Goal: Task Accomplishment & Management: Use online tool/utility

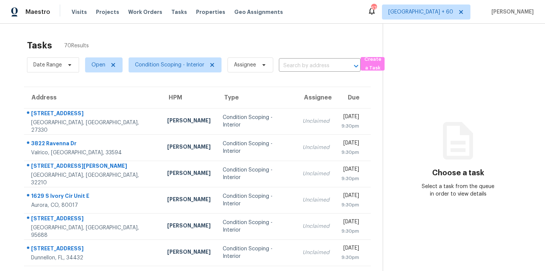
scroll to position [120, 0]
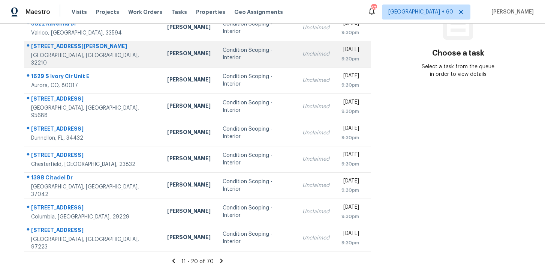
click at [352, 56] on div "9:30pm" at bounding box center [350, 58] width 18 height 7
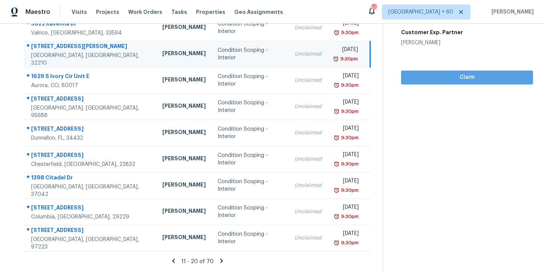
click at [411, 70] on button "Claim" at bounding box center [467, 77] width 132 height 14
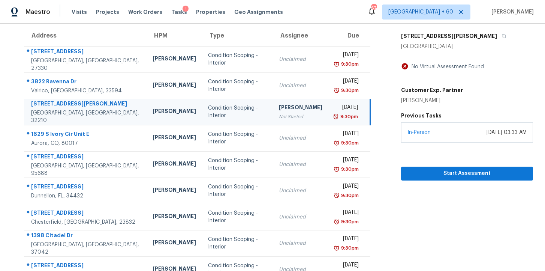
scroll to position [0, 0]
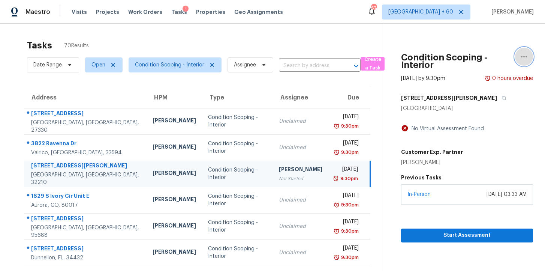
click at [524, 58] on icon "button" at bounding box center [523, 56] width 9 height 9
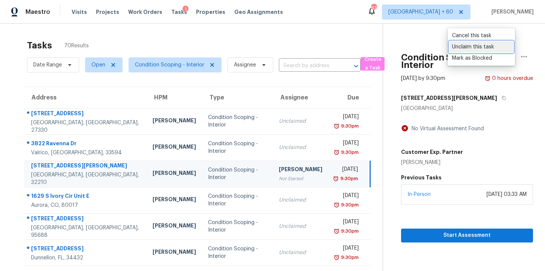
click at [503, 48] on div "Unclaim this task" at bounding box center [481, 46] width 58 height 7
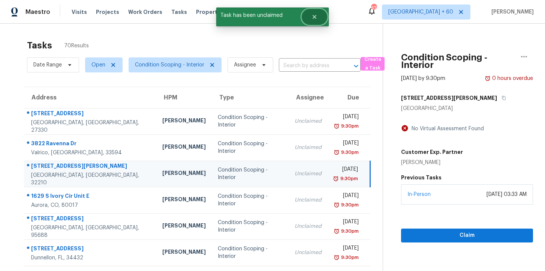
click at [316, 21] on button "Close" at bounding box center [314, 16] width 25 height 15
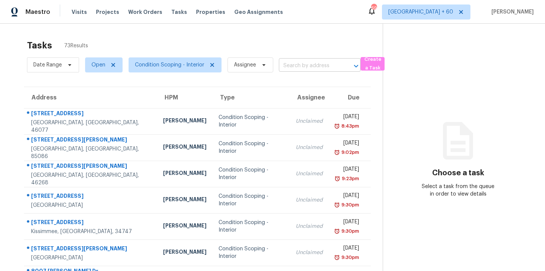
click at [303, 65] on input "text" at bounding box center [309, 66] width 61 height 12
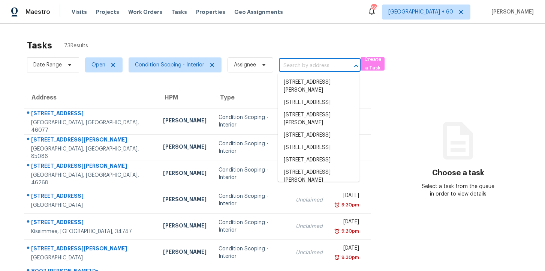
paste input "[STREET_ADDRESS]"
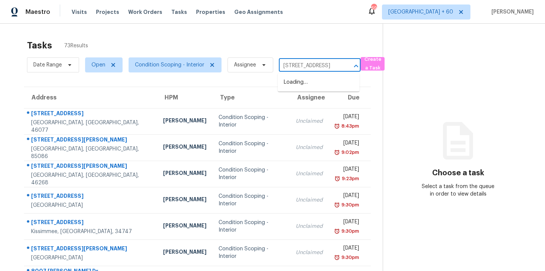
scroll to position [0, 39]
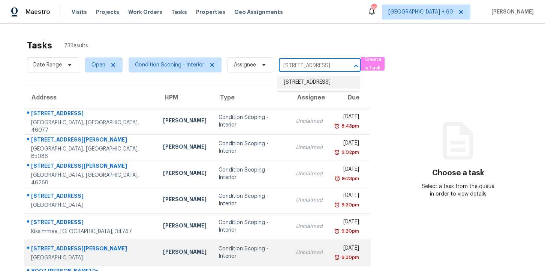
type input "[STREET_ADDRESS]"
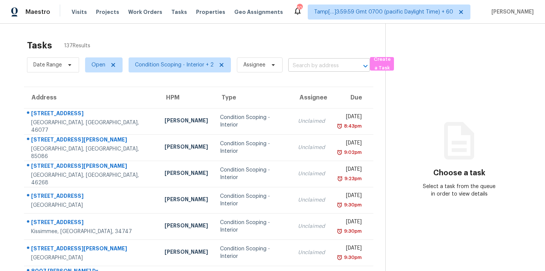
click at [309, 67] on input "text" at bounding box center [318, 66] width 61 height 12
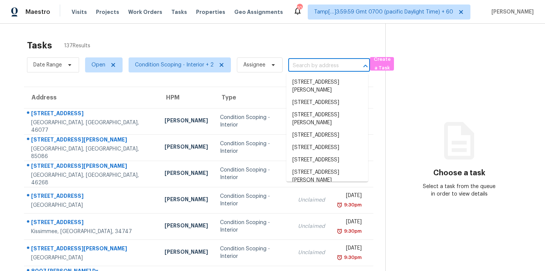
paste input "6767 Woodcliff Cir, Zionsville, IN 46077"
type input "6767 Woodcliff Cir, Zionsville, IN 46077"
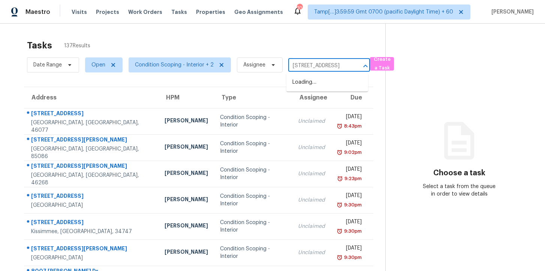
scroll to position [0, 39]
click at [319, 80] on li "6767 Woodcliff Cir, Zionsville, IN 46077" at bounding box center [327, 82] width 82 height 12
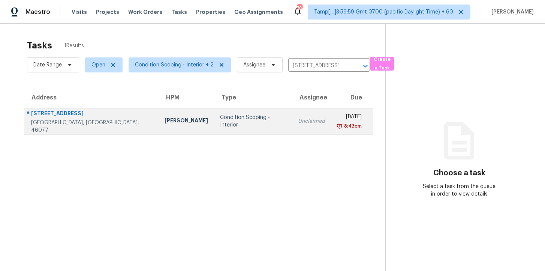
click at [292, 117] on td "Unclaimed" at bounding box center [311, 121] width 39 height 26
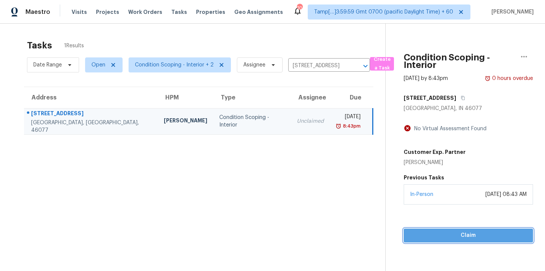
click at [437, 234] on span "Claim" at bounding box center [468, 234] width 117 height 9
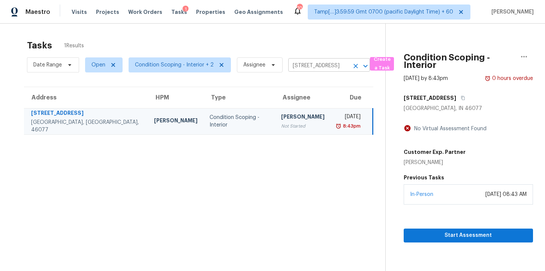
click at [314, 68] on input "6767 Woodcliff Cir, Zionsville, IN 46077" at bounding box center [318, 66] width 61 height 12
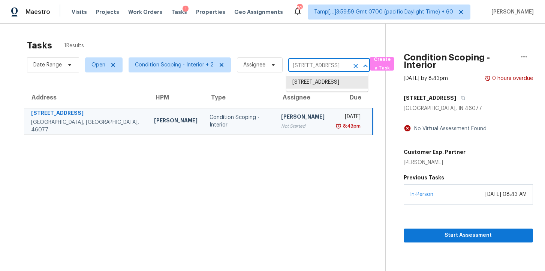
click at [314, 68] on input "6767 Woodcliff Cir, Zionsville, IN 46077" at bounding box center [318, 66] width 61 height 12
paste input "7811 Myrtle Oak Ln, Kissimmee, FL 3474"
type input "7811 Myrtle Oak Ln, Kissimmee, FL 34747"
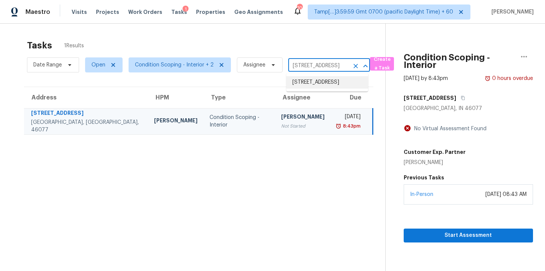
click at [314, 85] on li "7811 Myrtle Oak Ln, Kissimmee, FL 34747" at bounding box center [327, 82] width 82 height 12
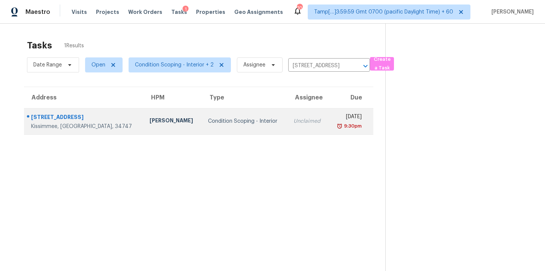
click at [295, 118] on td "Unclaimed" at bounding box center [307, 121] width 41 height 26
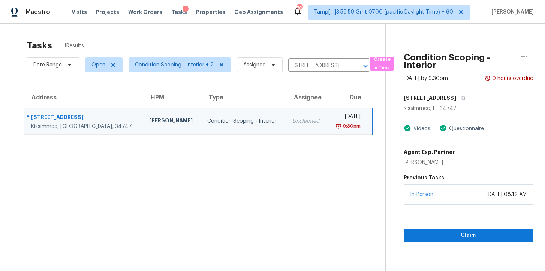
click at [440, 199] on div "In-Person October 07, 2025 at 08:12 AM" at bounding box center [468, 194] width 129 height 20
click at [442, 233] on span "Claim" at bounding box center [468, 234] width 117 height 9
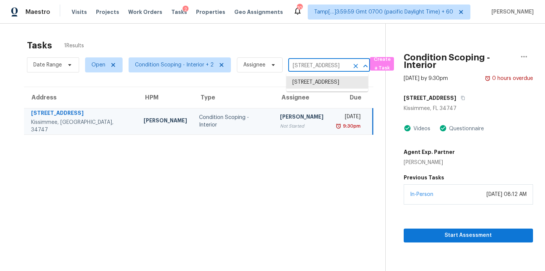
click at [298, 64] on input "7811 Myrtle Oak Ln, Kissimmee, FL 34747" at bounding box center [318, 66] width 61 height 12
paste input "151 Jay Williams St, San Antonio, TX 7823"
type input "151 Jay Williams St, San Antonio, TX 78237"
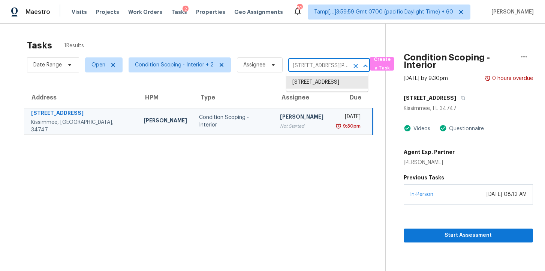
scroll to position [0, 46]
click at [317, 87] on li "151 Jay Williams St, San Antonio, TX 78237" at bounding box center [327, 86] width 82 height 20
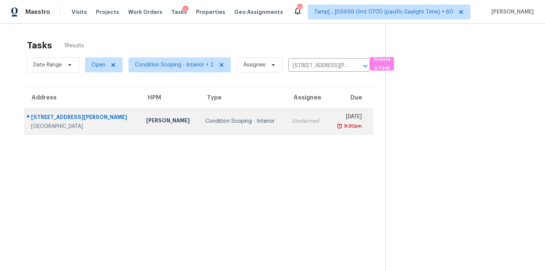
click at [296, 117] on td "Unclaimed" at bounding box center [307, 121] width 42 height 26
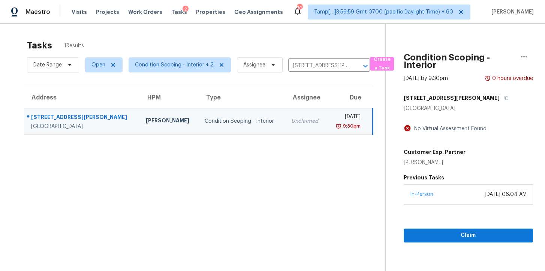
click at [484, 194] on div "October 07, 2025 at 06:04 AM" at bounding box center [505, 193] width 42 height 7
click at [457, 234] on span "Claim" at bounding box center [468, 234] width 117 height 9
click at [319, 62] on input "151 Jay Williams St, San Antonio, TX 78237" at bounding box center [318, 66] width 61 height 12
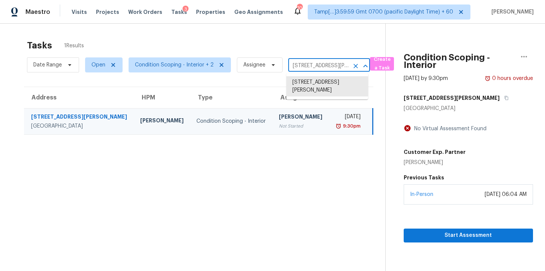
click at [319, 62] on input "151 Jay Williams St, San Antonio, TX 78237" at bounding box center [318, 66] width 61 height 12
paste input "5368 Shirley Ave, Jacksonville, FL 32210"
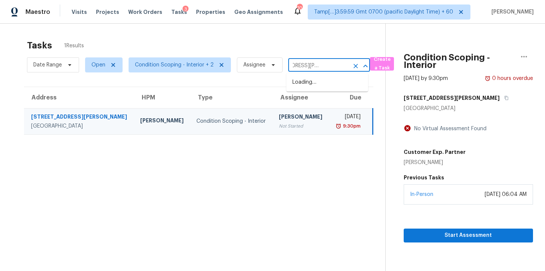
type input "5368 Shirley Ave, Jacksonville, FL 32210"
click at [320, 85] on li "5368 Shirley Ave, Jacksonville, FL 32210" at bounding box center [327, 86] width 82 height 20
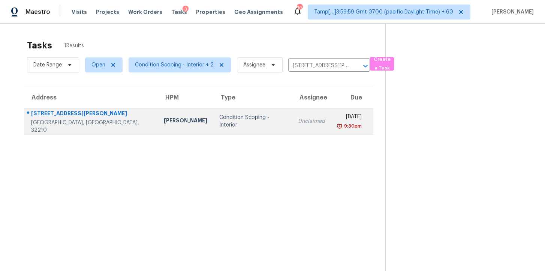
click at [247, 113] on td "Condition Scoping - Interior" at bounding box center [252, 121] width 79 height 26
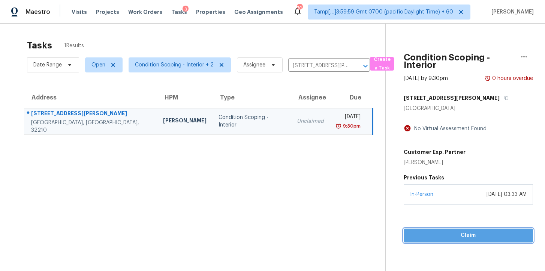
click at [442, 233] on span "Claim" at bounding box center [468, 234] width 117 height 9
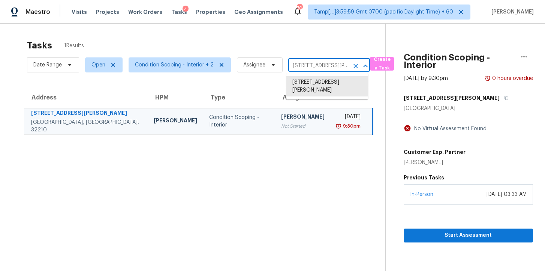
click at [325, 66] on input "5368 Shirley Ave, Jacksonville, FL 32210" at bounding box center [318, 66] width 61 height 12
paste input "6100 Gatesgreen Dr, Chesterfield, VA 23832"
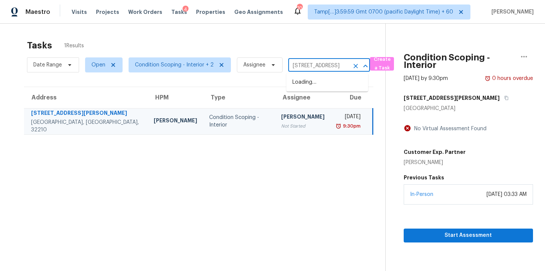
type input "6100 Gatesgreen Dr, Chesterfield, VA 23832"
click at [321, 84] on li "6100 Gatesgreen Dr, Chesterfield, VA 23832" at bounding box center [327, 82] width 82 height 12
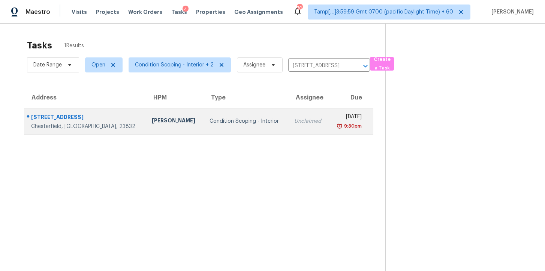
click at [252, 116] on td "Condition Scoping - Interior" at bounding box center [245, 121] width 85 height 26
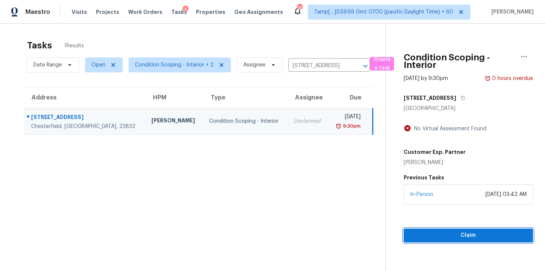
click at [427, 233] on span "Claim" at bounding box center [468, 234] width 117 height 9
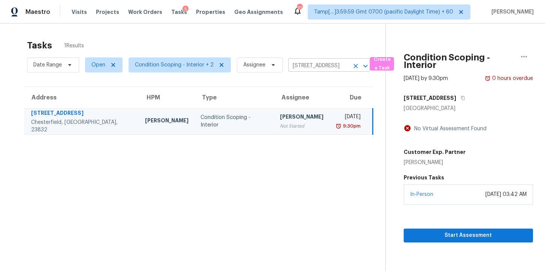
click at [312, 69] on input "6100 Gatesgreen Dr, Chesterfield, VA 23832" at bounding box center [318, 66] width 61 height 12
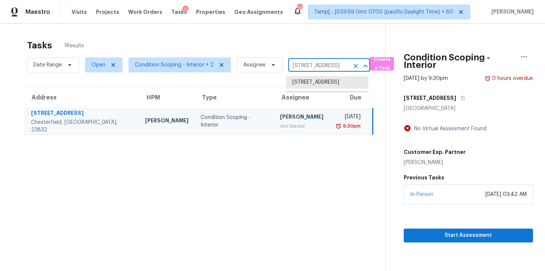
click at [312, 69] on input "6100 Gatesgreen Dr, Chesterfield, VA 23832" at bounding box center [318, 66] width 61 height 12
paste input "11892 S Carriage Rd, Olathe, KS 6606"
type input "11892 S Carriage Rd, Olathe, KS 66062"
click at [319, 80] on li "11892 S Carriage Rd, Olathe, KS 66062" at bounding box center [327, 82] width 82 height 12
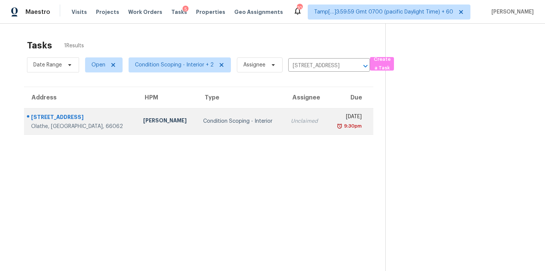
click at [291, 120] on div "Unclaimed" at bounding box center [306, 120] width 30 height 7
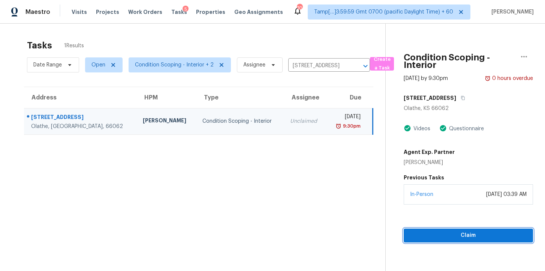
click at [431, 233] on span "Claim" at bounding box center [468, 234] width 117 height 9
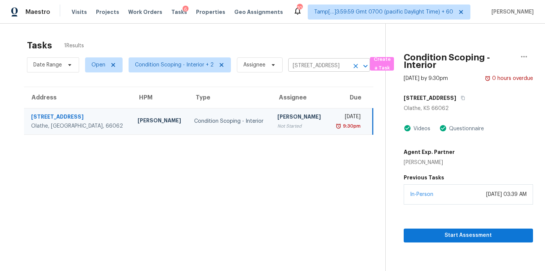
click at [316, 66] on input "11892 S Carriage Rd, Olathe, KS 66062" at bounding box center [318, 66] width 61 height 12
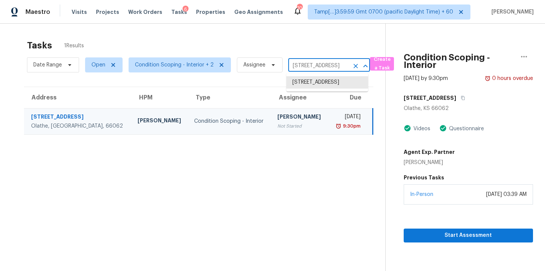
click at [316, 66] on input "11892 S Carriage Rd, Olathe, KS 66062" at bounding box center [318, 66] width 61 height 12
paste input "6017 NW 200th St, Starke, FL 32091"
type input "6017 NW 200th St, Starke, FL 32091"
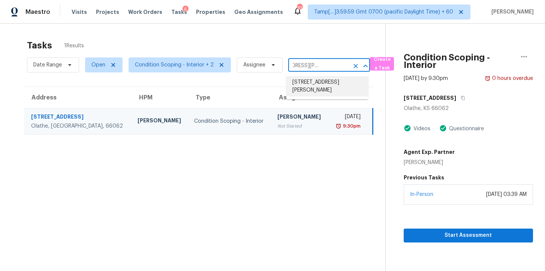
click at [323, 82] on li "6017 NW 200th St, Starke, FL 32091" at bounding box center [327, 86] width 82 height 20
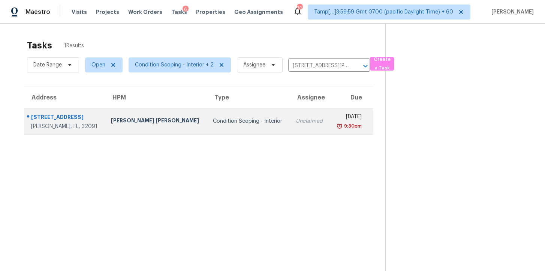
click at [248, 119] on div "Condition Scoping - Interior" at bounding box center [248, 120] width 71 height 7
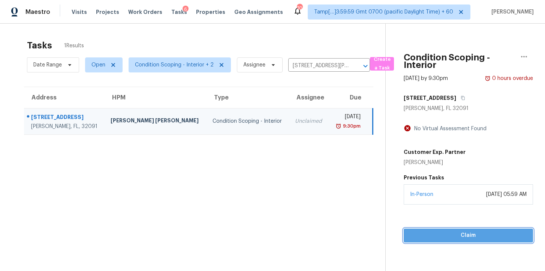
click at [440, 234] on span "Claim" at bounding box center [468, 234] width 117 height 9
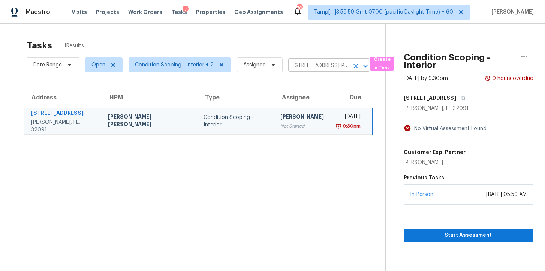
click at [318, 67] on input "6017 NW 200th St, Starke, FL 32091" at bounding box center [318, 66] width 61 height 12
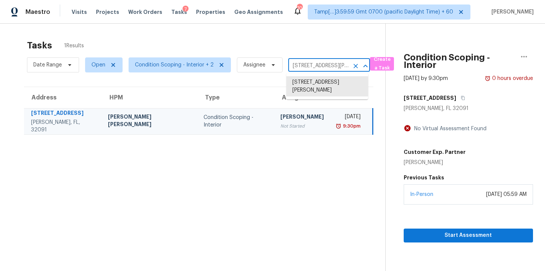
click at [318, 67] on input "6017 NW 200th St, Starke, FL 32091" at bounding box center [318, 66] width 61 height 12
paste input "4605 Fairway Run Dr, Pfafftown, NC 27040"
type input "4605 Fairway Run Dr, Pfafftown, NC 27040"
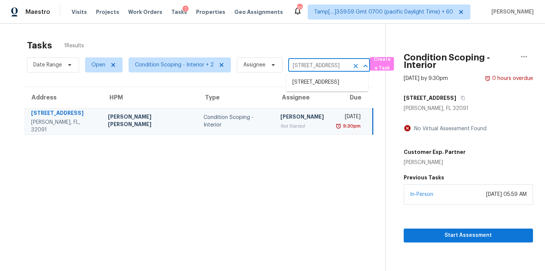
click at [325, 86] on li "4605 Fairway Run Dr, Pfafftown, NC 27040" at bounding box center [327, 82] width 82 height 12
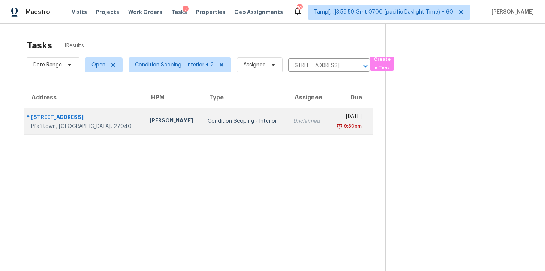
click at [235, 118] on div "Condition Scoping - Interior" at bounding box center [244, 120] width 73 height 7
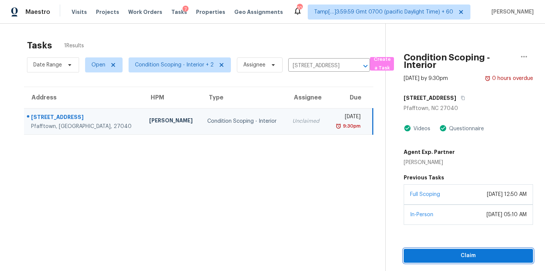
click at [428, 255] on span "Claim" at bounding box center [468, 255] width 117 height 9
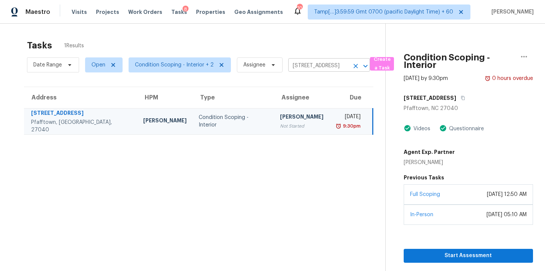
click at [320, 67] on input "4605 Fairway Run Dr, Pfafftown, NC 27040" at bounding box center [318, 66] width 61 height 12
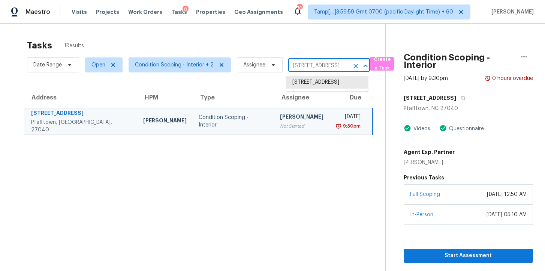
click at [320, 67] on input "4605 Fairway Run Dr, Pfafftown, NC 27040" at bounding box center [318, 66] width 61 height 12
paste input "22602 Carriage Blf, San Antonio, TX 78261"
type input "22602 Carriage Blf, San Antonio, TX 78261"
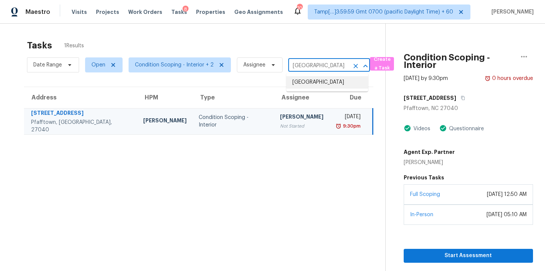
click at [325, 85] on li "22602 Carriage Blf, San Antonio, TX 78261" at bounding box center [327, 82] width 82 height 12
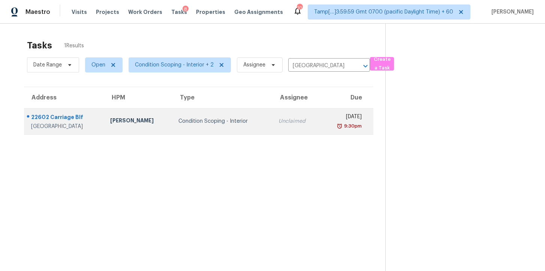
click at [237, 122] on div "Condition Scoping - Interior" at bounding box center [222, 120] width 88 height 7
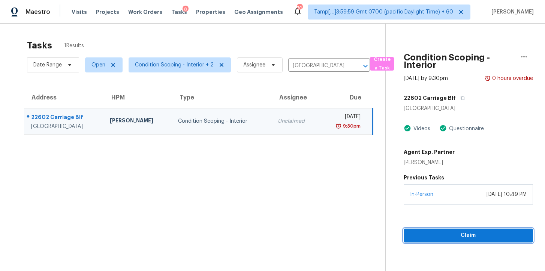
click at [428, 236] on span "Claim" at bounding box center [468, 234] width 117 height 9
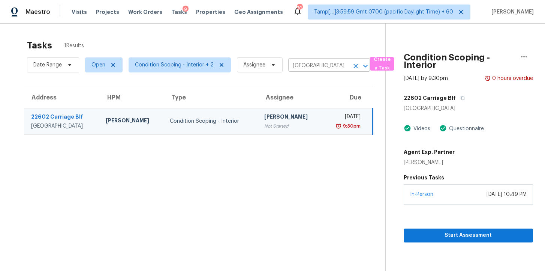
click at [314, 64] on input "22602 Carriage Blf, San Antonio, TX 78261" at bounding box center [318, 66] width 61 height 12
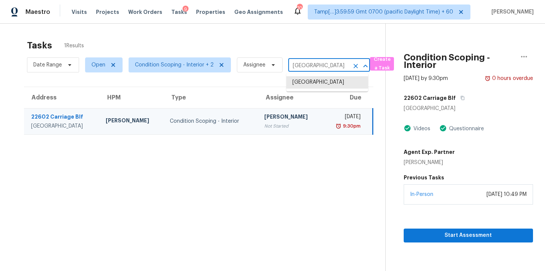
click at [314, 64] on input "22602 Carriage Blf, San Antonio, TX 78261" at bounding box center [318, 66] width 61 height 12
paste input "817 N Brown St, Springfield, TN 37172"
type input "817 N Brown St, Springfield, TN 37172"
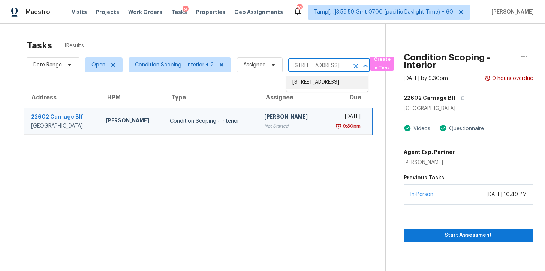
click at [326, 82] on li "817 N Brown St, Springfield, TN 37172" at bounding box center [327, 82] width 82 height 12
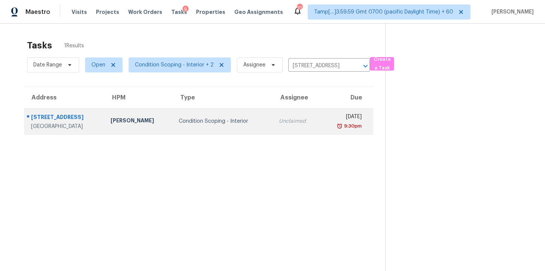
click at [326, 127] on div "9:30pm" at bounding box center [343, 125] width 35 height 7
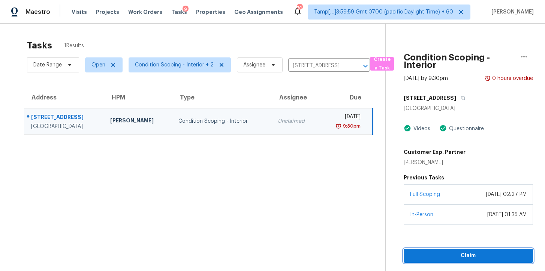
click at [458, 257] on span "Claim" at bounding box center [468, 255] width 117 height 9
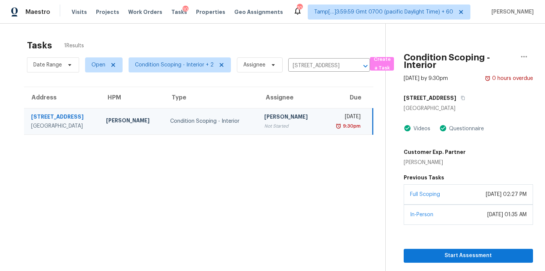
click at [318, 57] on div "Date Range Open Condition Scoping - Interior + 2 Assignee 817 N Brown St, Sprin…" at bounding box center [198, 64] width 343 height 19
click at [311, 70] on input "817 N Brown St, Springfield, TN 37172" at bounding box center [318, 66] width 61 height 12
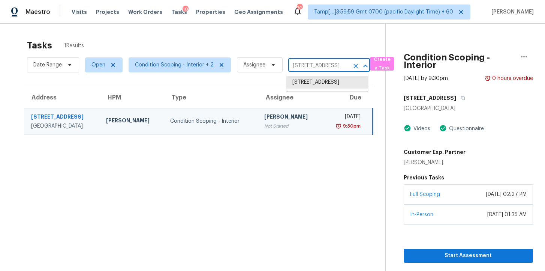
click at [311, 70] on input "817 N Brown St, Springfield, TN 37172" at bounding box center [318, 66] width 61 height 12
paste input "6767 Woodcliff Cir, Zionsville, IN 46077"
type input "6767 Woodcliff Cir, Zionsville, IN 46077"
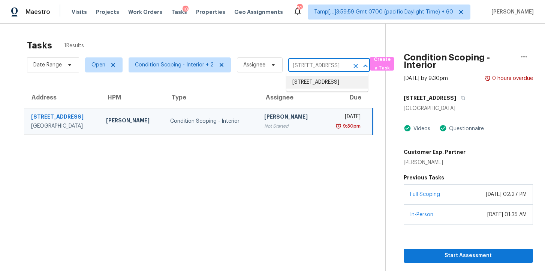
click at [321, 82] on li "6767 Woodcliff Cir, Zionsville, IN 46077" at bounding box center [327, 82] width 82 height 12
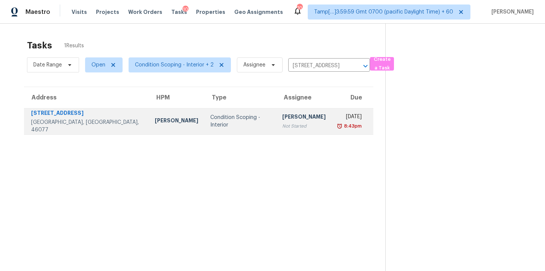
click at [233, 114] on td "Condition Scoping - Interior" at bounding box center [240, 121] width 72 height 26
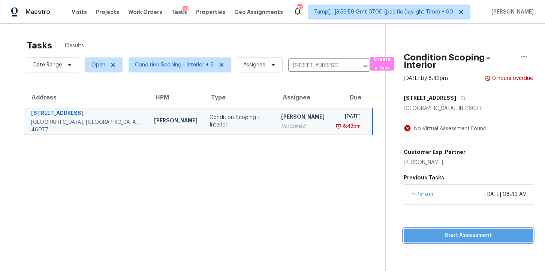
click at [428, 235] on span "Start Assessment" at bounding box center [468, 234] width 117 height 9
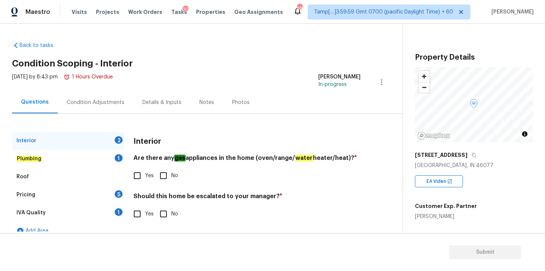
click at [139, 178] on input "Yes" at bounding box center [137, 175] width 16 height 16
checkbox input "true"
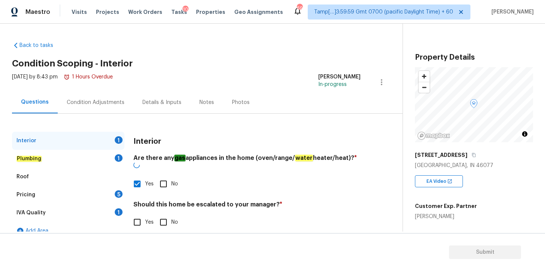
scroll to position [10, 0]
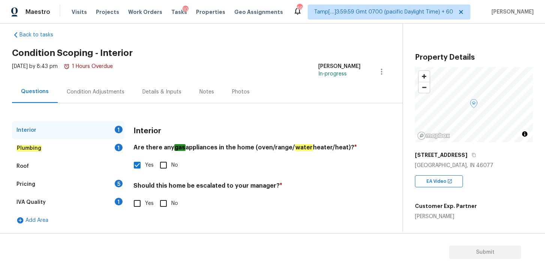
click at [163, 203] on input "No" at bounding box center [163, 203] width 16 height 16
checkbox input "true"
click at [36, 149] on em "Plumbing" at bounding box center [28, 148] width 25 height 6
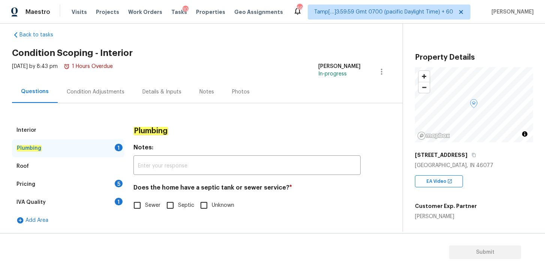
click at [138, 206] on input "Sewer" at bounding box center [137, 205] width 16 height 16
checkbox input "true"
click at [32, 166] on div "Roof" at bounding box center [68, 166] width 112 height 18
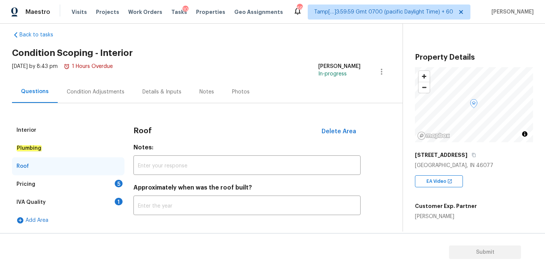
click at [42, 187] on div "Pricing 5" at bounding box center [68, 184] width 112 height 18
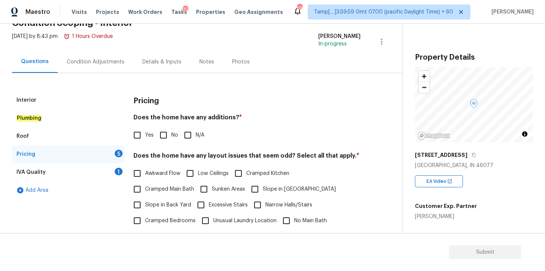
scroll to position [47, 0]
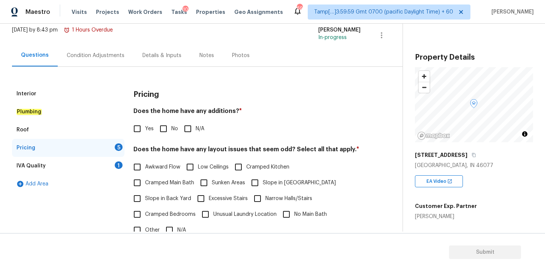
click at [164, 130] on input "No" at bounding box center [163, 129] width 16 height 16
checkbox input "true"
click at [190, 130] on input "N/A" at bounding box center [188, 129] width 16 height 16
checkbox input "true"
checkbox input "false"
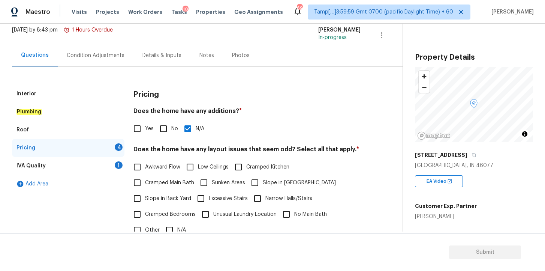
scroll to position [126, 0]
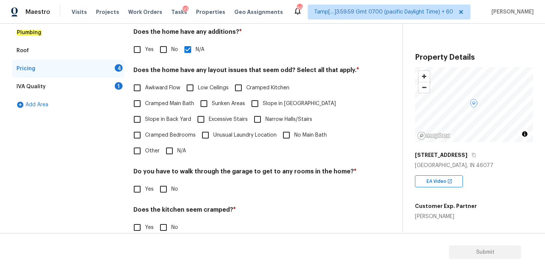
click at [169, 150] on input "N/A" at bounding box center [169, 151] width 16 height 16
checkbox input "true"
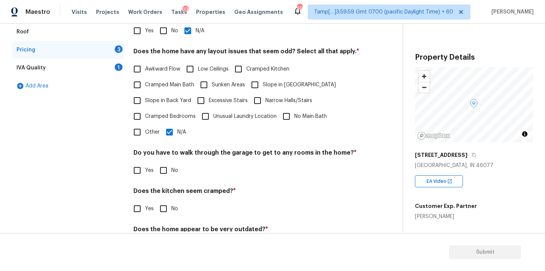
scroll to position [166, 0]
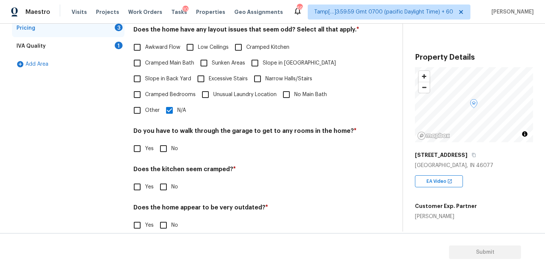
click at [163, 147] on input "No" at bounding box center [163, 149] width 16 height 16
checkbox input "true"
click at [163, 187] on input "No" at bounding box center [163, 187] width 16 height 16
checkbox input "true"
click at [163, 227] on input "No" at bounding box center [163, 225] width 16 height 16
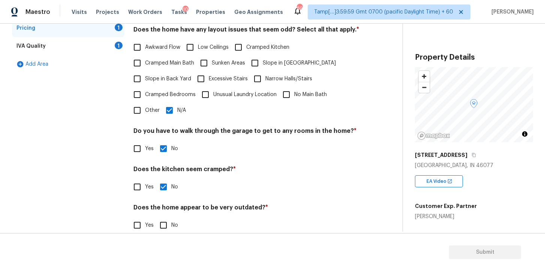
checkbox input "true"
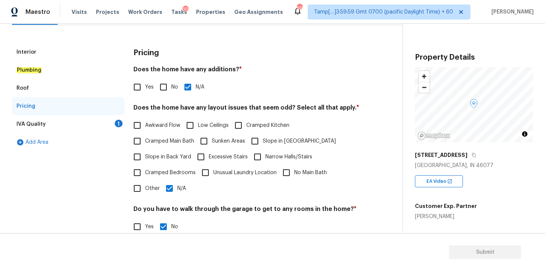
click at [84, 124] on div "IVA Quality 1" at bounding box center [68, 124] width 112 height 18
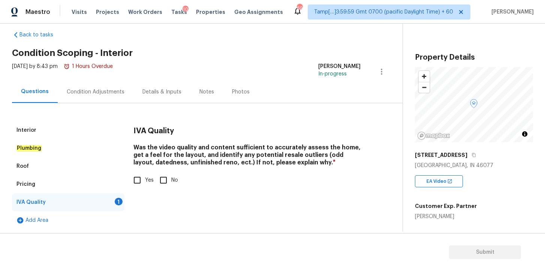
scroll to position [10, 0]
click at [139, 181] on input "Yes" at bounding box center [137, 180] width 16 height 16
checkbox input "true"
click at [98, 93] on div "Condition Adjustments" at bounding box center [96, 91] width 58 height 7
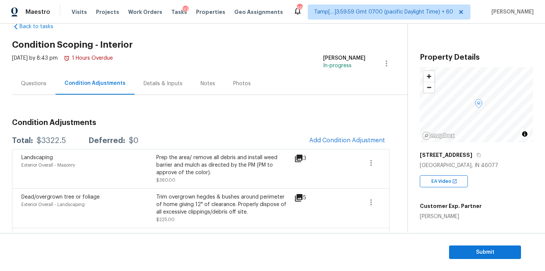
scroll to position [16, 0]
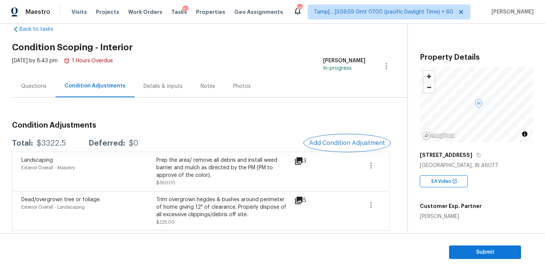
click at [331, 142] on span "Add Condition Adjustment" at bounding box center [347, 142] width 76 height 7
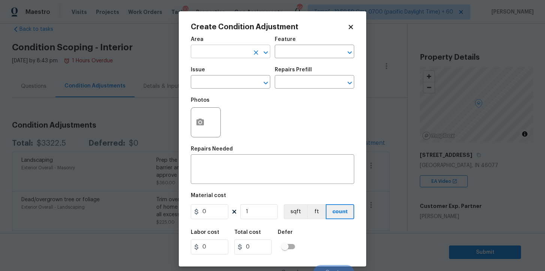
click at [218, 52] on input "text" at bounding box center [220, 52] width 58 height 12
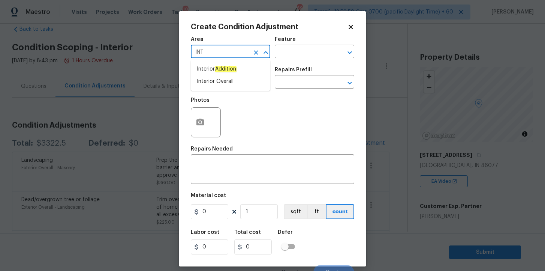
click at [222, 79] on li "Interior Overall" at bounding box center [230, 81] width 79 height 12
type input "Interior Overall"
click at [222, 82] on input "text" at bounding box center [220, 83] width 58 height 12
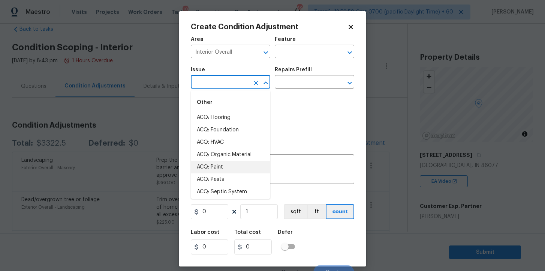
click at [217, 165] on li "ACQ: Paint" at bounding box center [230, 167] width 79 height 12
type input "ACQ: Paint"
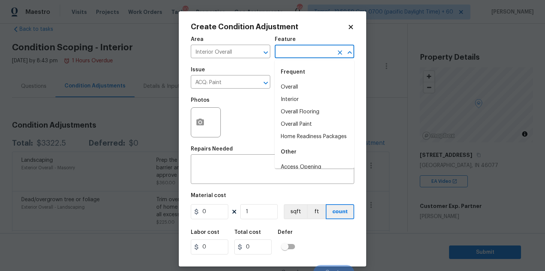
click at [299, 52] on input "text" at bounding box center [304, 52] width 58 height 12
click at [301, 96] on li "Interior" at bounding box center [314, 99] width 79 height 12
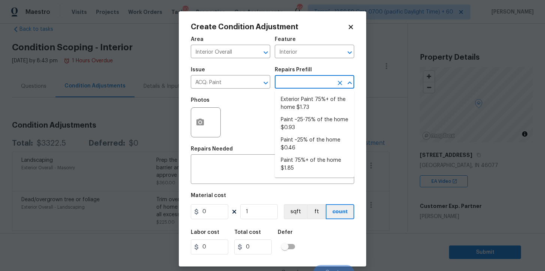
click at [298, 84] on input "text" at bounding box center [304, 83] width 58 height 12
click at [305, 158] on li "Paint 75%+ of the home $1.85" at bounding box center [314, 164] width 79 height 20
type input "Acquisition"
type textarea "Acquisition Scope: 75%+ of the home will likely require interior paint"
type input "1.85"
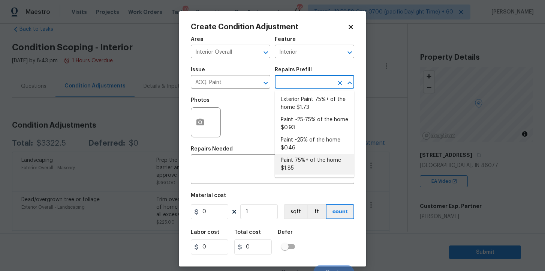
type input "1.85"
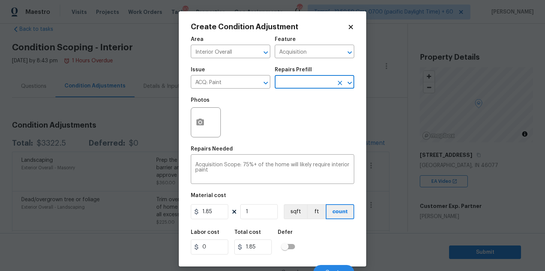
click at [387, 241] on body "Maestro Visits Projects Work Orders Tasks 10 Properties Geo Assignments 695 Tam…" at bounding box center [272, 135] width 545 height 271
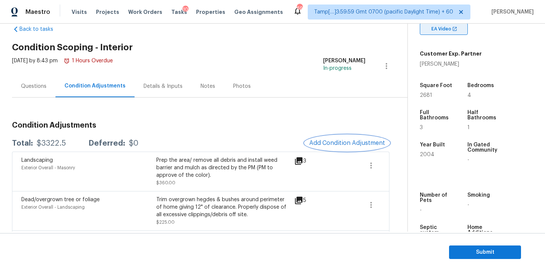
scroll to position [154, 0]
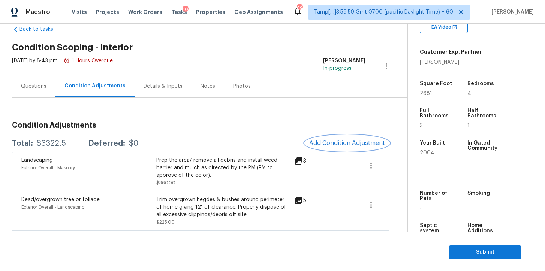
click at [358, 146] on span "Add Condition Adjustment" at bounding box center [347, 142] width 76 height 7
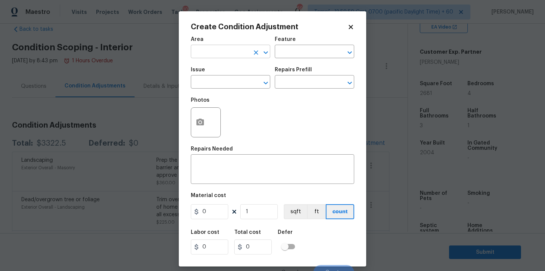
click at [223, 57] on input "text" at bounding box center [220, 52] width 58 height 12
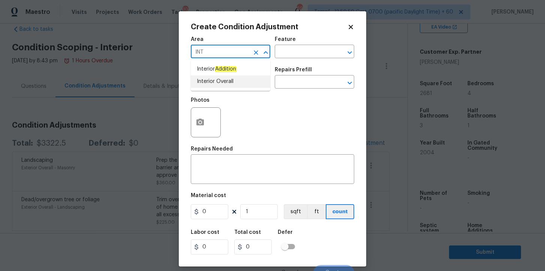
click at [220, 86] on li "Interior Overall" at bounding box center [230, 81] width 79 height 12
type input "Interior Overall"
click at [219, 83] on input "text" at bounding box center [220, 83] width 58 height 12
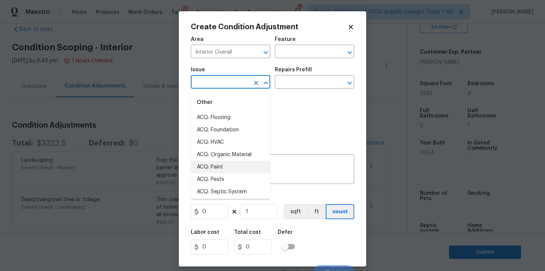
click at [219, 164] on li "ACQ: Paint" at bounding box center [230, 167] width 79 height 12
type input "ACQ: Paint"
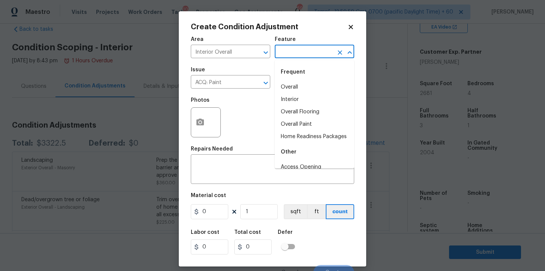
click at [293, 53] on input "text" at bounding box center [304, 52] width 58 height 12
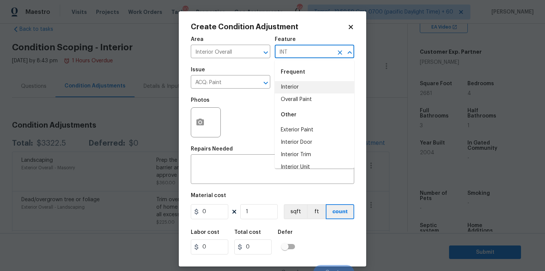
click at [294, 86] on li "Interior" at bounding box center [314, 87] width 79 height 12
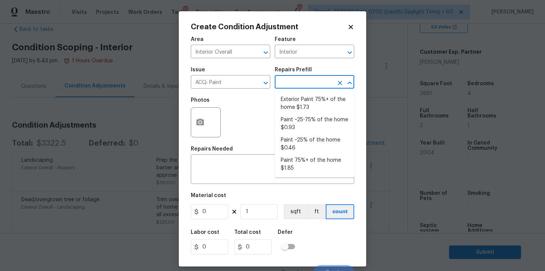
click at [294, 86] on input "text" at bounding box center [304, 83] width 58 height 12
click at [299, 167] on li "Paint 75%+ of the home $1.85" at bounding box center [314, 164] width 79 height 20
type input "Acquisition"
type textarea "Acquisition Scope: 75%+ of the home will likely require interior paint"
type input "1.85"
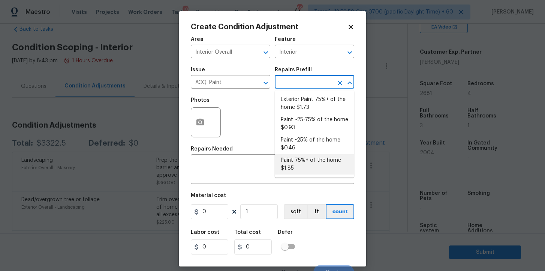
type input "1.85"
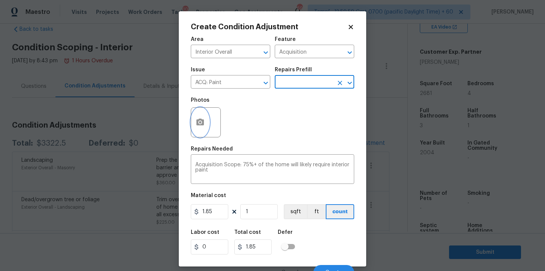
click at [206, 124] on button "button" at bounding box center [200, 122] width 18 height 29
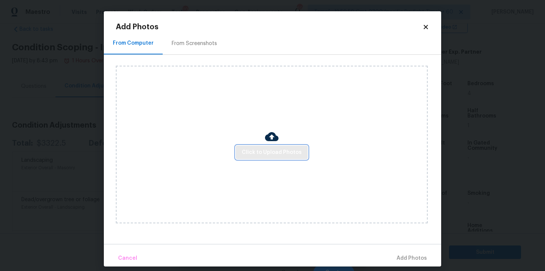
click at [260, 152] on span "Click to Upload Photos" at bounding box center [272, 152] width 60 height 9
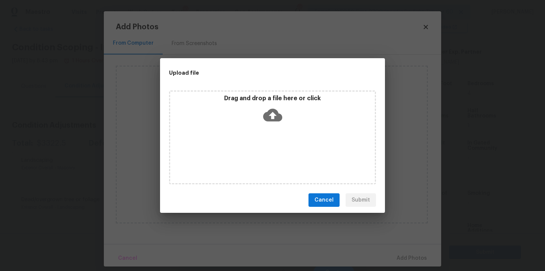
click at [272, 114] on icon at bounding box center [272, 114] width 19 height 19
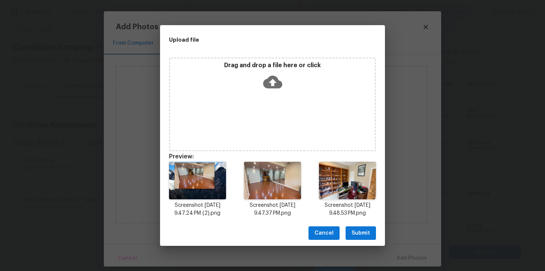
click at [271, 78] on icon at bounding box center [272, 82] width 19 height 13
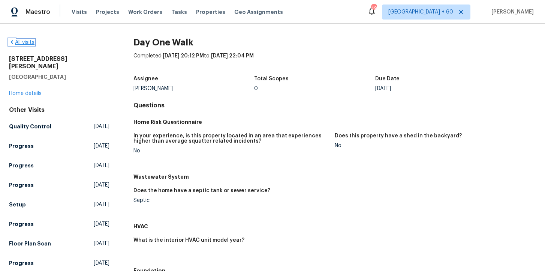
click at [31, 41] on link "All visits" at bounding box center [21, 42] width 25 height 5
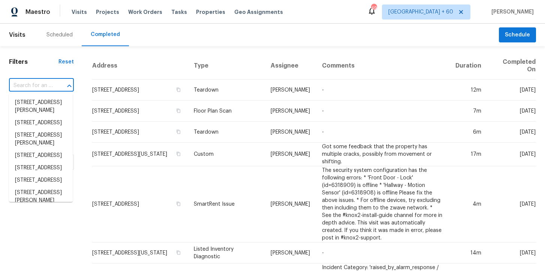
click at [47, 82] on input "text" at bounding box center [31, 86] width 44 height 12
paste input "[STREET_ADDRESS]"
type input "[STREET_ADDRESS]"
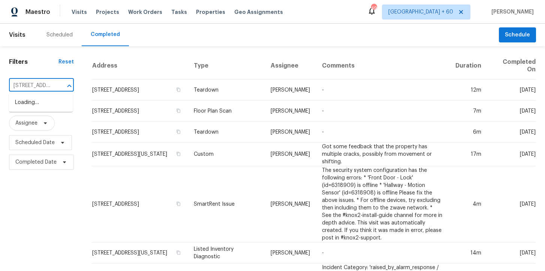
scroll to position [0, 57]
click at [48, 105] on li "6767 Woodcliff Cir, Zionsville, IN 46077" at bounding box center [41, 102] width 64 height 12
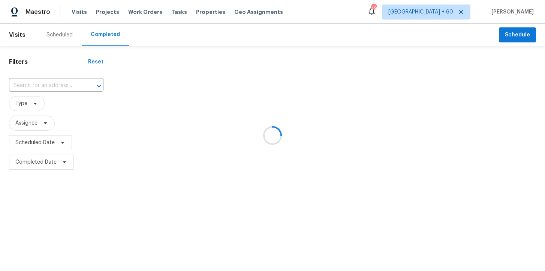
type input "6767 Woodcliff Cir, Zionsville, IN 46077"
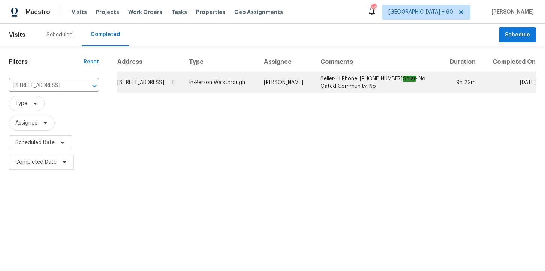
click at [227, 87] on td "In-Person Walkthrough" at bounding box center [220, 82] width 75 height 21
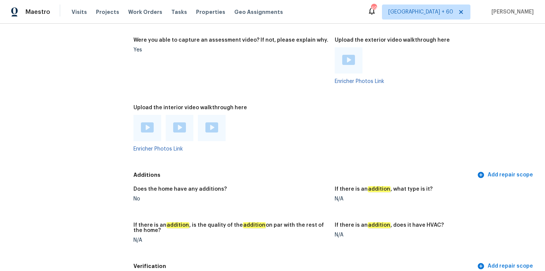
scroll to position [1646, 0]
click at [149, 128] on img at bounding box center [147, 127] width 13 height 10
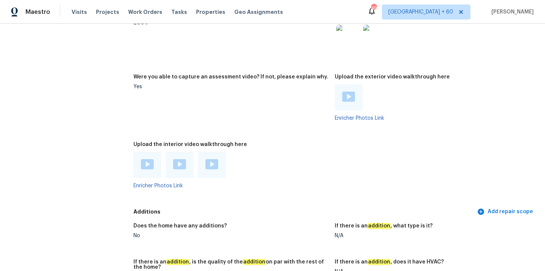
scroll to position [1641, 0]
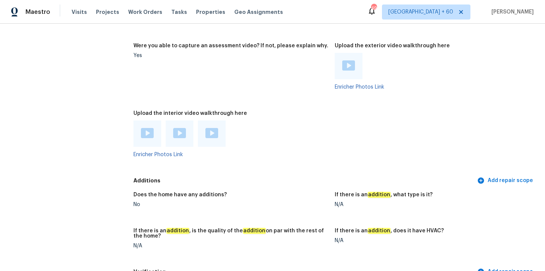
click at [195, 165] on figure "Upload the interior video walkthrough here Enricher Photos Link" at bounding box center [233, 140] width 201 height 58
click at [178, 127] on div at bounding box center [180, 133] width 28 height 26
click at [178, 129] on img at bounding box center [179, 133] width 13 height 10
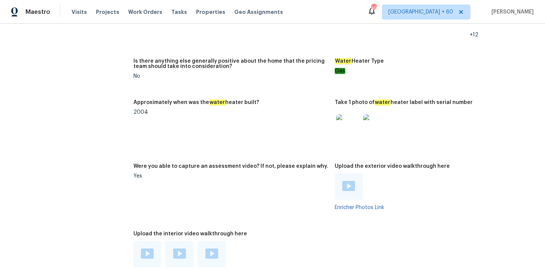
scroll to position [1700, 0]
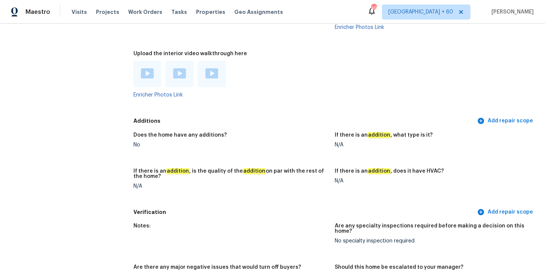
click at [216, 73] on img at bounding box center [211, 73] width 13 height 10
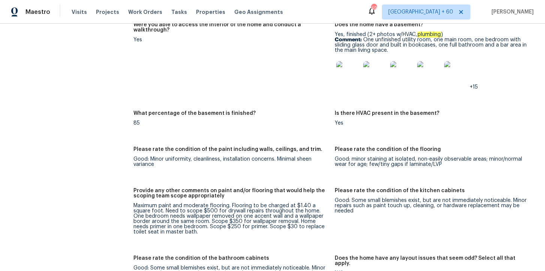
scroll to position [1204, 0]
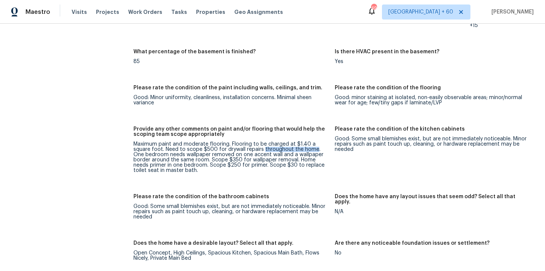
drag, startPoint x: 263, startPoint y: 148, endPoint x: 315, endPoint y: 149, distance: 52.5
click at [315, 149] on div "Maximum paint and moderate flooring. Flooring to be charged at $1.40 a square f…" at bounding box center [230, 156] width 195 height 31
copy div "throughout the home"
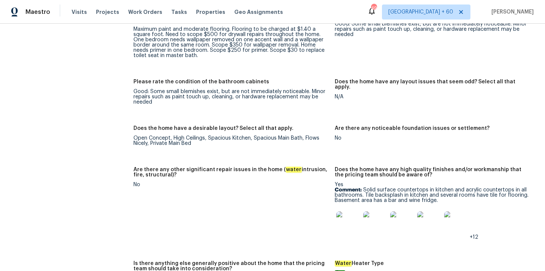
scroll to position [1263, 0]
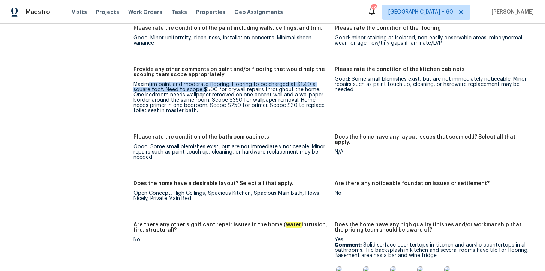
drag, startPoint x: 149, startPoint y: 86, endPoint x: 205, endPoint y: 92, distance: 56.5
click at [205, 92] on div "Maximum paint and moderate flooring. Flooring to be charged at $1.40 a square f…" at bounding box center [230, 97] width 195 height 31
drag, startPoint x: 238, startPoint y: 87, endPoint x: 314, endPoint y: 86, distance: 76.1
click at [314, 86] on div "Maximum paint and moderate flooring. Flooring to be charged at $1.40 a square f…" at bounding box center [230, 97] width 195 height 31
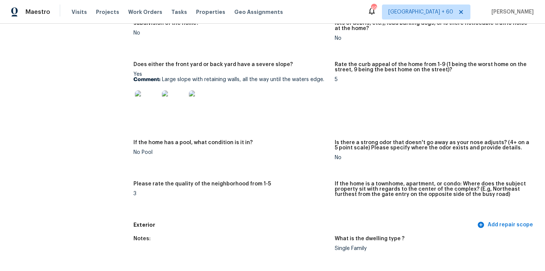
scroll to position [0, 0]
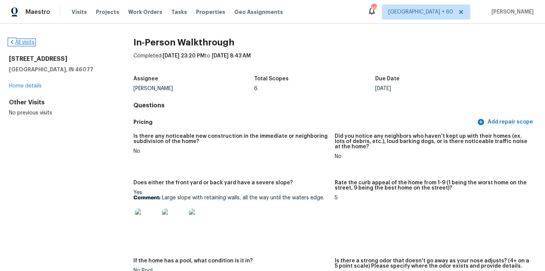
click at [25, 42] on link "All visits" at bounding box center [21, 42] width 25 height 5
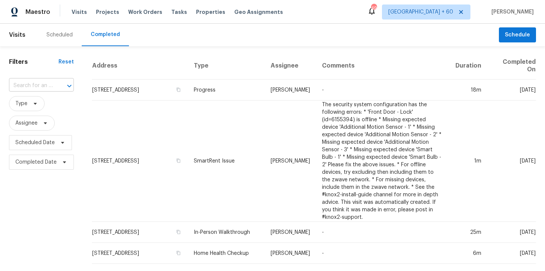
click at [51, 84] on input "text" at bounding box center [31, 86] width 44 height 12
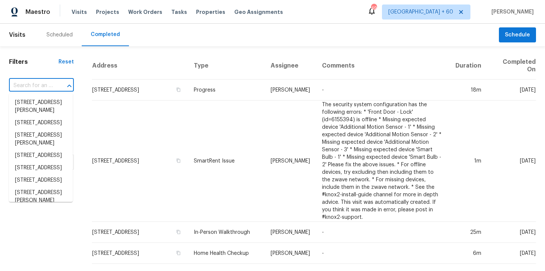
paste input "7811 Myrtle Oak Ln, Kissimmee, FL 34747"
type input "7811 Myrtle Oak Ln, Kissimmee, FL 34747"
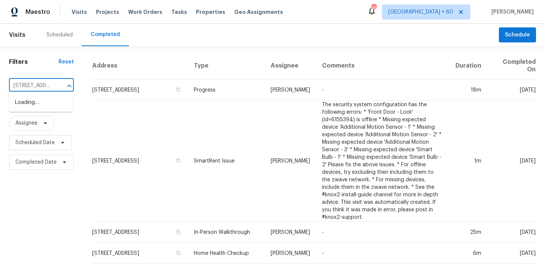
scroll to position [0, 61]
click at [52, 102] on li "7811 Myrtle Oak Ln, Kissimmee, FL 34747" at bounding box center [41, 102] width 64 height 12
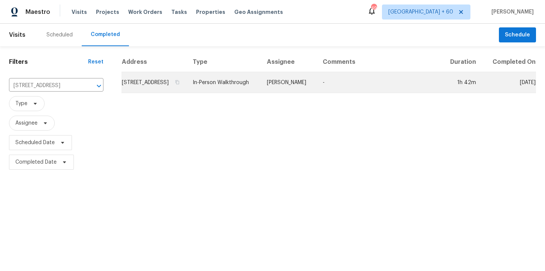
click at [248, 90] on td "In-Person Walkthrough" at bounding box center [224, 82] width 74 height 21
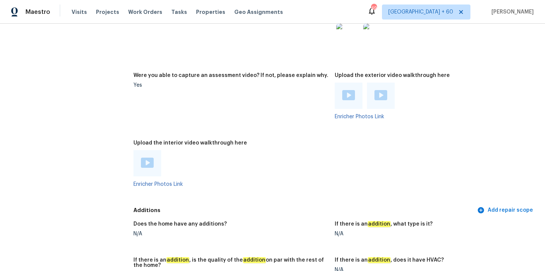
scroll to position [1458, 0]
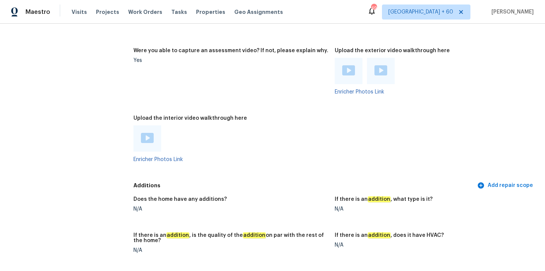
click at [154, 132] on div at bounding box center [147, 138] width 28 height 26
click at [148, 133] on img at bounding box center [147, 138] width 13 height 10
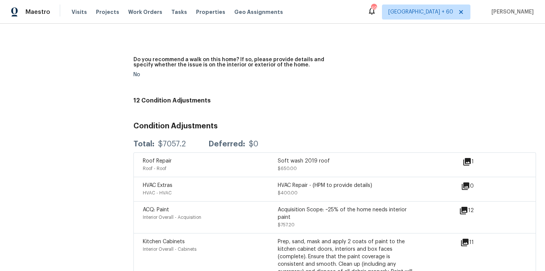
scroll to position [1879, 0]
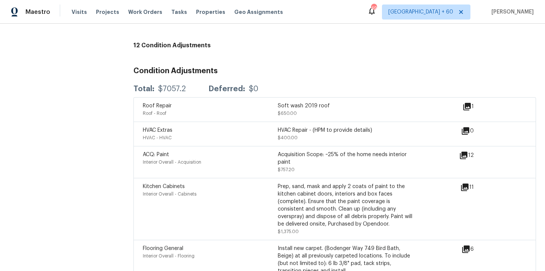
click at [263, 42] on h4 "12 Condition Adjustments" at bounding box center [334, 45] width 402 height 7
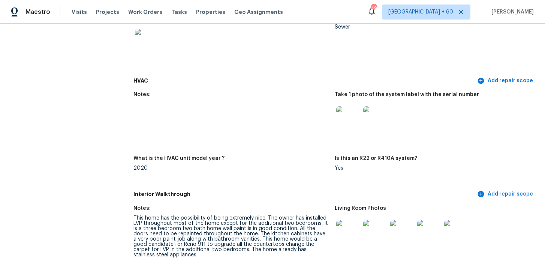
scroll to position [0, 0]
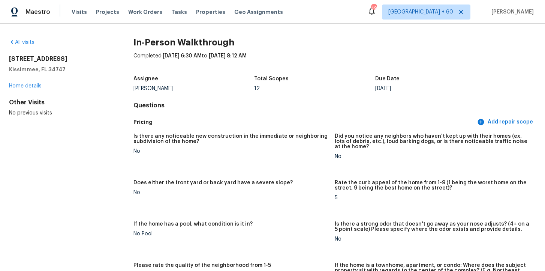
click at [55, 71] on h5 "Kissimmee, FL 34747" at bounding box center [59, 69] width 100 height 7
click at [60, 72] on h5 "Kissimmee, FL 34747" at bounding box center [59, 69] width 100 height 7
drag, startPoint x: 65, startPoint y: 69, endPoint x: 9, endPoint y: 58, distance: 57.7
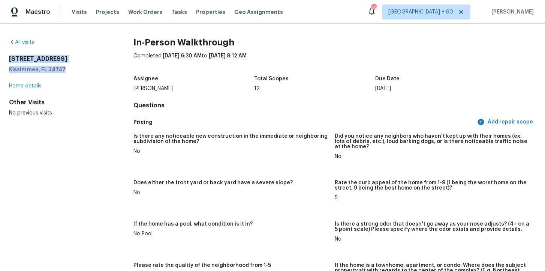
click at [8, 58] on div "All visits 7811 Myrtle Oak Ln Kissimmee, FL 34747 Home details Other Visits No …" at bounding box center [272, 147] width 545 height 247
copy div "7811 Myrtle Oak Ln Kissimmee, FL 34747"
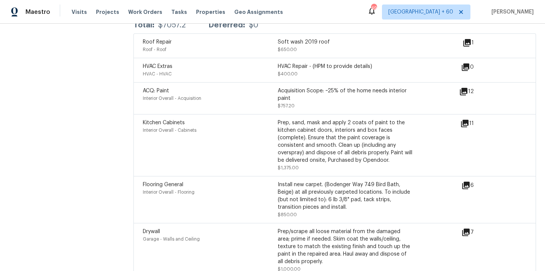
scroll to position [1976, 0]
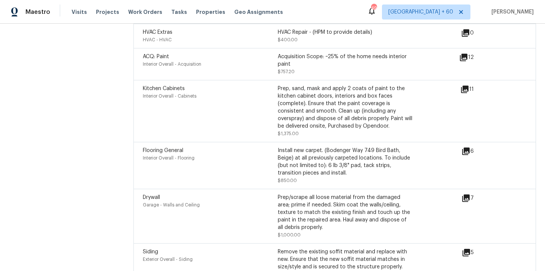
click at [331, 58] on div "Acquisition Scope: ~25% of the home needs interior paint" at bounding box center [345, 60] width 135 height 15
click at [327, 55] on div "Acquisition Scope: ~25% of the home needs interior paint" at bounding box center [345, 60] width 135 height 15
click at [463, 55] on icon at bounding box center [463, 57] width 9 height 9
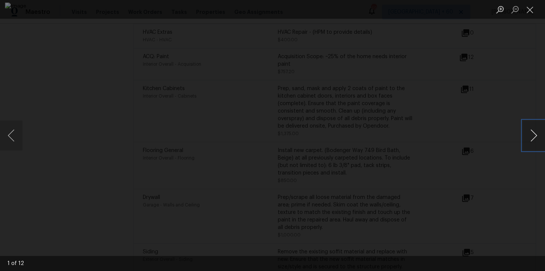
click at [533, 137] on button "Next image" at bounding box center [533, 135] width 22 height 30
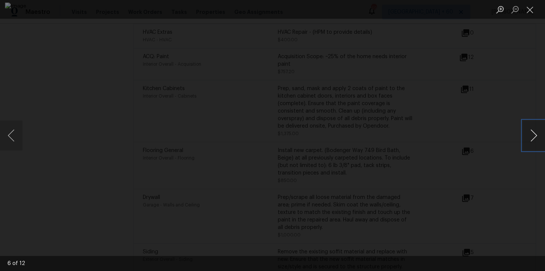
click at [533, 137] on button "Next image" at bounding box center [533, 135] width 22 height 30
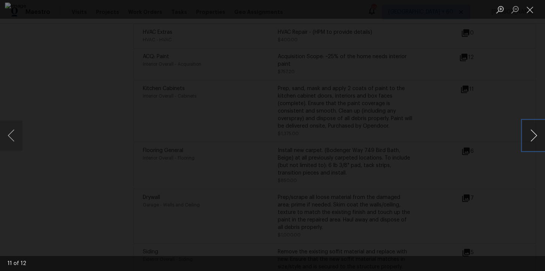
click at [533, 137] on button "Next image" at bounding box center [533, 135] width 22 height 30
click at [531, 7] on button "Close lightbox" at bounding box center [529, 9] width 15 height 13
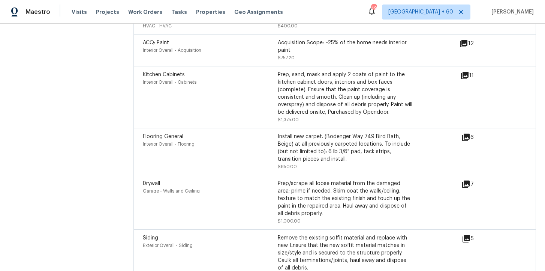
scroll to position [1991, 0]
click at [463, 132] on icon at bounding box center [465, 135] width 7 height 7
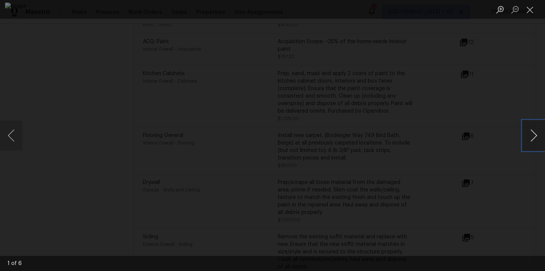
click at [524, 141] on button "Next image" at bounding box center [533, 135] width 22 height 30
click at [528, 9] on button "Close lightbox" at bounding box center [529, 9] width 15 height 13
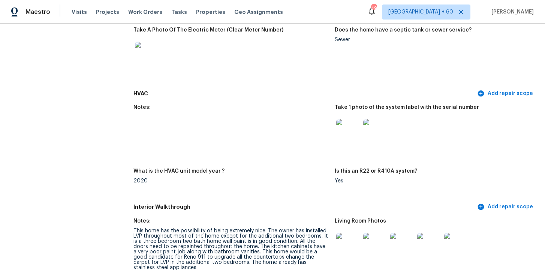
scroll to position [649, 0]
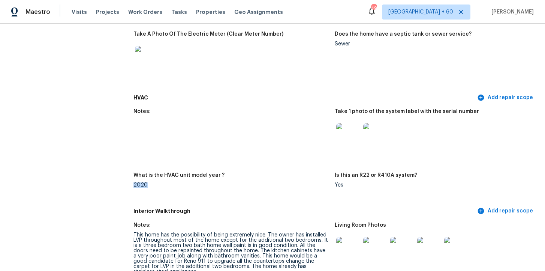
drag, startPoint x: 133, startPoint y: 185, endPoint x: 151, endPoint y: 187, distance: 18.8
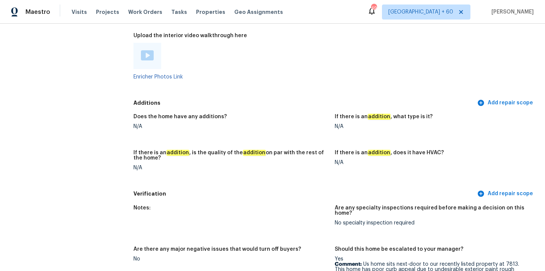
scroll to position [1856, 0]
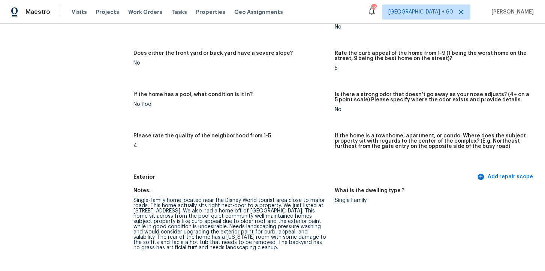
scroll to position [264, 0]
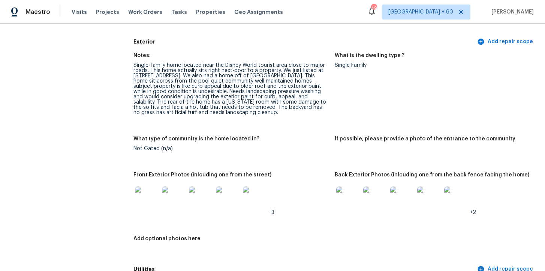
click at [348, 199] on img at bounding box center [348, 198] width 24 height 24
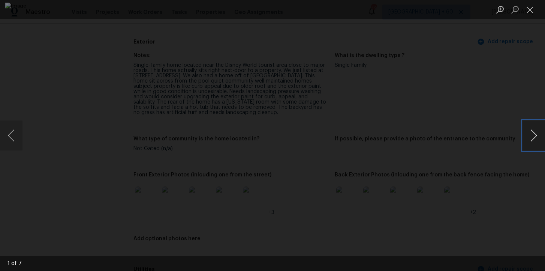
click at [531, 136] on button "Next image" at bounding box center [533, 135] width 22 height 30
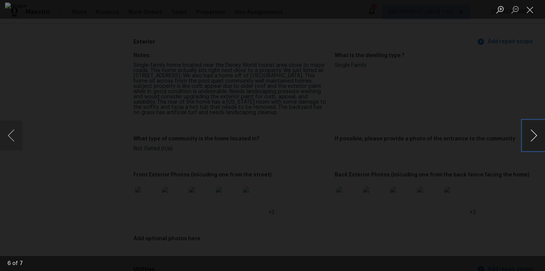
click at [531, 136] on button "Next image" at bounding box center [533, 135] width 22 height 30
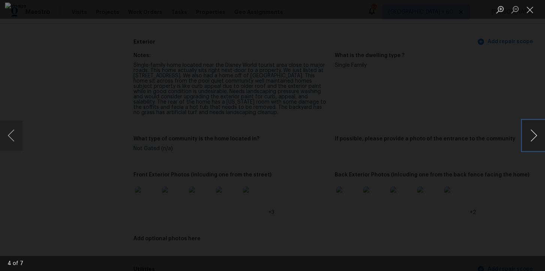
click at [531, 136] on button "Next image" at bounding box center [533, 135] width 22 height 30
click at [516, 88] on div "Lightbox" at bounding box center [272, 135] width 545 height 271
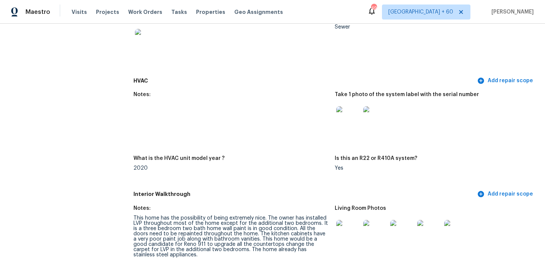
scroll to position [671, 0]
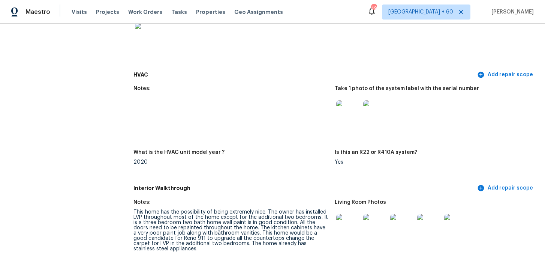
click at [351, 115] on img at bounding box center [348, 112] width 24 height 24
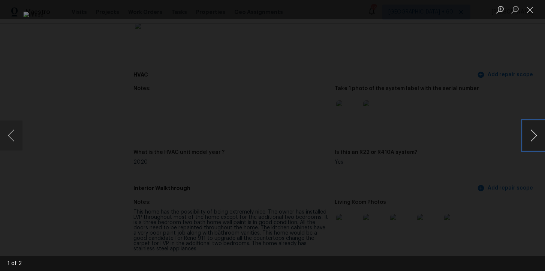
click at [530, 135] on button "Next image" at bounding box center [533, 135] width 22 height 30
click at [499, 73] on div "Lightbox" at bounding box center [272, 135] width 545 height 271
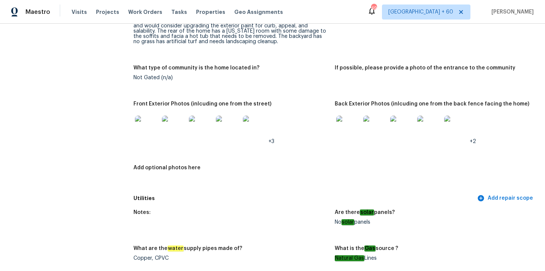
scroll to position [322, 0]
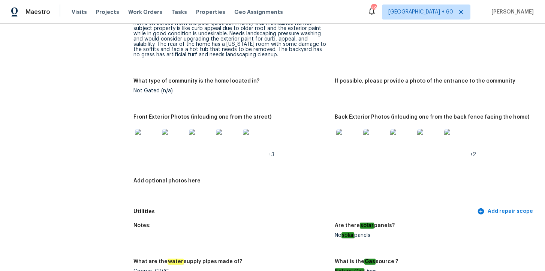
click at [149, 141] on img at bounding box center [147, 141] width 24 height 24
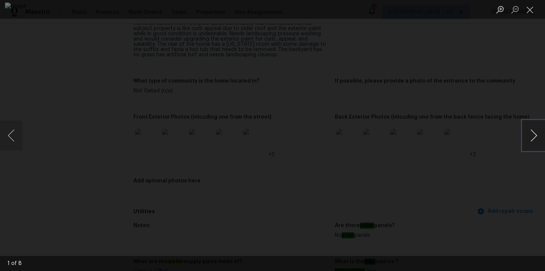
click at [533, 138] on button "Next image" at bounding box center [533, 135] width 22 height 30
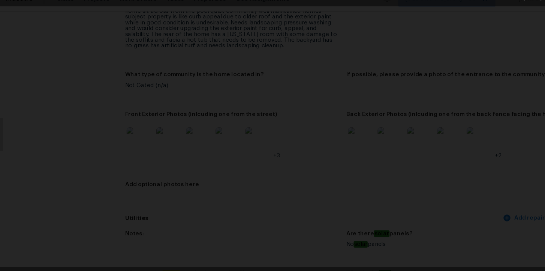
click at [42, 157] on div "Lightbox" at bounding box center [272, 135] width 545 height 271
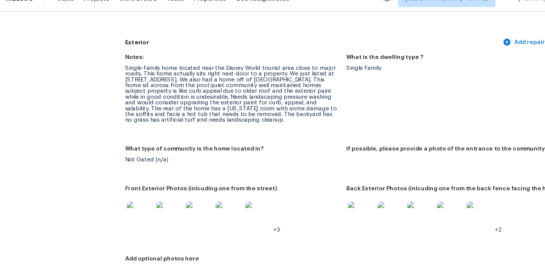
scroll to position [268, 0]
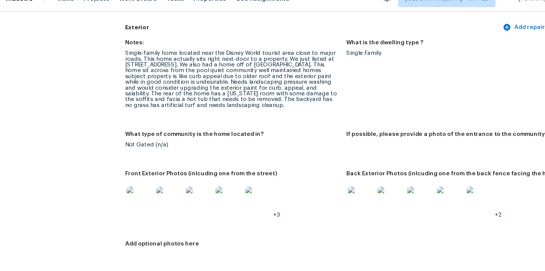
click at [151, 191] on img at bounding box center [147, 194] width 24 height 24
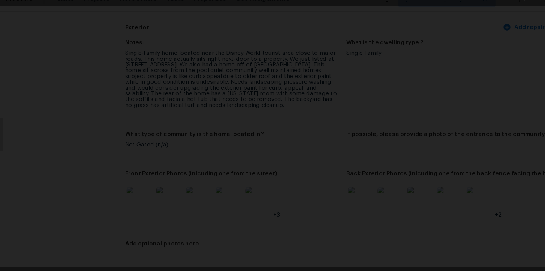
click at [507, 106] on div "Lightbox" at bounding box center [272, 135] width 545 height 271
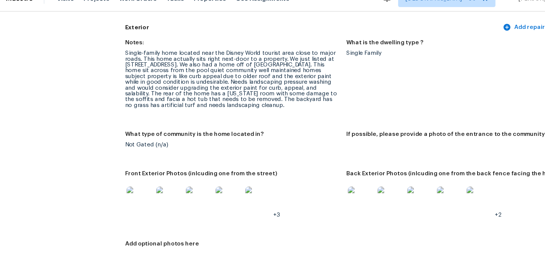
click at [177, 194] on img at bounding box center [174, 194] width 24 height 24
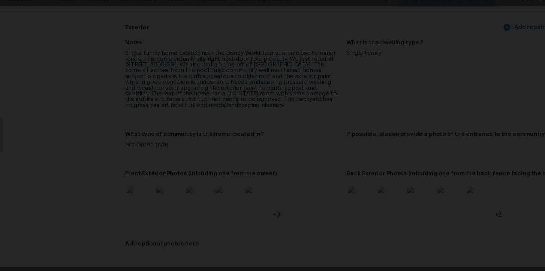
click at [490, 136] on div "Lightbox" at bounding box center [272, 135] width 545 height 271
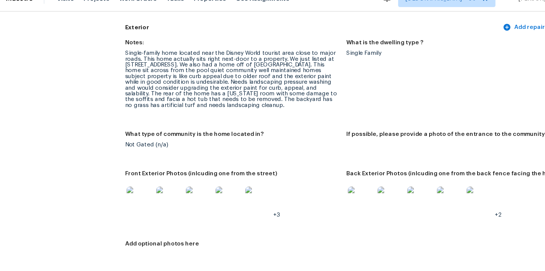
click at [351, 200] on img at bounding box center [348, 194] width 24 height 24
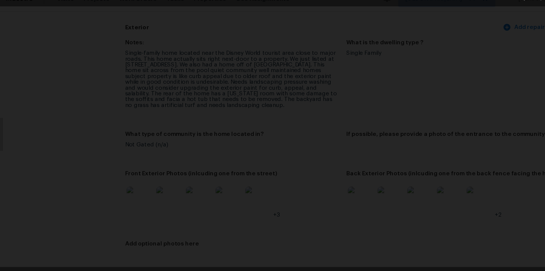
click at [485, 85] on div "Lightbox" at bounding box center [272, 135] width 545 height 271
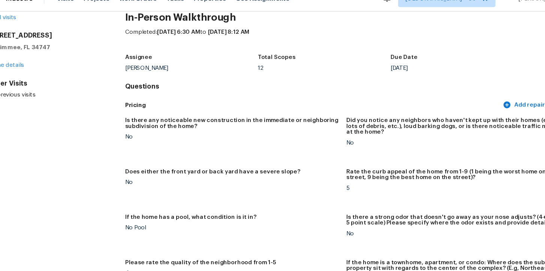
scroll to position [0, 0]
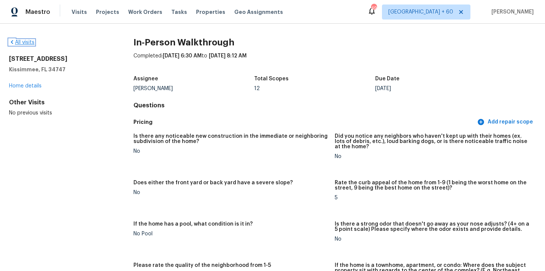
click at [21, 43] on link "All visits" at bounding box center [21, 42] width 25 height 5
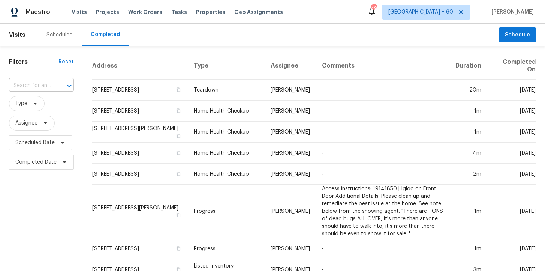
click at [40, 82] on input "text" at bounding box center [31, 86] width 44 height 12
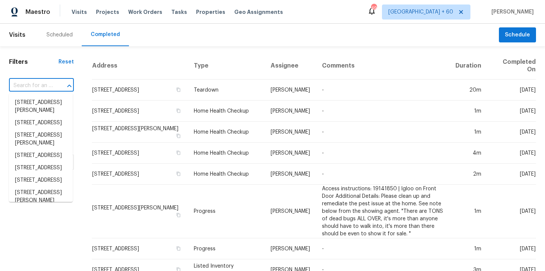
paste input "[STREET_ADDRESS][PERSON_NAME]"
type input "[STREET_ADDRESS][PERSON_NAME]"
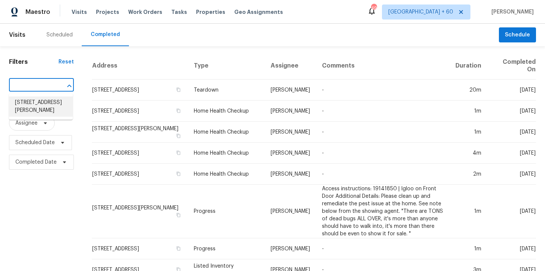
click at [53, 104] on li "[STREET_ADDRESS][PERSON_NAME]" at bounding box center [41, 106] width 64 height 20
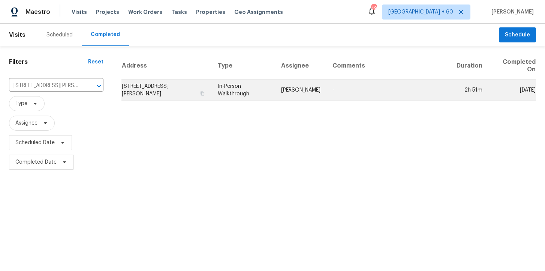
click at [247, 85] on td "In-Person Walkthrough" at bounding box center [243, 89] width 63 height 21
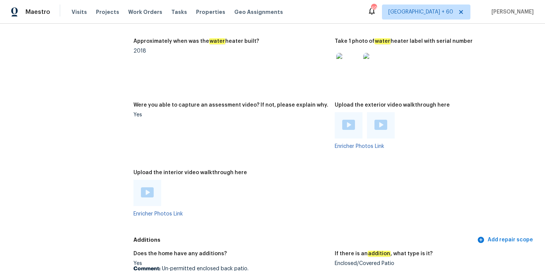
scroll to position [1402, 0]
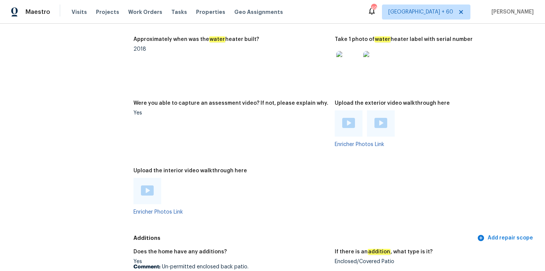
click at [141, 185] on img at bounding box center [147, 190] width 13 height 10
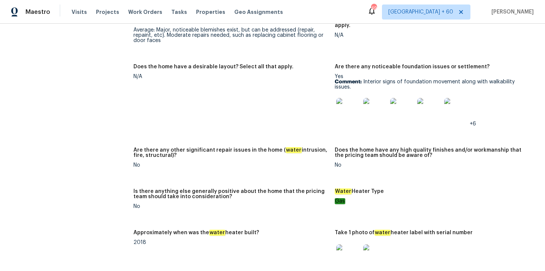
scroll to position [1208, 0]
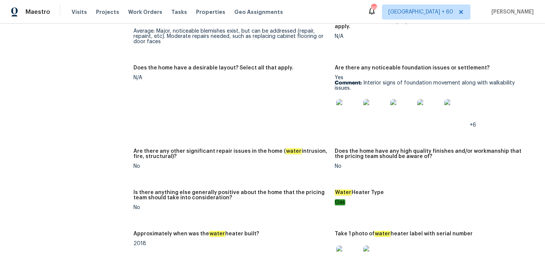
click at [395, 80] on p "Comment: Interior signs of foundation movement along with walkability issues." at bounding box center [432, 85] width 195 height 10
copy p "Comment: Interior signs of foundation movement along with walkability issues."
click at [352, 102] on img at bounding box center [348, 111] width 24 height 24
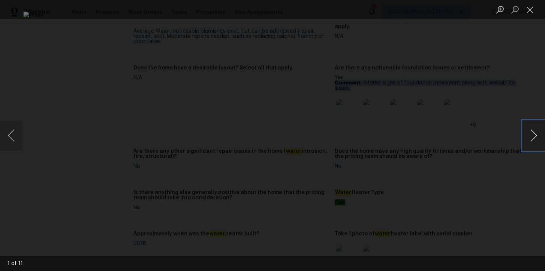
click at [534, 139] on button "Next image" at bounding box center [533, 135] width 22 height 30
click at [534, 141] on button "Next image" at bounding box center [533, 135] width 22 height 30
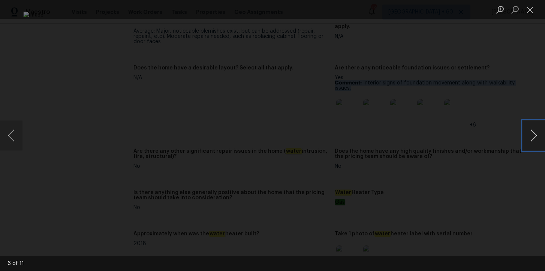
click at [534, 141] on button "Next image" at bounding box center [533, 135] width 22 height 30
click at [535, 142] on button "Next image" at bounding box center [533, 135] width 22 height 30
click at [537, 137] on button "Next image" at bounding box center [533, 135] width 22 height 30
click at [533, 139] on button "Next image" at bounding box center [533, 135] width 22 height 30
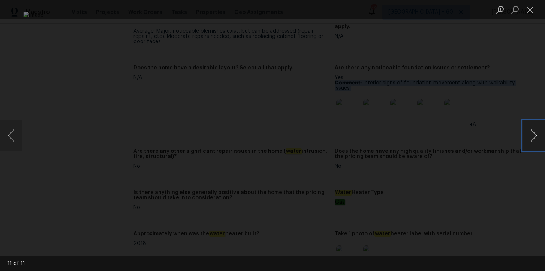
click at [535, 139] on button "Next image" at bounding box center [533, 135] width 22 height 30
click at [536, 143] on button "Next image" at bounding box center [533, 135] width 22 height 30
click at [531, 143] on button "Next image" at bounding box center [533, 135] width 22 height 30
click at [505, 118] on div "Lightbox" at bounding box center [272, 135] width 545 height 271
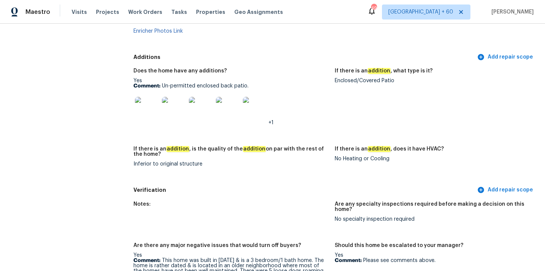
scroll to position [1583, 0]
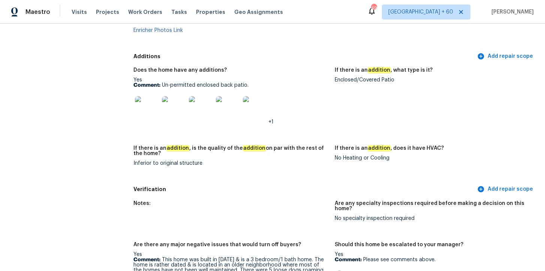
click at [206, 82] on p "Comment: Un-permitted enclosed back patio." at bounding box center [230, 84] width 195 height 5
copy p "Comment: Un-permitted enclosed back patio."
click at [187, 82] on p "Comment: Un-permitted enclosed back patio." at bounding box center [230, 84] width 195 height 5
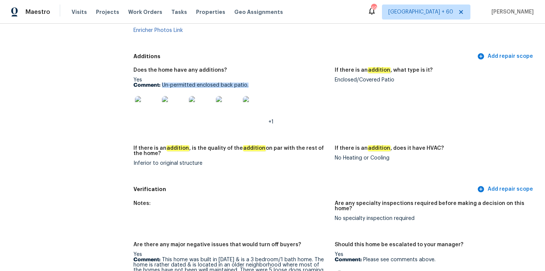
drag, startPoint x: 163, startPoint y: 73, endPoint x: 266, endPoint y: 73, distance: 103.4
click at [266, 82] on p "Comment: Un-permitted enclosed back patio." at bounding box center [230, 84] width 195 height 5
copy p "Un-permitted enclosed back patio."
click at [153, 99] on img at bounding box center [147, 108] width 24 height 24
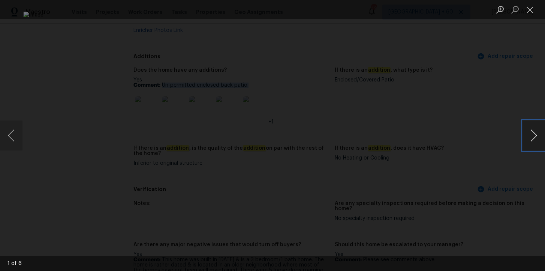
click at [532, 134] on button "Next image" at bounding box center [533, 135] width 22 height 30
click at [535, 133] on button "Next image" at bounding box center [533, 135] width 22 height 30
click at [531, 143] on button "Next image" at bounding box center [533, 135] width 22 height 30
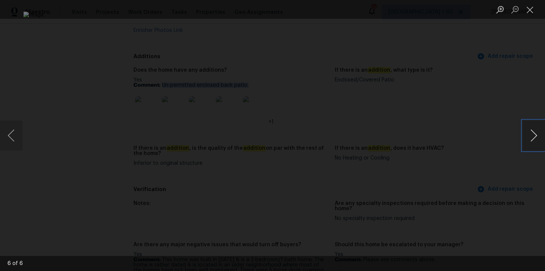
click at [532, 135] on button "Next image" at bounding box center [533, 135] width 22 height 30
click at [532, 11] on button "Close lightbox" at bounding box center [529, 9] width 15 height 13
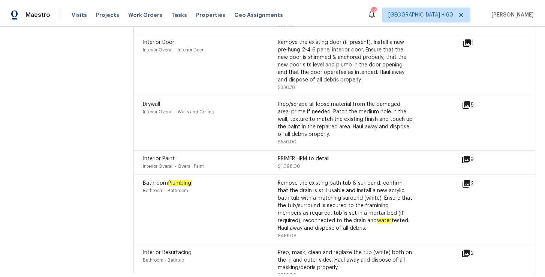
scroll to position [2096, 0]
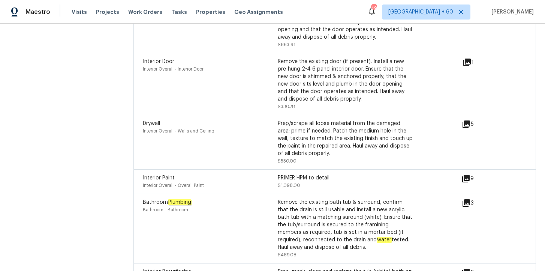
click at [468, 175] on icon at bounding box center [465, 178] width 7 height 7
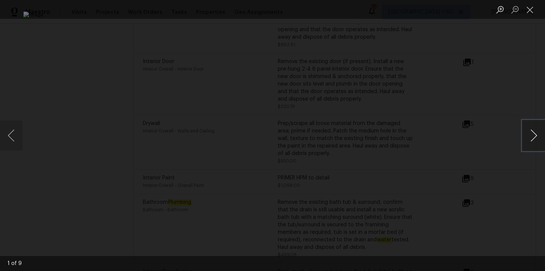
click at [534, 139] on button "Next image" at bounding box center [533, 135] width 22 height 30
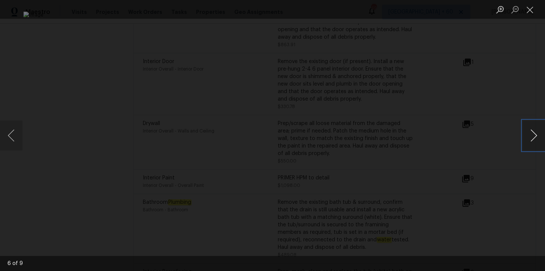
click at [534, 139] on button "Next image" at bounding box center [533, 135] width 22 height 30
click at [520, 86] on div "Lightbox" at bounding box center [272, 135] width 545 height 271
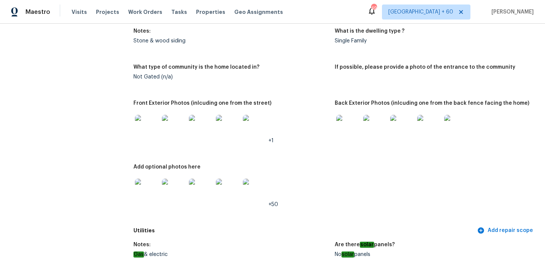
scroll to position [0, 0]
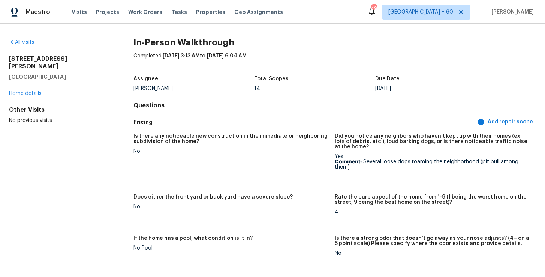
click at [70, 73] on div "151 Jay Williams St San Antonio, TX 78237 Home details" at bounding box center [59, 76] width 100 height 42
drag, startPoint x: 68, startPoint y: 70, endPoint x: 8, endPoint y: 57, distance: 61.3
click at [8, 57] on div "All visits 151 Jay Williams St San Antonio, TX 78237 Home details Other Visits …" at bounding box center [272, 150] width 545 height 253
copy div "151 Jay Williams St San Antonio, TX 78237"
click at [87, 73] on h5 "[GEOGRAPHIC_DATA]" at bounding box center [59, 76] width 100 height 7
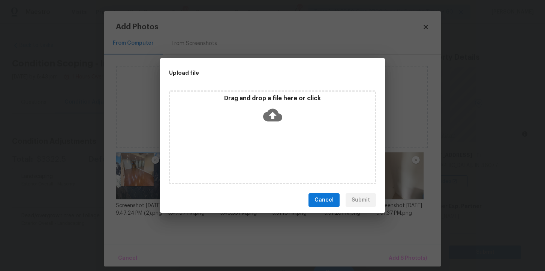
scroll to position [154, 0]
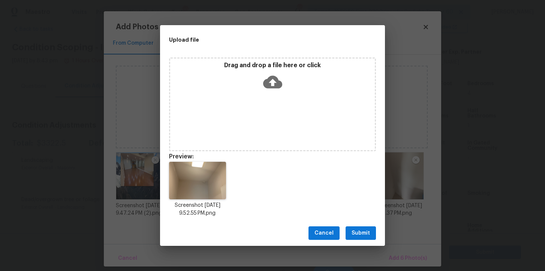
click at [269, 77] on icon at bounding box center [272, 82] width 19 height 13
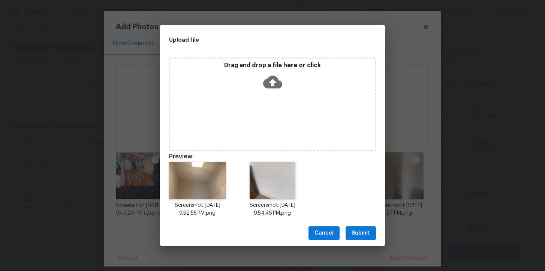
click at [362, 233] on span "Submit" at bounding box center [360, 232] width 18 height 9
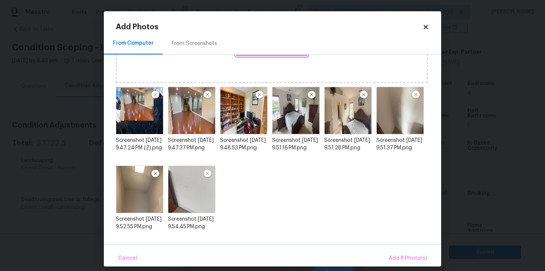
scroll to position [72, 0]
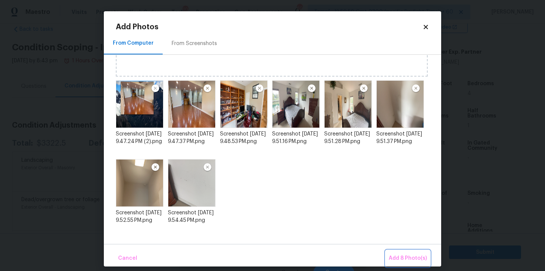
click at [410, 258] on span "Add 8 Photo(s)" at bounding box center [408, 257] width 38 height 9
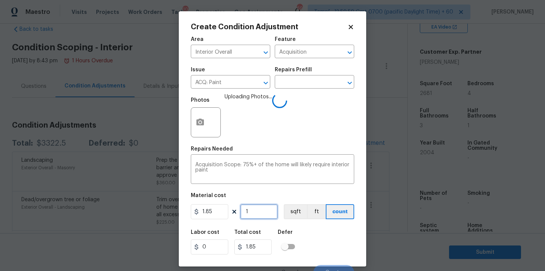
click at [260, 217] on input "1" at bounding box center [258, 211] width 37 height 15
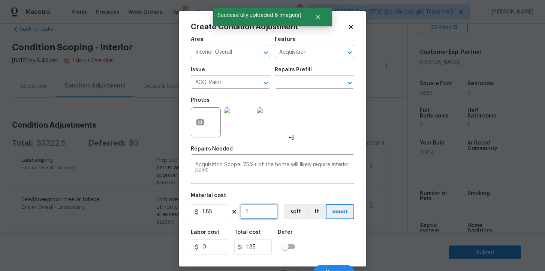
type input "0"
type input "2"
type input "3.7"
type input "26"
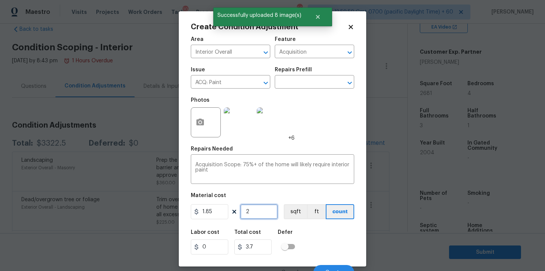
type input "48.1"
type input "268"
type input "495.8"
type input "2681"
type input "4959.85"
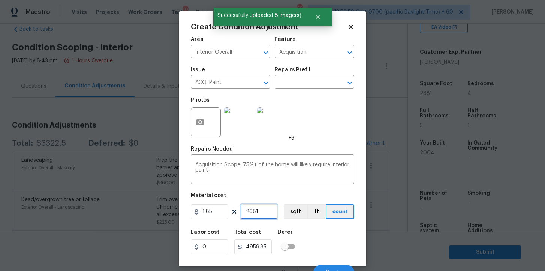
scroll to position [9, 0]
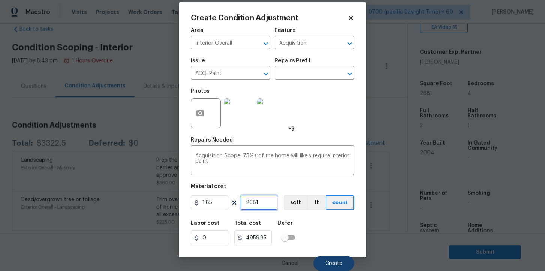
type input "2681"
click at [339, 263] on span "Create" at bounding box center [333, 263] width 17 height 6
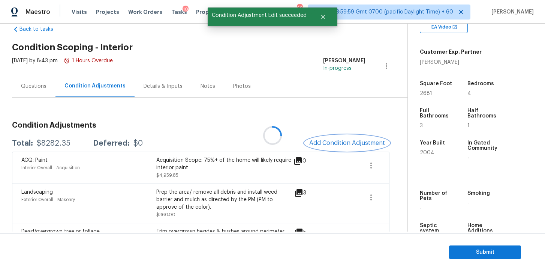
scroll to position [0, 0]
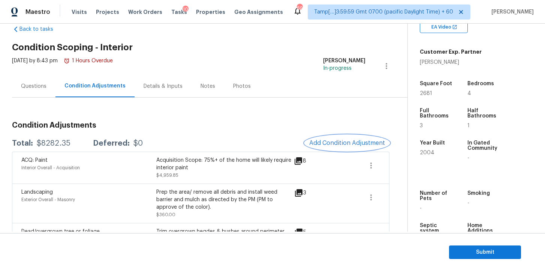
click at [327, 142] on span "Add Condition Adjustment" at bounding box center [347, 142] width 76 height 7
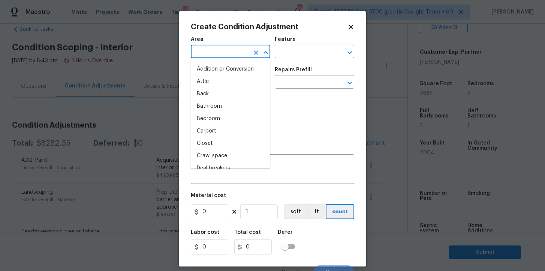
click at [223, 51] on input "text" at bounding box center [220, 52] width 58 height 12
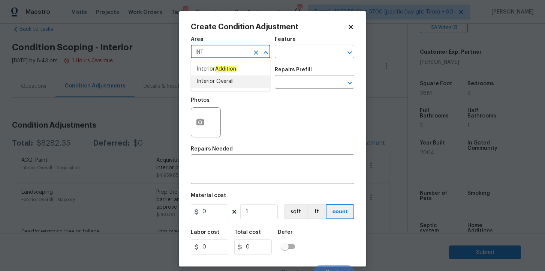
click at [224, 82] on li "Interior Overall" at bounding box center [230, 81] width 79 height 12
type input "Interior Overall"
click at [224, 82] on input "text" at bounding box center [220, 83] width 58 height 12
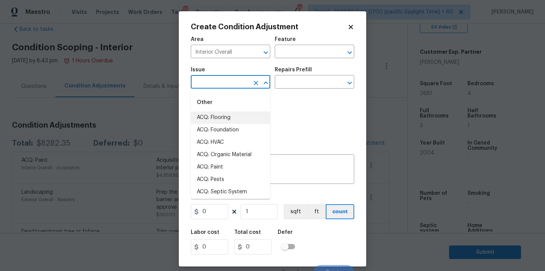
click at [227, 114] on li "ACQ: Flooring" at bounding box center [230, 117] width 79 height 12
type input "ACQ: Flooring"
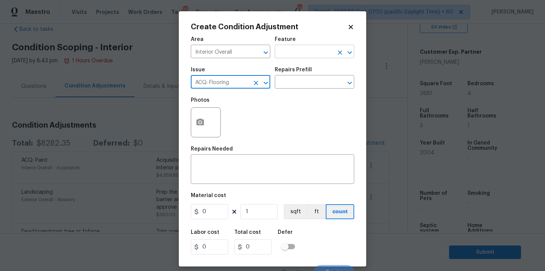
click at [291, 54] on input "text" at bounding box center [304, 52] width 58 height 12
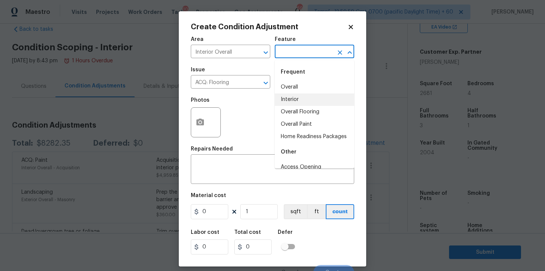
click at [300, 97] on li "Interior" at bounding box center [314, 99] width 79 height 12
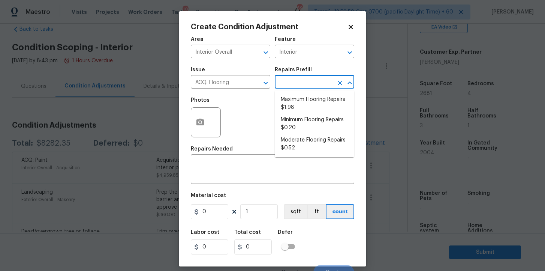
click at [297, 83] on input "text" at bounding box center [304, 83] width 58 height 12
click at [303, 139] on li "Moderate Flooring Repairs $0.52" at bounding box center [314, 144] width 79 height 20
type input "Acquisition"
type textarea "Acquisition Scope: Moderate flooring repairs"
type input "0.52"
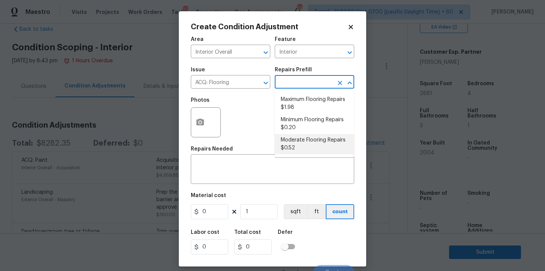
type input "0.52"
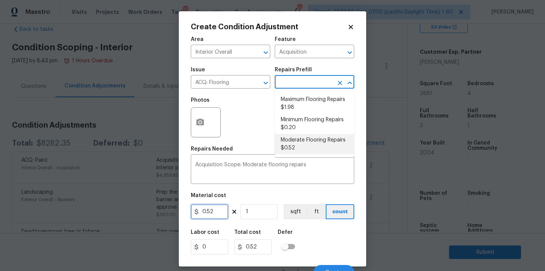
click at [214, 210] on input "0.52" at bounding box center [209, 211] width 37 height 15
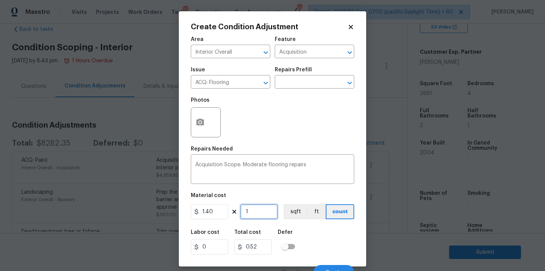
type input "1.4"
click at [256, 211] on input "1" at bounding box center [258, 211] width 37 height 15
type input "0"
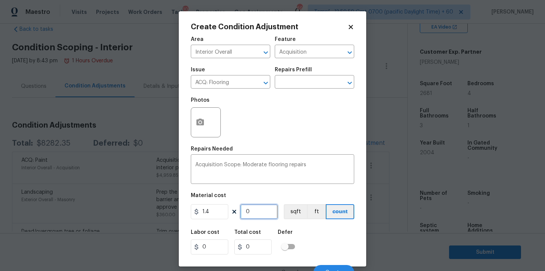
type input "2"
type input "2.8"
type input "26"
type input "36.4"
type input "268"
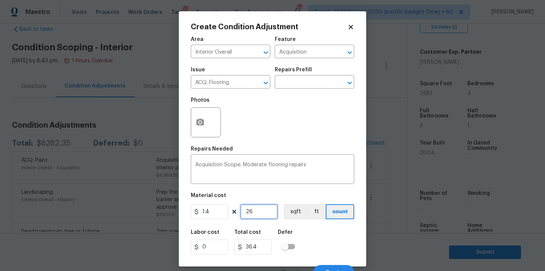
type input "375.2"
type input "2681"
type input "3753.4"
type input "2681"
click at [209, 125] on div at bounding box center [206, 122] width 30 height 30
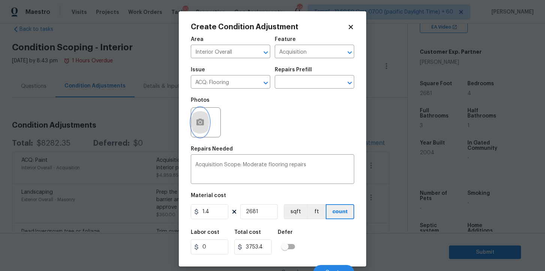
click at [202, 122] on icon "button" at bounding box center [199, 121] width 7 height 7
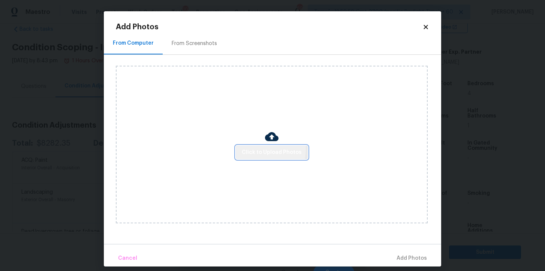
click at [254, 148] on span "Click to Upload Photos" at bounding box center [272, 152] width 60 height 9
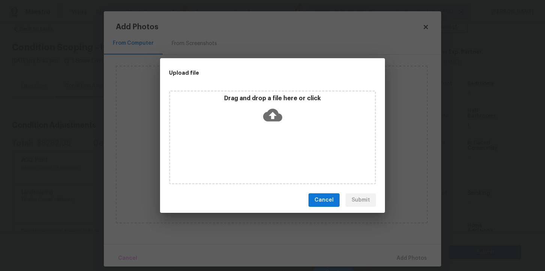
click at [272, 106] on icon at bounding box center [272, 114] width 19 height 19
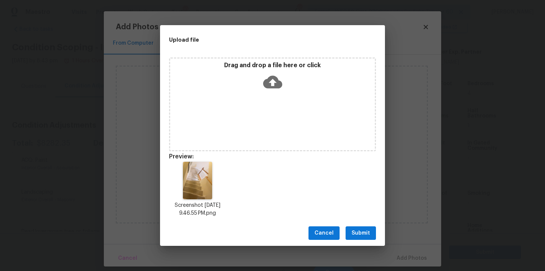
click at [271, 82] on icon at bounding box center [272, 81] width 19 height 19
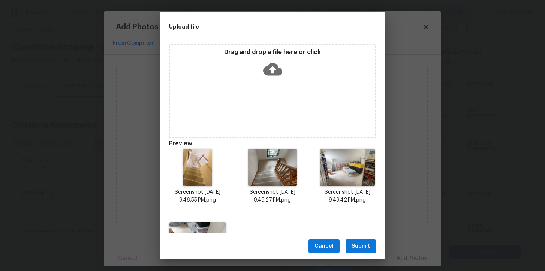
click at [269, 67] on icon at bounding box center [272, 69] width 19 height 13
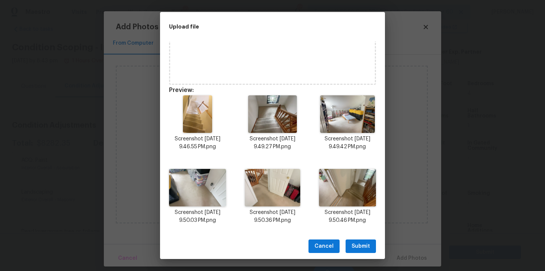
scroll to position [0, 0]
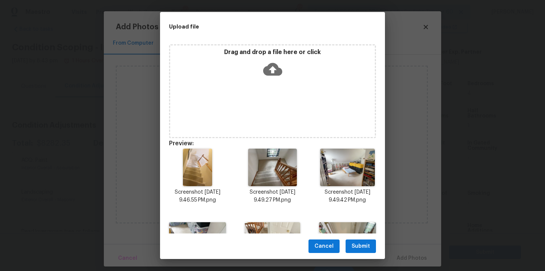
click at [354, 241] on span "Submit" at bounding box center [360, 245] width 18 height 9
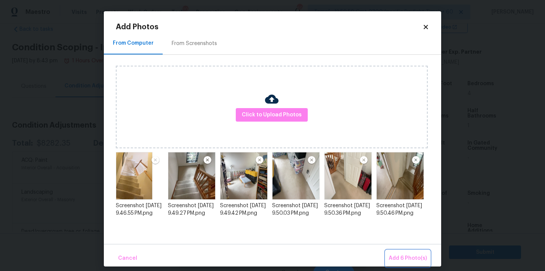
click at [408, 257] on span "Add 6 Photo(s)" at bounding box center [408, 257] width 38 height 9
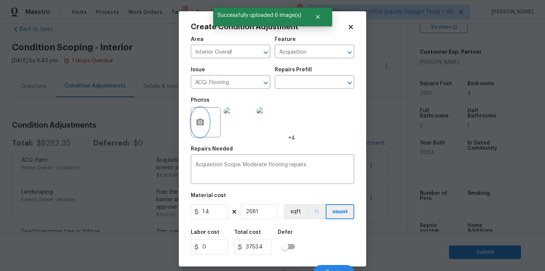
scroll to position [9, 0]
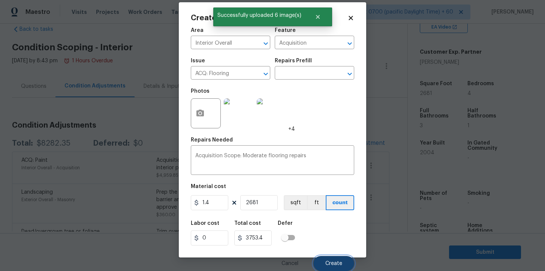
click at [331, 263] on span "Create" at bounding box center [333, 263] width 17 height 6
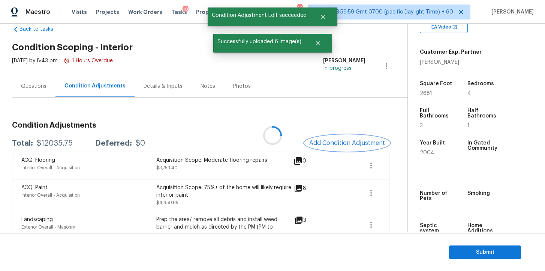
scroll to position [0, 0]
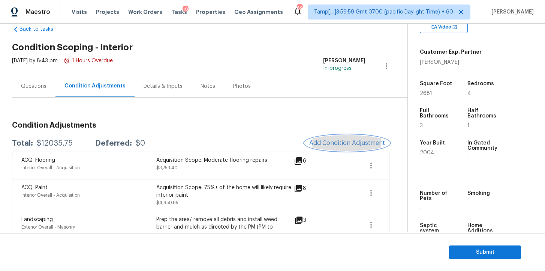
click at [325, 142] on span "Add Condition Adjustment" at bounding box center [347, 142] width 76 height 7
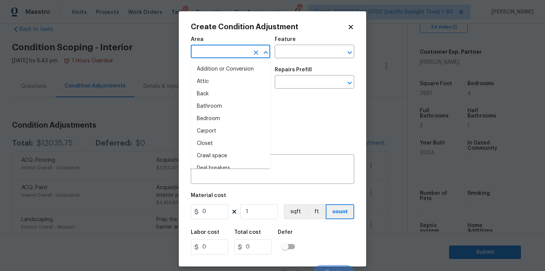
click at [226, 49] on input "text" at bounding box center [220, 52] width 58 height 12
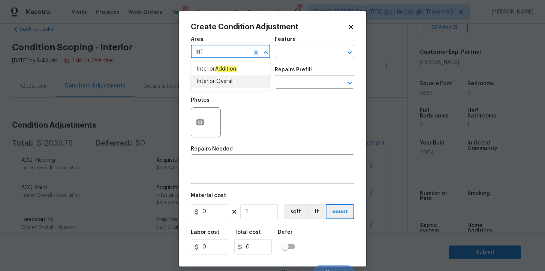
click at [222, 81] on li "Interior Overall" at bounding box center [230, 81] width 79 height 12
type input "Interior Overall"
click at [222, 81] on input "text" at bounding box center [220, 83] width 58 height 12
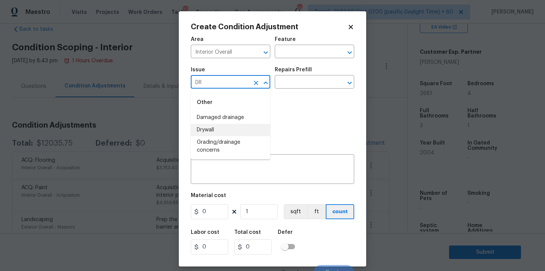
click at [218, 128] on li "Drywall" at bounding box center [230, 130] width 79 height 12
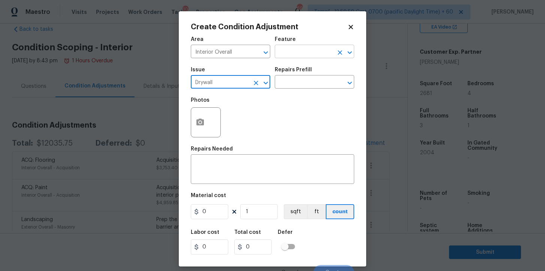
type input "Drywall"
click at [291, 50] on input "text" at bounding box center [304, 52] width 58 height 12
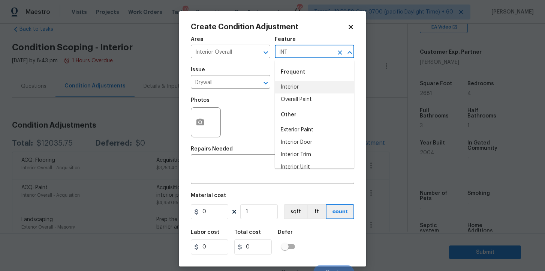
click at [296, 89] on li "Interior" at bounding box center [314, 87] width 79 height 12
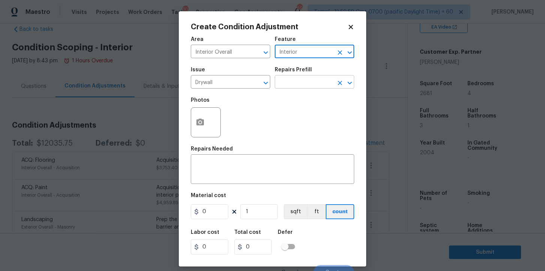
type input "Interior"
click at [296, 88] on body "Maestro Visits Projects Work Orders Tasks 10 Properties Geo Assignments 691 Tam…" at bounding box center [272, 135] width 545 height 271
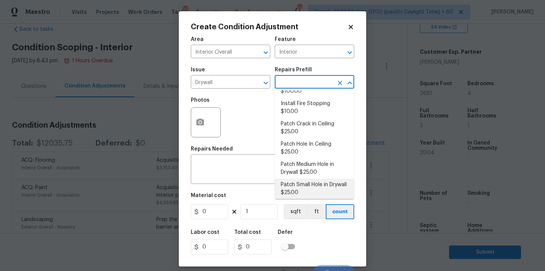
scroll to position [26, 0]
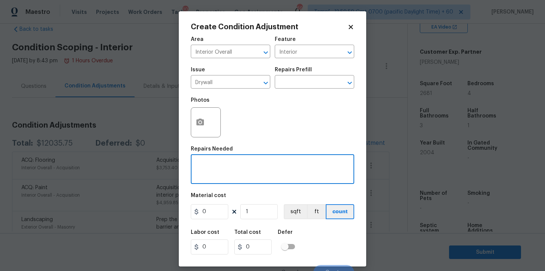
click at [254, 169] on textarea at bounding box center [272, 170] width 154 height 16
type textarea "Drywall Repair"
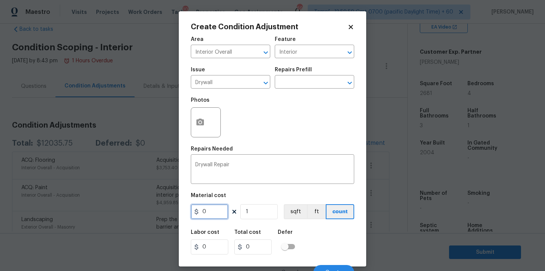
click at [214, 211] on input "0" at bounding box center [209, 211] width 37 height 15
type input "500"
click at [328, 247] on div "Labor cost 0 Total cost 500 Defer" at bounding box center [272, 242] width 163 height 34
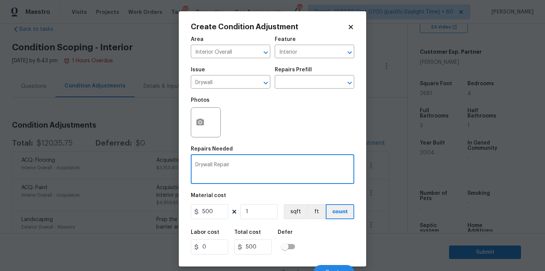
click at [245, 164] on textarea "Drywall Repair" at bounding box center [272, 170] width 154 height 16
paste textarea "throughout the home"
type textarea "Drywall Repair throughout the home"
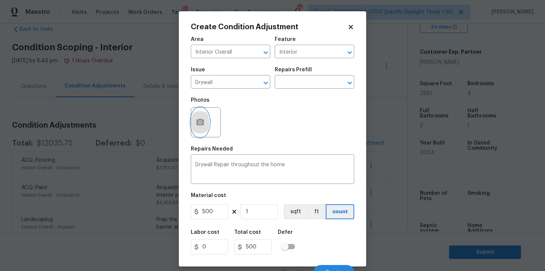
click at [204, 119] on icon "button" at bounding box center [200, 122] width 9 height 9
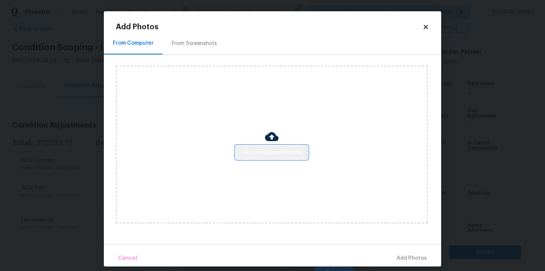
click at [261, 152] on span "Click to Upload Photos" at bounding box center [272, 152] width 60 height 9
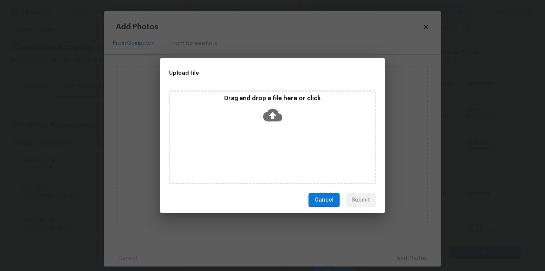
click at [272, 111] on icon at bounding box center [272, 115] width 19 height 13
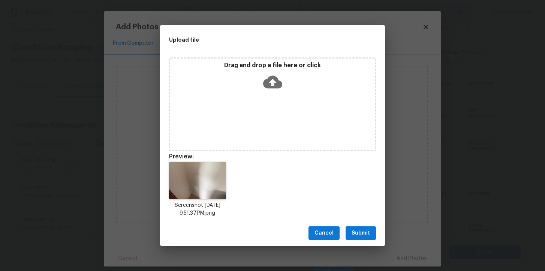
click at [269, 81] on icon at bounding box center [272, 81] width 19 height 19
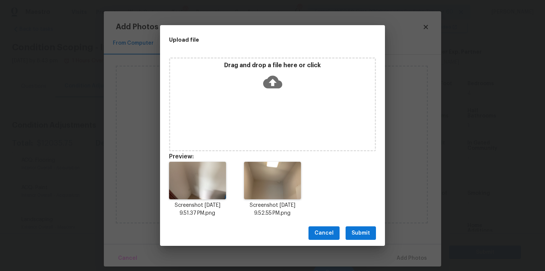
click at [273, 84] on icon at bounding box center [272, 81] width 19 height 19
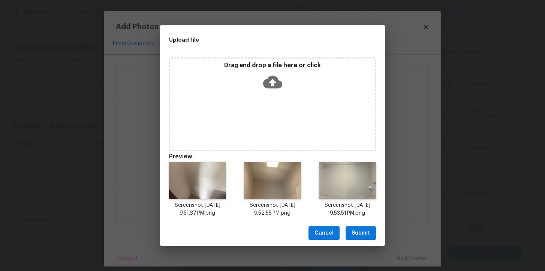
click at [269, 83] on icon at bounding box center [272, 82] width 19 height 13
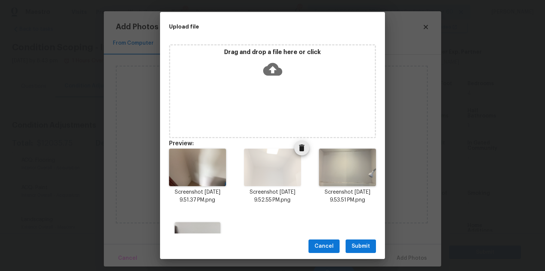
scroll to position [53, 0]
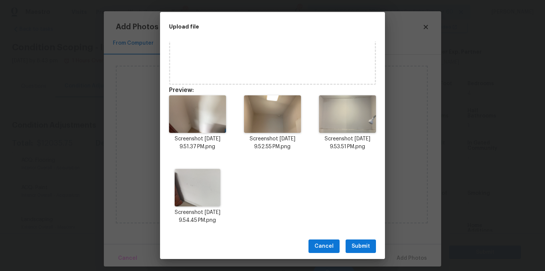
click at [362, 244] on span "Submit" at bounding box center [360, 245] width 18 height 9
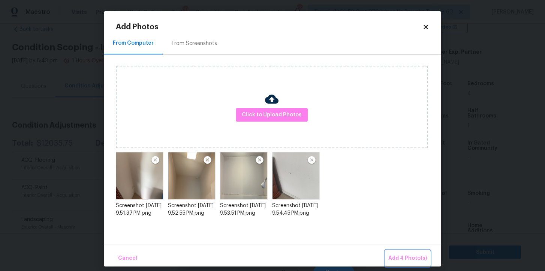
click at [407, 254] on span "Add 4 Photo(s)" at bounding box center [407, 257] width 39 height 9
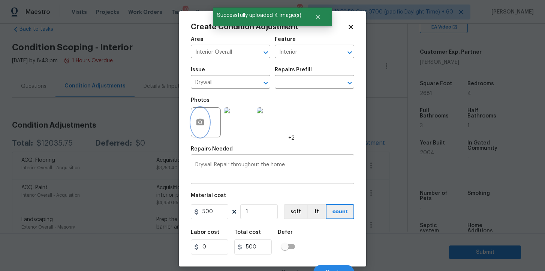
scroll to position [9, 0]
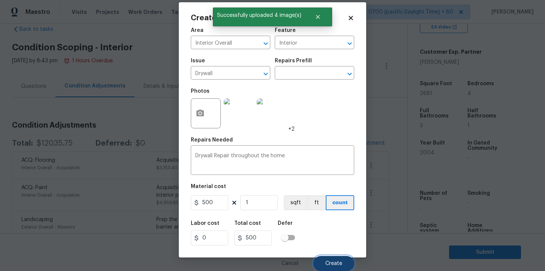
click at [337, 259] on button "Create" at bounding box center [333, 263] width 41 height 15
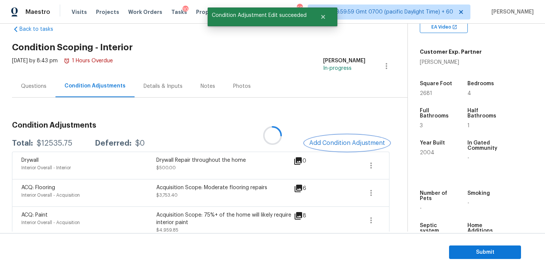
scroll to position [0, 0]
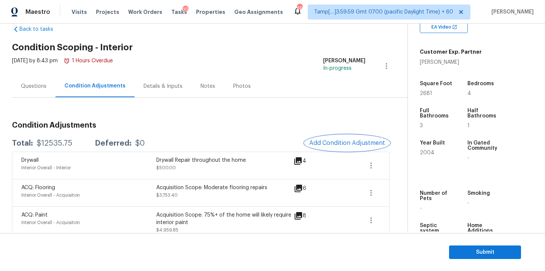
click at [327, 138] on button "Add Condition Adjustment" at bounding box center [347, 143] width 85 height 16
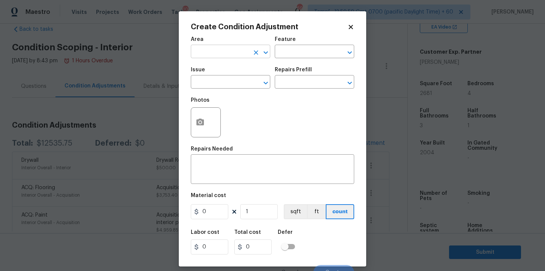
click at [229, 54] on input "text" at bounding box center [220, 52] width 58 height 12
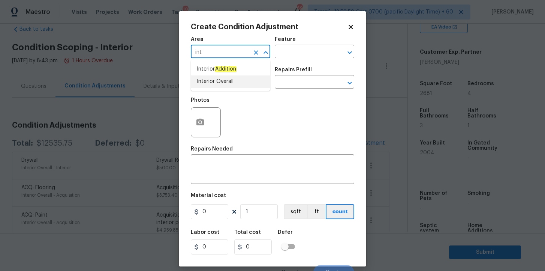
click at [220, 84] on li "Interior Overall" at bounding box center [230, 81] width 79 height 12
type input "Interior Overall"
click at [220, 84] on input "text" at bounding box center [220, 83] width 58 height 12
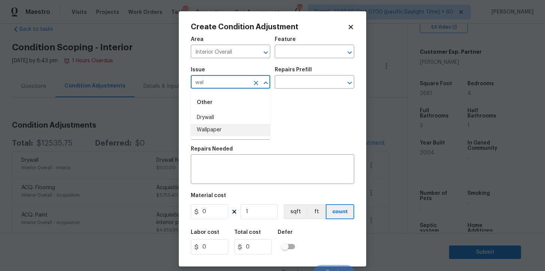
click at [215, 130] on li "Wallpaper" at bounding box center [230, 130] width 79 height 12
type input "Wallpaper"
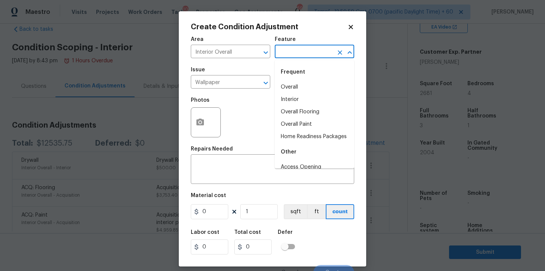
click at [304, 48] on input "text" at bounding box center [304, 52] width 58 height 12
click at [300, 96] on li "Interior" at bounding box center [314, 99] width 79 height 12
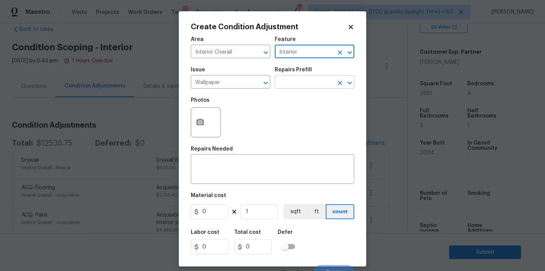
click at [297, 87] on input "text" at bounding box center [304, 83] width 58 height 12
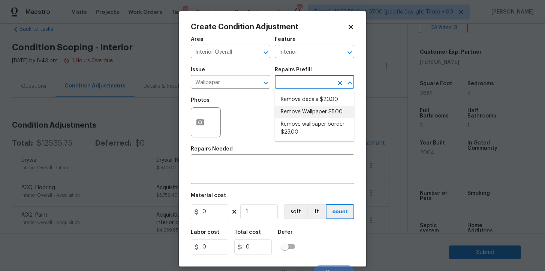
click at [301, 112] on li "Remove Wallpaper $5.00" at bounding box center [314, 112] width 79 height 12
type input "Walls and Ceiling"
type textarea "Remove wallpaper and texture walls to best match existing conditions"
type input "5"
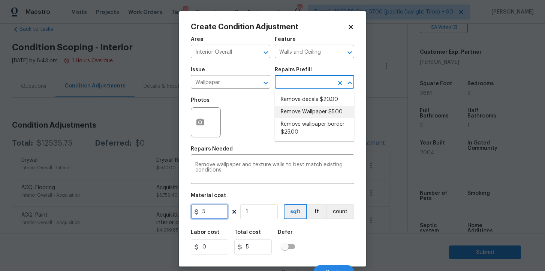
click at [213, 212] on input "5" at bounding box center [209, 211] width 37 height 15
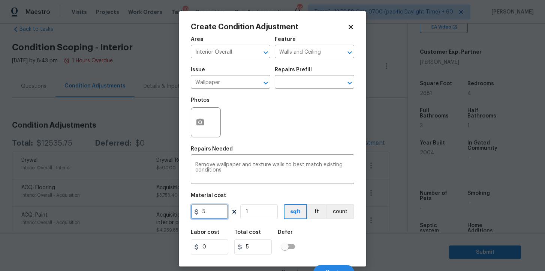
click at [209, 211] on input "5" at bounding box center [209, 211] width 37 height 15
type input "350"
click at [197, 120] on icon "button" at bounding box center [199, 121] width 7 height 7
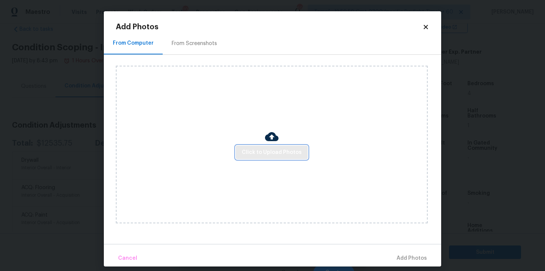
click at [258, 152] on span "Click to Upload Photos" at bounding box center [272, 152] width 60 height 9
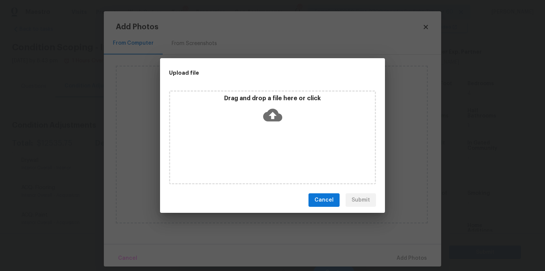
click at [276, 115] on icon at bounding box center [272, 114] width 19 height 19
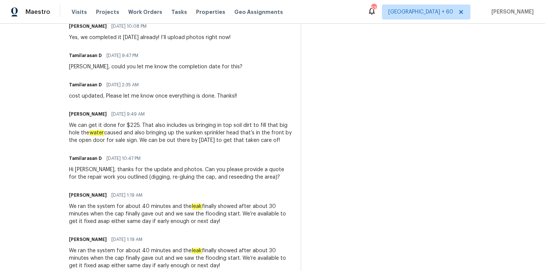
scroll to position [270, 0]
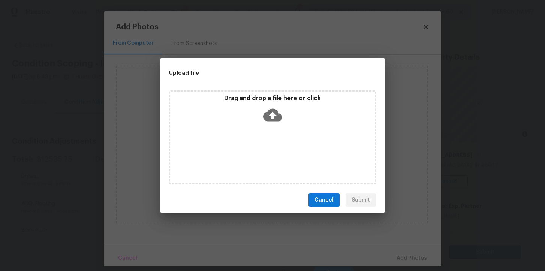
scroll to position [154, 0]
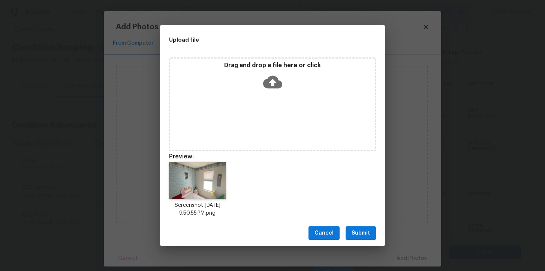
click at [359, 232] on span "Submit" at bounding box center [360, 232] width 18 height 9
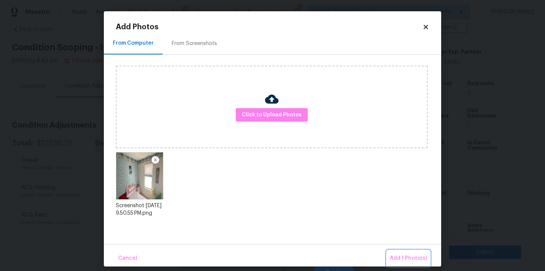
click at [406, 257] on span "Add 1 Photo(s)" at bounding box center [408, 257] width 37 height 9
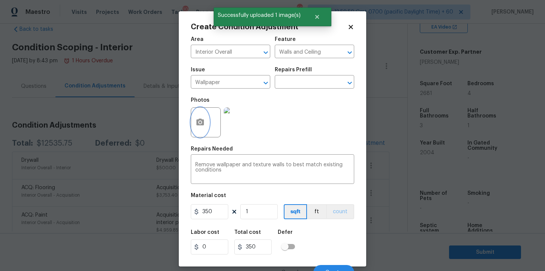
scroll to position [9, 0]
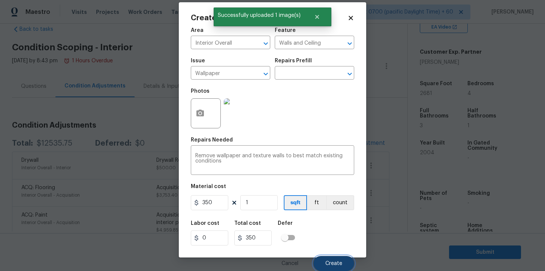
click at [336, 260] on span "Create" at bounding box center [333, 263] width 17 height 6
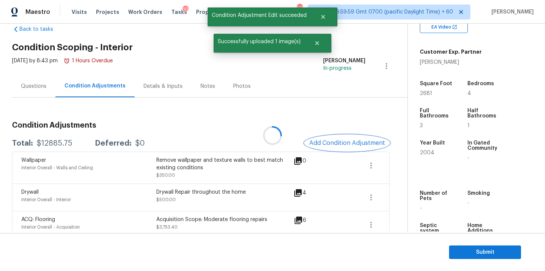
scroll to position [0, 0]
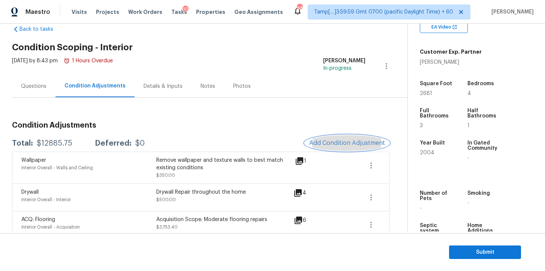
click at [333, 144] on span "Add Condition Adjustment" at bounding box center [347, 142] width 76 height 7
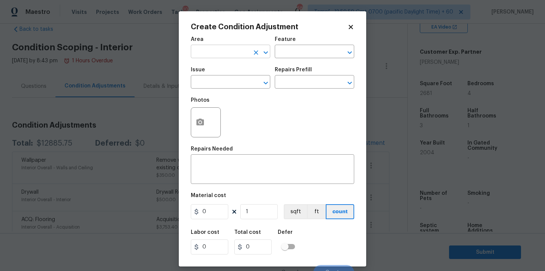
click at [234, 51] on input "text" at bounding box center [220, 52] width 58 height 12
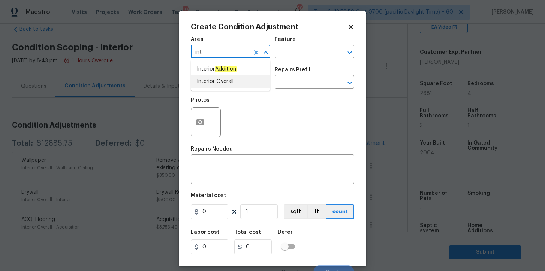
click at [220, 78] on li "Interior Overall" at bounding box center [230, 81] width 79 height 12
type input "Interior Overall"
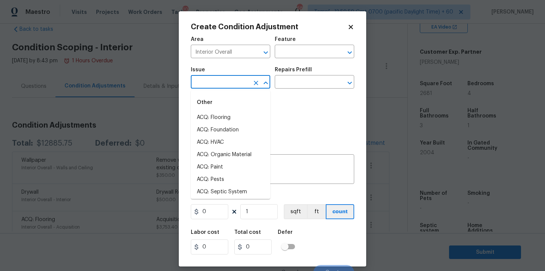
click at [220, 84] on input "text" at bounding box center [220, 83] width 58 height 12
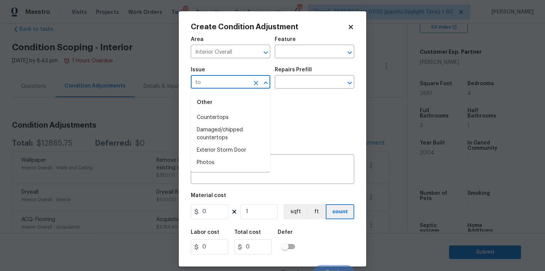
type input "t"
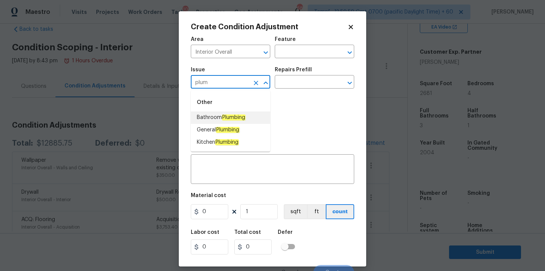
click at [225, 115] on em "Plumbing" at bounding box center [234, 117] width 24 height 6
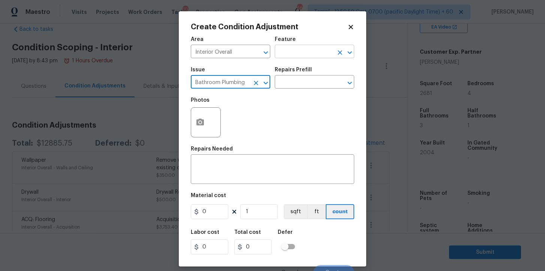
type input "Bathroom Plumbing"
click at [293, 55] on input "text" at bounding box center [304, 52] width 58 height 12
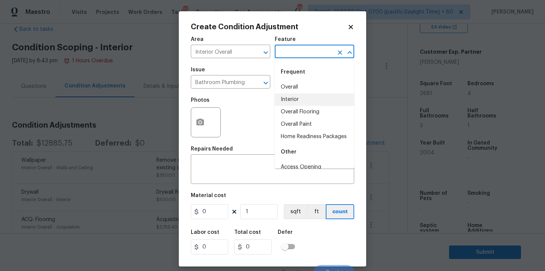
click at [298, 96] on li "Interior" at bounding box center [314, 99] width 79 height 12
type input "Interior"
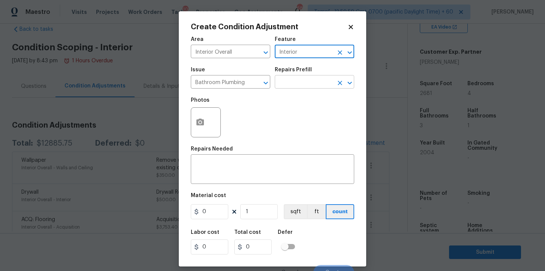
click at [296, 83] on input "text" at bounding box center [304, 83] width 58 height 12
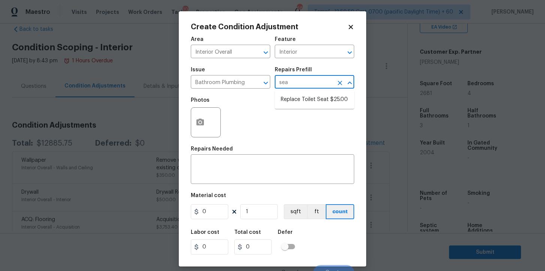
type input "seat"
click at [308, 100] on li "Replace Toilet Seat $25.00" at bounding box center [314, 99] width 79 height 12
type input "Plumbing"
type textarea "Remove and replace the existing toilet seat with new. If removing a bidet style…"
type input "25"
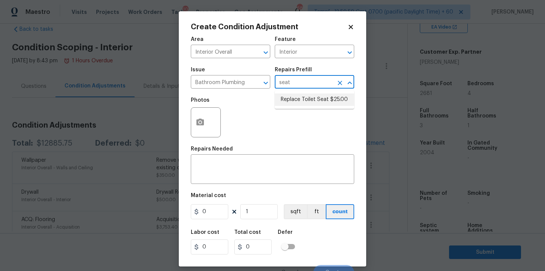
type input "25"
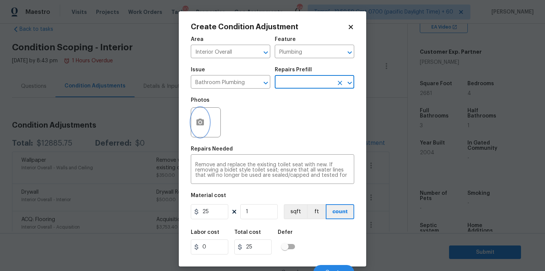
click at [202, 118] on icon "button" at bounding box center [200, 122] width 9 height 9
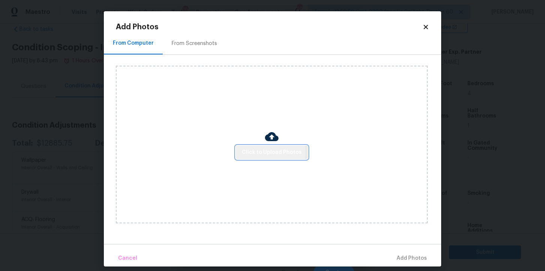
click at [263, 152] on span "Click to Upload Photos" at bounding box center [272, 152] width 60 height 9
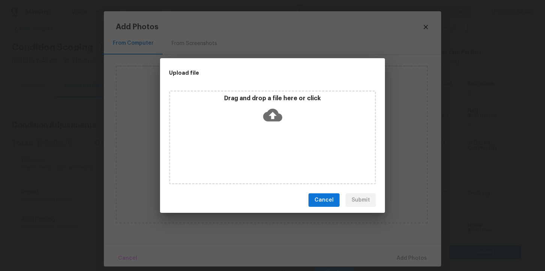
click at [275, 108] on icon at bounding box center [272, 114] width 19 height 19
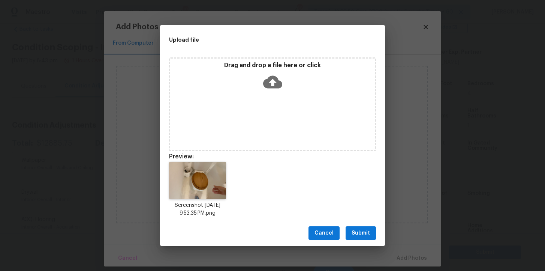
click at [357, 232] on span "Submit" at bounding box center [360, 232] width 18 height 9
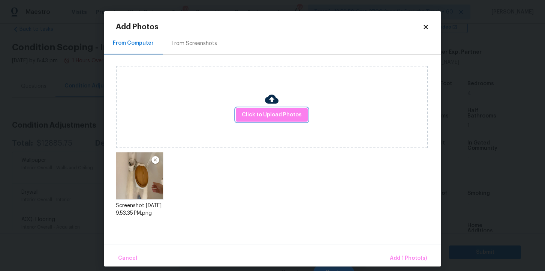
scroll to position [7, 0]
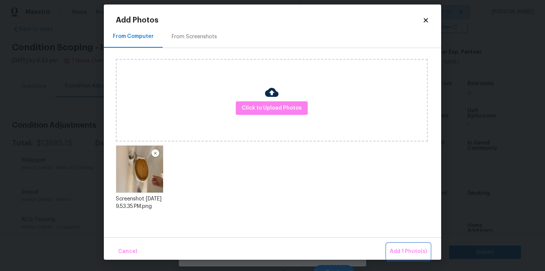
click at [405, 247] on span "Add 1 Photo(s)" at bounding box center [408, 251] width 37 height 9
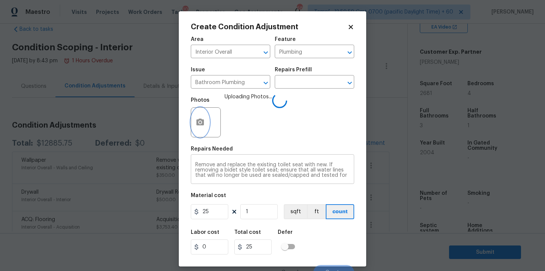
scroll to position [0, 0]
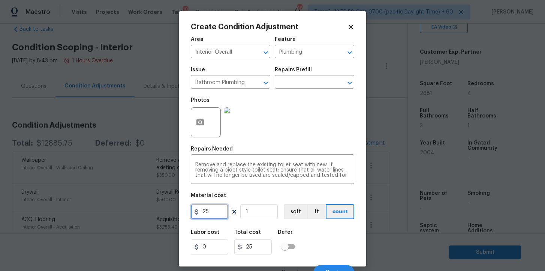
click at [211, 211] on input "25" at bounding box center [209, 211] width 37 height 15
type input "30"
click at [332, 244] on div "Labor cost 0 Total cost 30 Defer" at bounding box center [272, 242] width 163 height 34
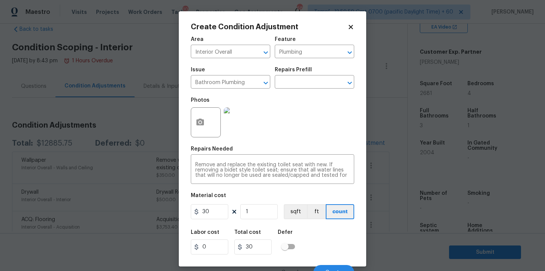
scroll to position [9, 0]
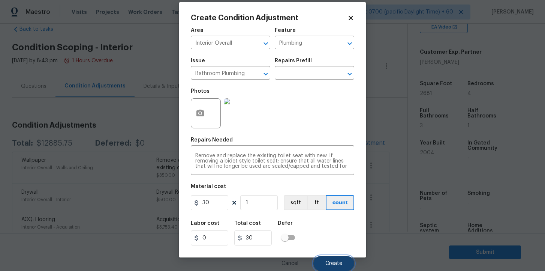
click at [335, 259] on button "Create" at bounding box center [333, 263] width 41 height 15
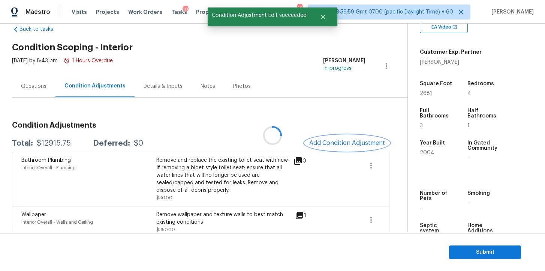
scroll to position [0, 0]
click at [345, 145] on span "Add Condition Adjustment" at bounding box center [347, 142] width 76 height 7
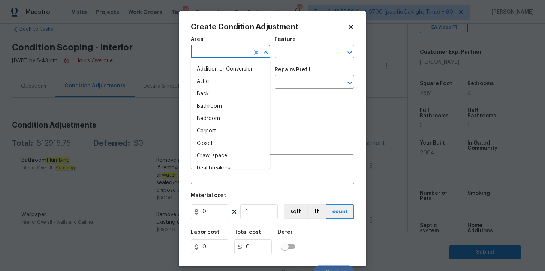
click at [220, 53] on input "text" at bounding box center [220, 52] width 58 height 12
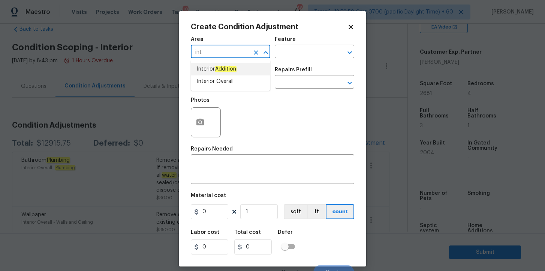
click at [220, 78] on li "Interior Overall" at bounding box center [230, 81] width 79 height 12
type input "Interior Overall"
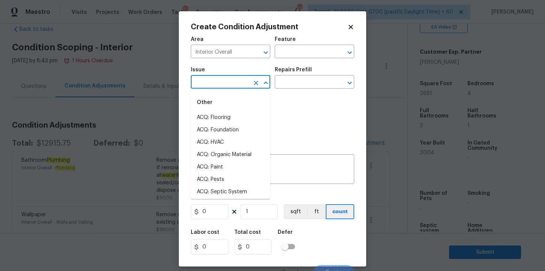
click at [220, 81] on input "text" at bounding box center [220, 83] width 58 height 12
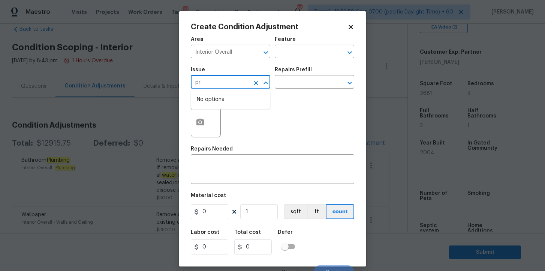
type input "p"
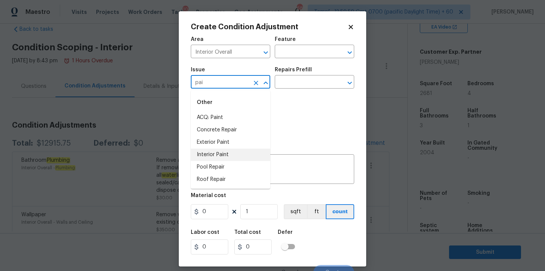
click at [235, 154] on li "Interior Paint" at bounding box center [230, 154] width 79 height 12
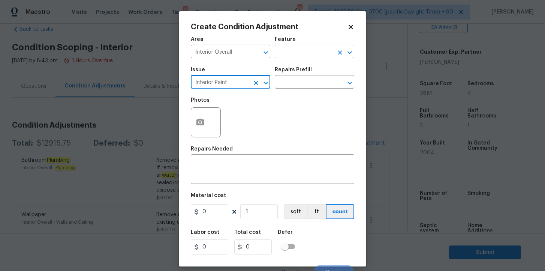
type input "Interior Paint"
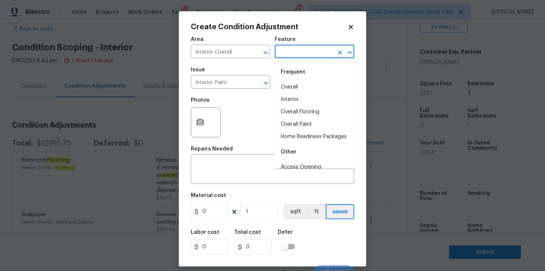
click at [289, 51] on input "text" at bounding box center [304, 52] width 58 height 12
click at [300, 95] on li "Interior" at bounding box center [314, 99] width 79 height 12
type input "Interior"
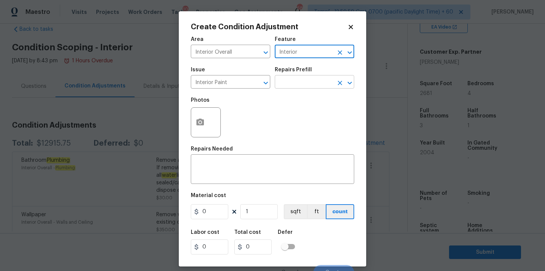
click at [299, 85] on input "text" at bounding box center [304, 83] width 58 height 12
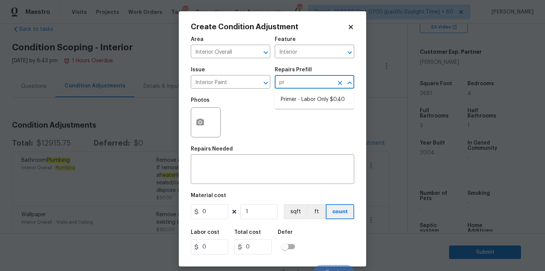
type input "pri"
click at [304, 100] on li "Primer - Labor Only $0.40" at bounding box center [314, 99] width 79 height 12
type input "Overall Paint"
type textarea "Interior primer - PRIMER PROVIDED BY OPENDOOR - All nails, screws, drywall anch…"
type input "0.4"
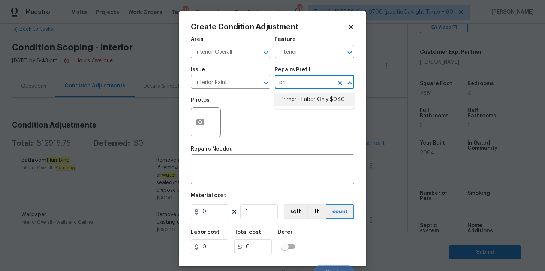
type input "0.4"
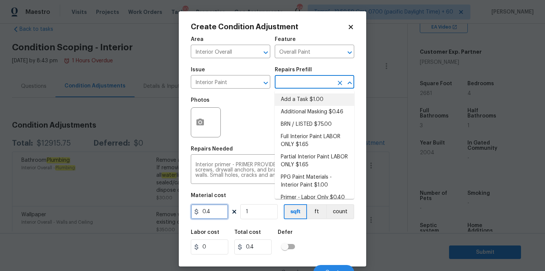
click at [214, 214] on input "0.4" at bounding box center [209, 211] width 37 height 15
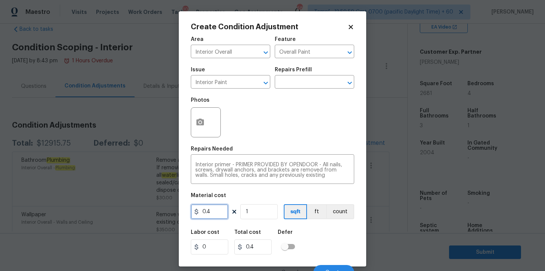
click at [214, 214] on input "0.4" at bounding box center [209, 211] width 37 height 15
type input "250"
click at [334, 239] on div "Labor cost 0 Total cost 250 Defer" at bounding box center [272, 242] width 163 height 34
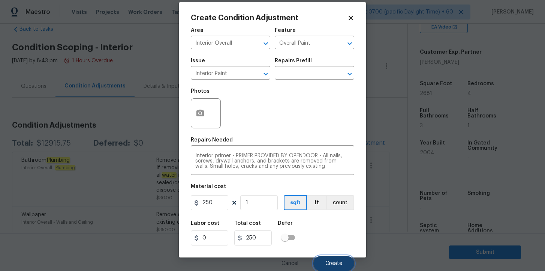
click at [336, 262] on span "Create" at bounding box center [333, 263] width 17 height 6
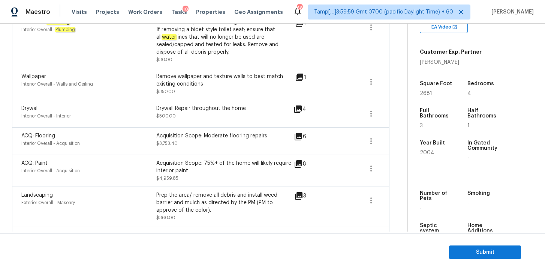
scroll to position [230, 0]
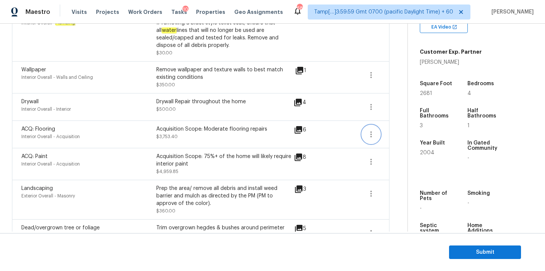
click at [369, 134] on icon "button" at bounding box center [370, 134] width 9 height 9
click at [384, 136] on div "Edit" at bounding box center [413, 133] width 58 height 7
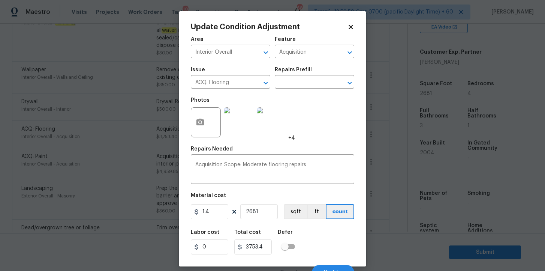
scroll to position [9, 0]
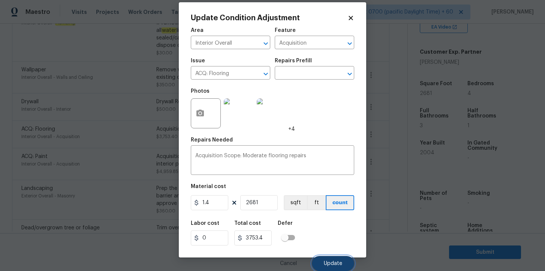
click at [331, 257] on button "Update" at bounding box center [333, 263] width 42 height 15
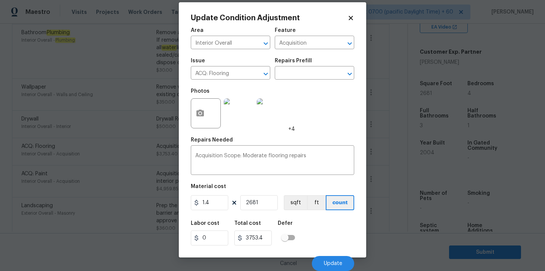
scroll to position [7, 0]
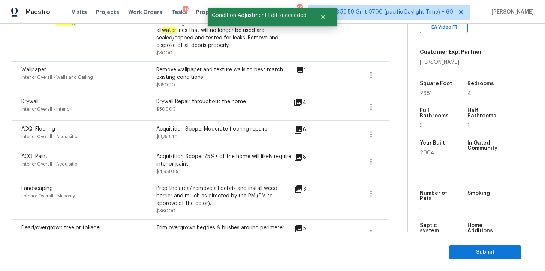
click at [324, 260] on section "Submit" at bounding box center [272, 252] width 545 height 38
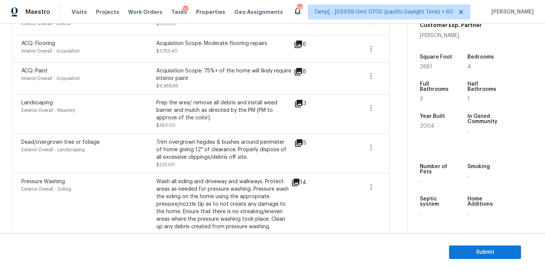
scroll to position [0, 0]
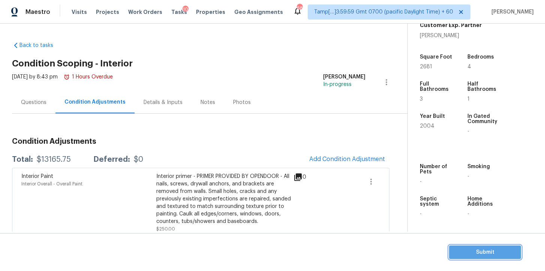
click at [469, 250] on span "Submit" at bounding box center [485, 251] width 60 height 9
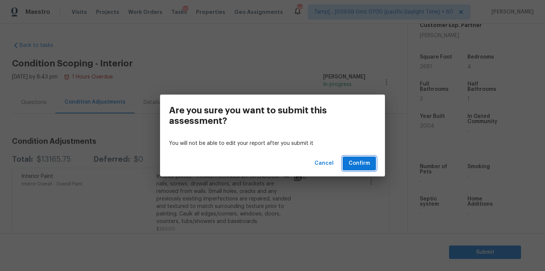
click at [362, 166] on span "Confirm" at bounding box center [358, 162] width 21 height 9
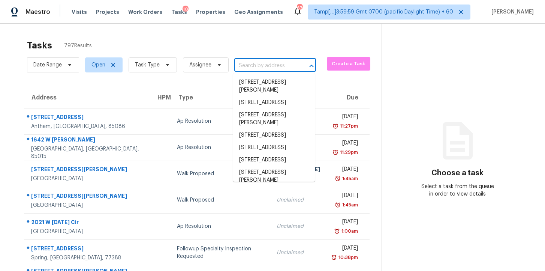
click at [259, 67] on input "text" at bounding box center [264, 66] width 61 height 12
paste input "7811 Myrtle Oak Ln, Kissimmee, FL 34747"
type input "7811 Myrtle Oak Ln, Kissimmee, FL 34747"
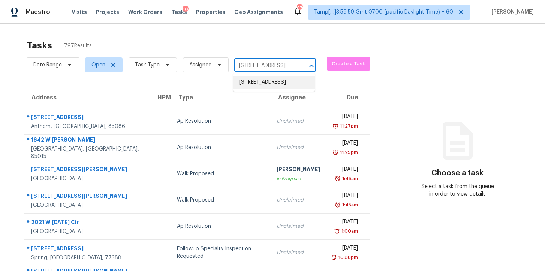
click at [263, 79] on li "7811 Myrtle Oak Ln, Kissimmee, FL 34747" at bounding box center [274, 82] width 82 height 12
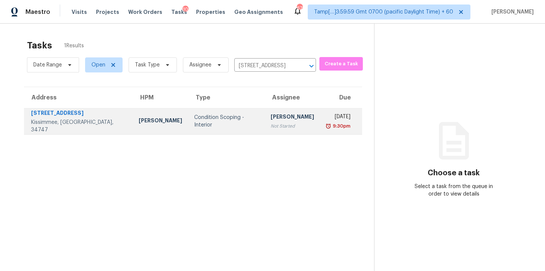
click at [230, 115] on td "Condition Scoping - Interior" at bounding box center [226, 121] width 76 height 26
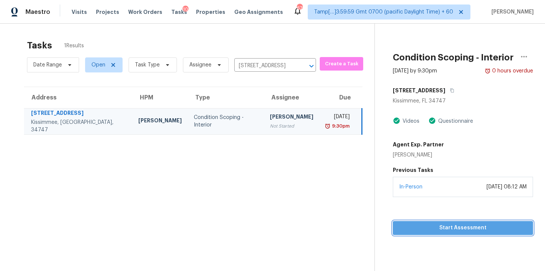
click at [413, 229] on span "Start Assessment" at bounding box center [463, 227] width 128 height 9
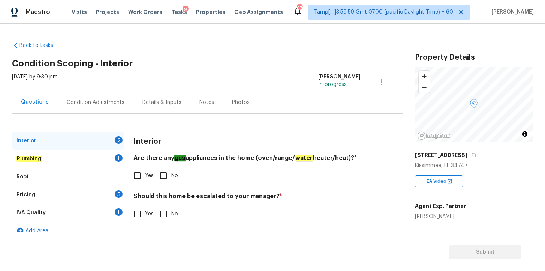
click at [135, 180] on input "Yes" at bounding box center [137, 175] width 16 height 16
checkbox input "true"
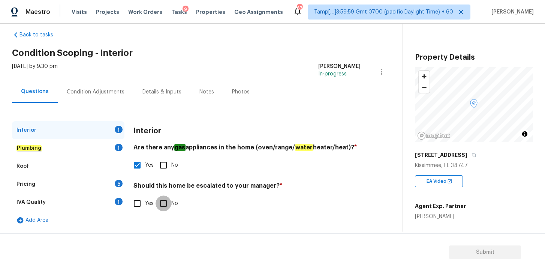
click at [164, 207] on input "No" at bounding box center [163, 203] width 16 height 16
checkbox input "true"
click at [32, 145] on em "Plumbing" at bounding box center [28, 148] width 25 height 6
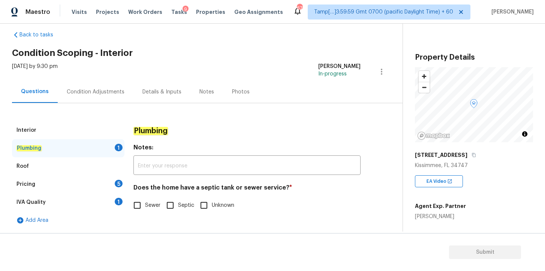
click at [138, 205] on input "Sewer" at bounding box center [137, 205] width 16 height 16
checkbox input "true"
click at [59, 167] on div "Roof" at bounding box center [68, 166] width 112 height 18
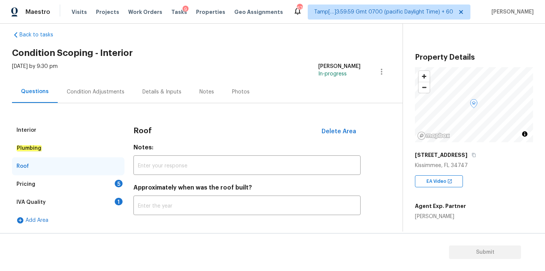
click at [79, 202] on div "IVA Quality 1" at bounding box center [68, 202] width 112 height 18
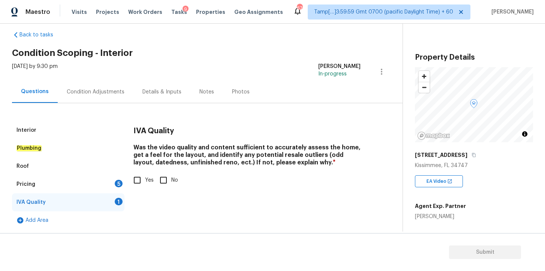
click at [138, 179] on input "Yes" at bounding box center [137, 180] width 16 height 16
checkbox input "true"
click at [78, 187] on div "Pricing 5" at bounding box center [68, 184] width 112 height 18
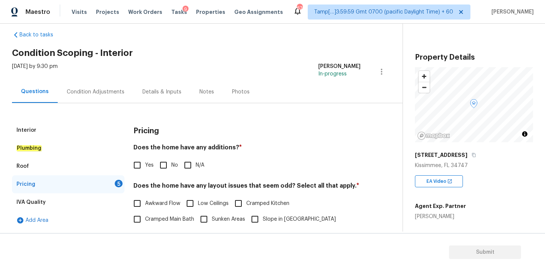
click at [188, 165] on input "N/A" at bounding box center [188, 165] width 16 height 16
checkbox input "true"
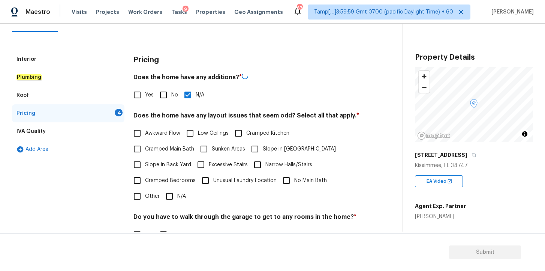
scroll to position [124, 0]
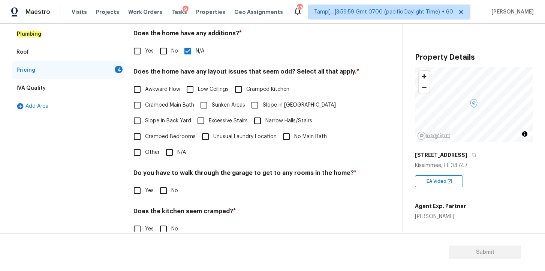
click at [171, 151] on input "N/A" at bounding box center [169, 152] width 16 height 16
checkbox input "true"
click at [163, 187] on input "No" at bounding box center [163, 190] width 16 height 16
checkbox input "true"
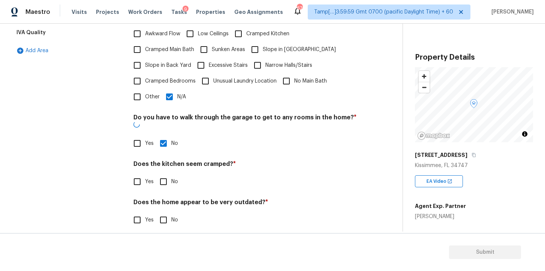
scroll to position [179, 0]
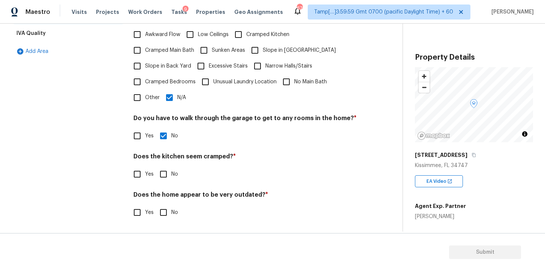
click at [161, 175] on input "No" at bounding box center [163, 174] width 16 height 16
checkbox input "true"
click at [163, 217] on input "No" at bounding box center [163, 212] width 16 height 16
checkbox input "true"
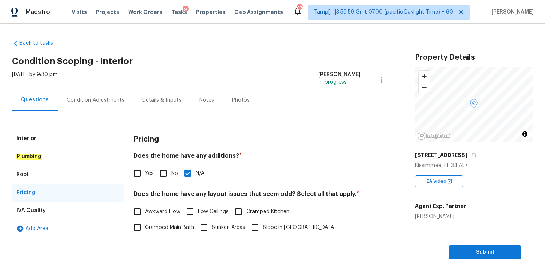
scroll to position [0, 0]
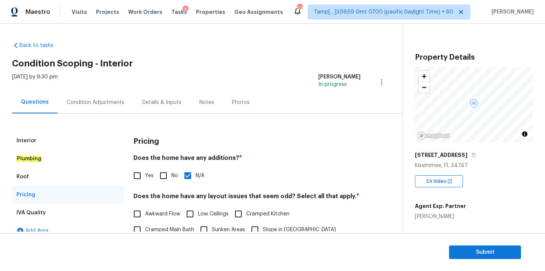
click at [113, 102] on div "Condition Adjustments" at bounding box center [96, 102] width 58 height 7
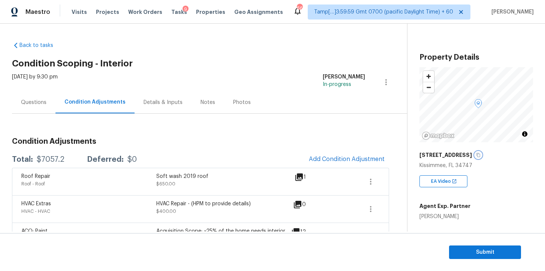
click at [476, 155] on icon "button" at bounding box center [478, 154] width 4 height 4
click at [38, 104] on div "Questions" at bounding box center [33, 102] width 25 height 7
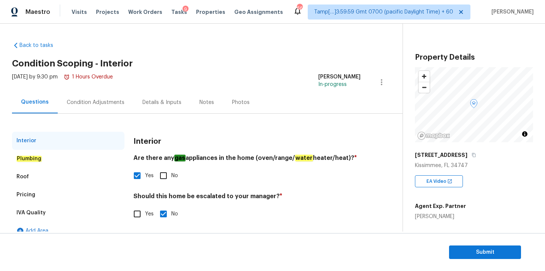
scroll to position [10, 0]
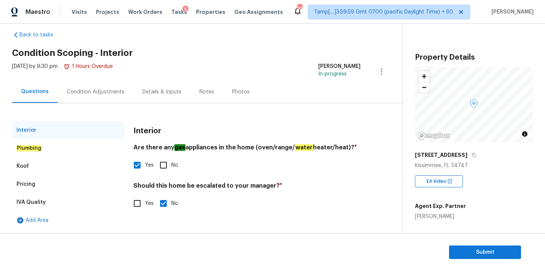
click at [138, 205] on input "Yes" at bounding box center [137, 203] width 16 height 16
checkbox input "true"
checkbox input "false"
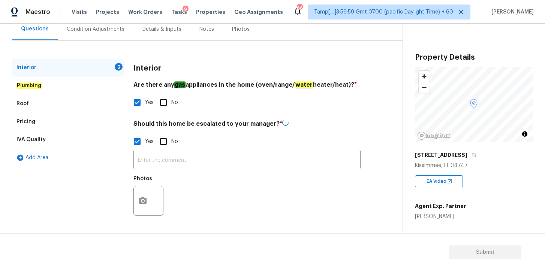
scroll to position [72, 0]
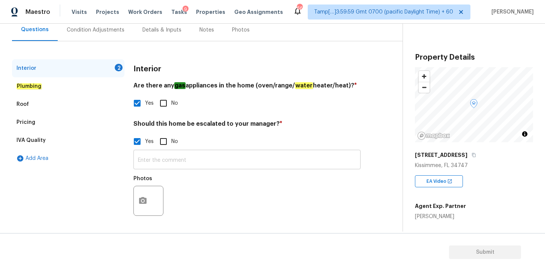
click at [185, 158] on input "text" at bounding box center [246, 160] width 227 height 18
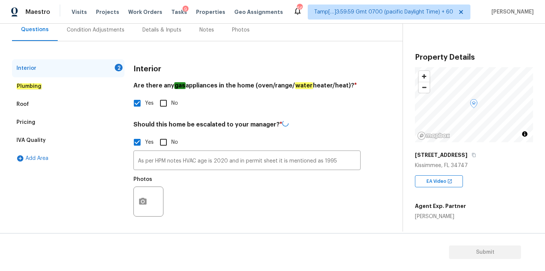
click at [237, 213] on div "Photos" at bounding box center [246, 196] width 227 height 49
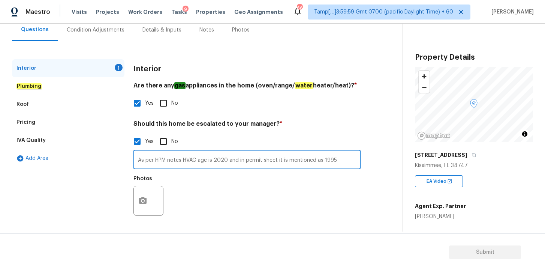
click at [339, 158] on input "As per HPM notes HVAC age is 2020 and in permit sheet it is mentioned as 1995" at bounding box center [246, 160] width 227 height 18
type input "As per HPM notes HVAC age is 2020 and in permit sheet it is mentioned as 1995. …"
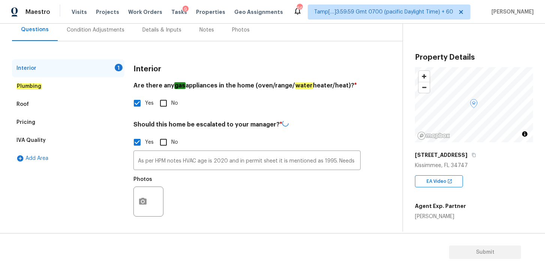
click at [263, 202] on div "Photos" at bounding box center [246, 196] width 227 height 49
click at [110, 33] on div "Condition Adjustments" at bounding box center [96, 29] width 58 height 7
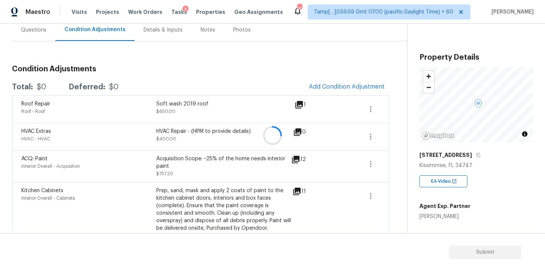
scroll to position [73, 0]
click at [42, 26] on div "Questions" at bounding box center [33, 29] width 25 height 7
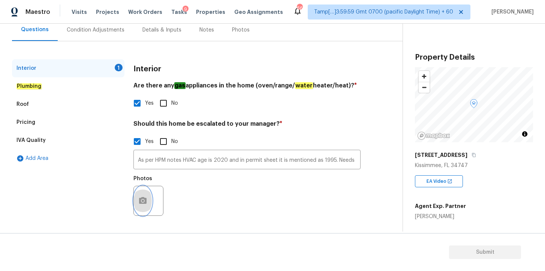
click at [142, 201] on circle "button" at bounding box center [143, 200] width 2 height 2
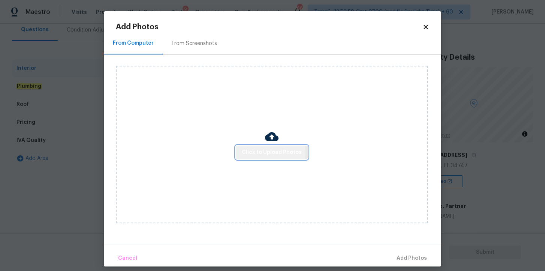
click at [257, 152] on span "Click to Upload Photos" at bounding box center [272, 152] width 60 height 9
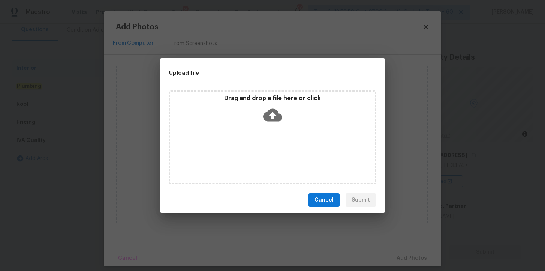
click at [275, 113] on icon at bounding box center [272, 115] width 19 height 13
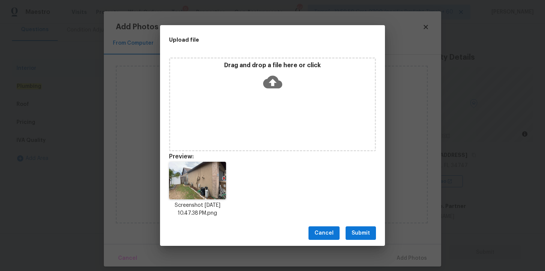
click at [362, 232] on span "Submit" at bounding box center [360, 232] width 18 height 9
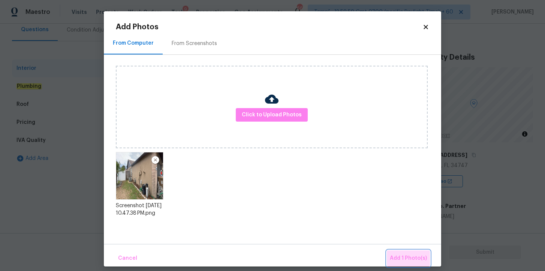
click at [417, 253] on span "Add 1 Photo(s)" at bounding box center [408, 257] width 37 height 9
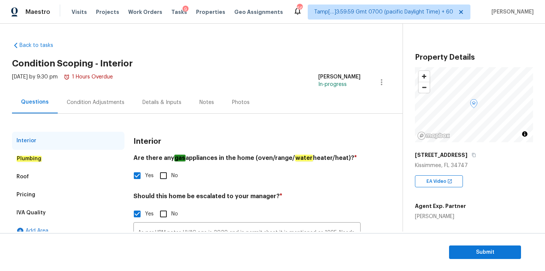
click at [116, 105] on div "Condition Adjustments" at bounding box center [96, 102] width 58 height 7
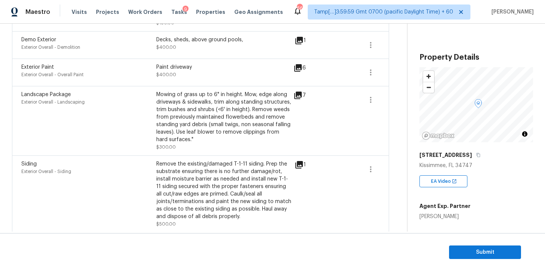
scroll to position [514, 0]
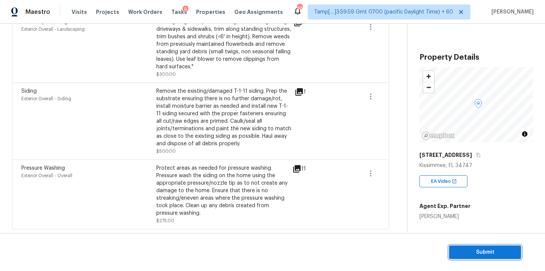
click at [468, 252] on span "Submit" at bounding box center [485, 251] width 60 height 9
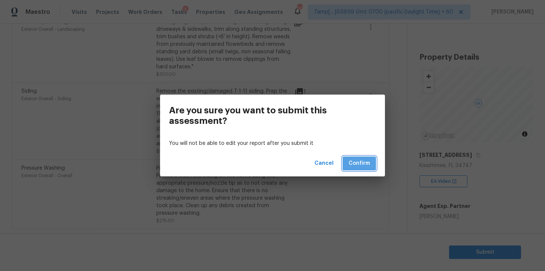
click at [359, 158] on span "Confirm" at bounding box center [358, 162] width 21 height 9
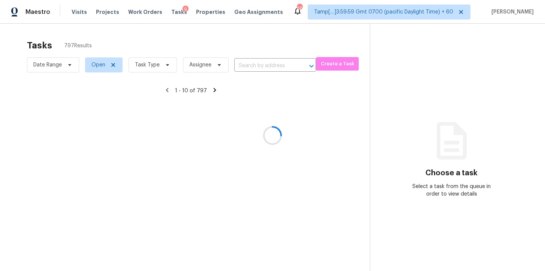
click at [273, 66] on div at bounding box center [272, 135] width 545 height 271
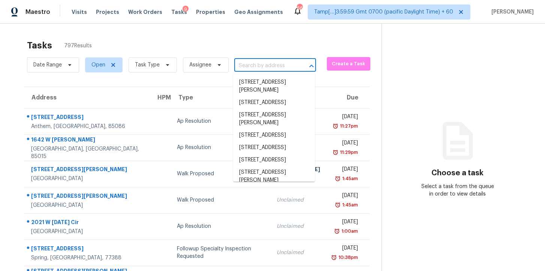
click at [245, 68] on input "text" at bounding box center [264, 66] width 61 height 12
paste input "[STREET_ADDRESS][PERSON_NAME]"
type input "[STREET_ADDRESS][PERSON_NAME]"
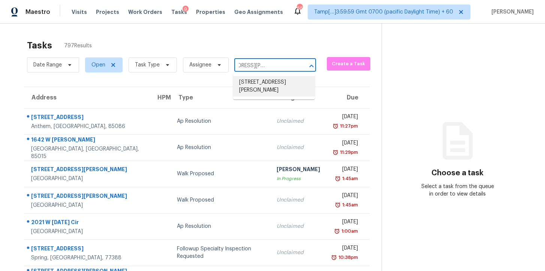
click at [267, 81] on li "[STREET_ADDRESS][PERSON_NAME]" at bounding box center [274, 86] width 82 height 20
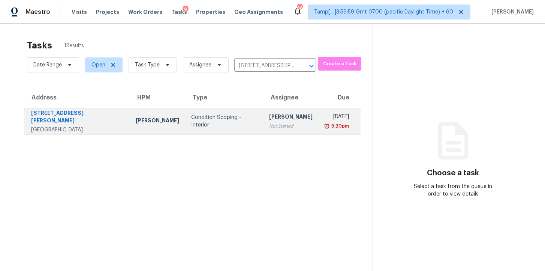
click at [286, 122] on td "[PERSON_NAME] Not Started" at bounding box center [290, 121] width 55 height 26
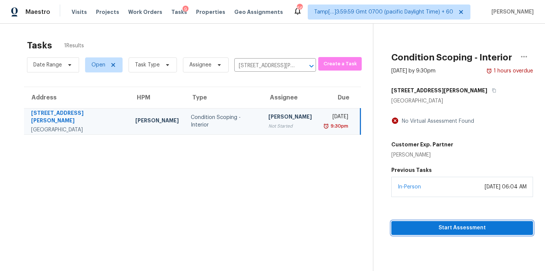
click at [416, 225] on span "Start Assessment" at bounding box center [462, 227] width 130 height 9
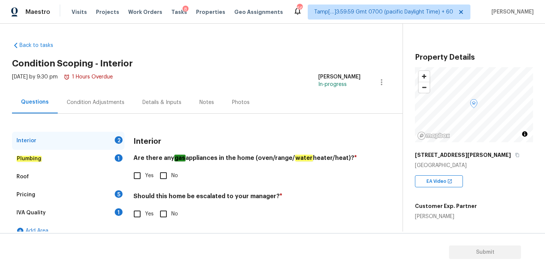
click at [140, 177] on input "Yes" at bounding box center [137, 175] width 16 height 16
checkbox input "true"
click at [137, 212] on input "Yes" at bounding box center [137, 214] width 16 height 16
checkbox input "true"
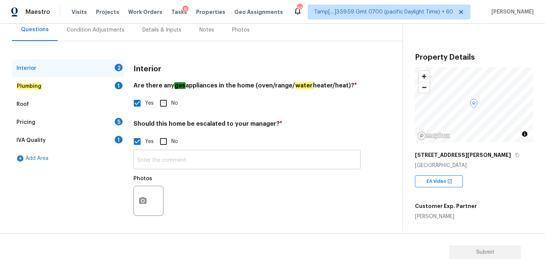
click at [185, 164] on input "text" at bounding box center [246, 160] width 227 height 18
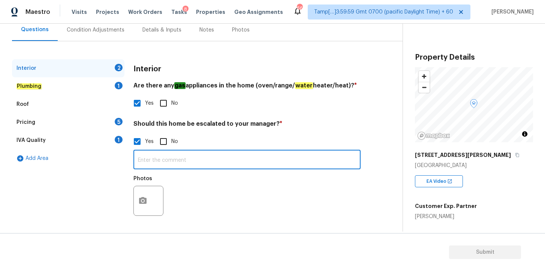
paste input "Comment: Interior signs of foundation movement along with walkability issues."
drag, startPoint x: 164, startPoint y: 161, endPoint x: 107, endPoint y: 160, distance: 57.7
click at [106, 160] on div "Interior 2 Plumbing 1 Roof Pricing 5 IVA Quality 1 Add Area Interior Are there …" at bounding box center [198, 144] width 372 height 170
type input "Interior signs of foundation movement along with walkability issues."
click at [150, 193] on button "button" at bounding box center [143, 200] width 18 height 29
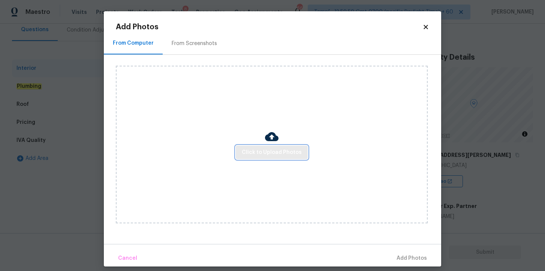
click at [249, 154] on span "Click to Upload Photos" at bounding box center [272, 152] width 60 height 9
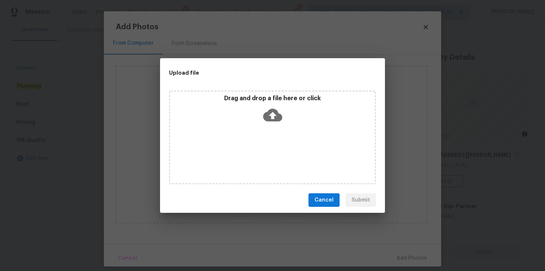
click at [274, 122] on icon at bounding box center [272, 114] width 19 height 19
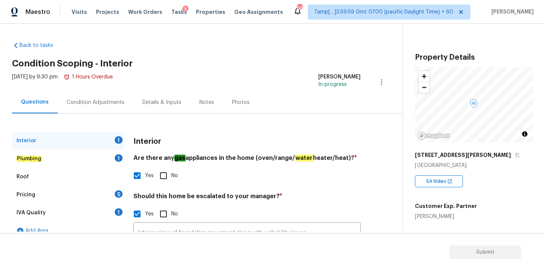
scroll to position [72, 0]
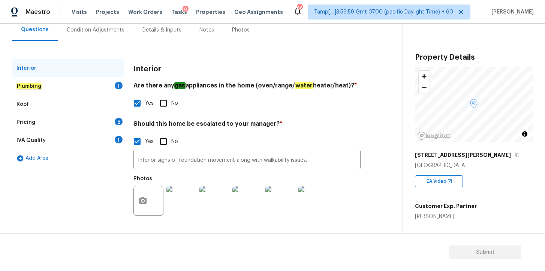
click at [67, 86] on div "Plumbing 1" at bounding box center [68, 86] width 112 height 18
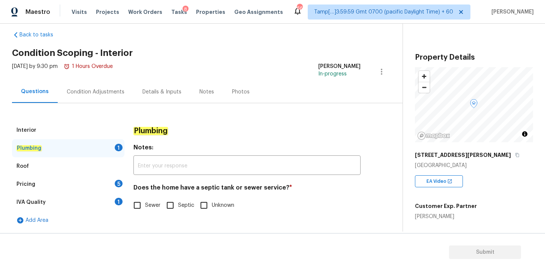
click at [139, 204] on input "Sewer" at bounding box center [137, 205] width 16 height 16
checkbox input "true"
click at [75, 165] on div "Roof" at bounding box center [68, 166] width 112 height 18
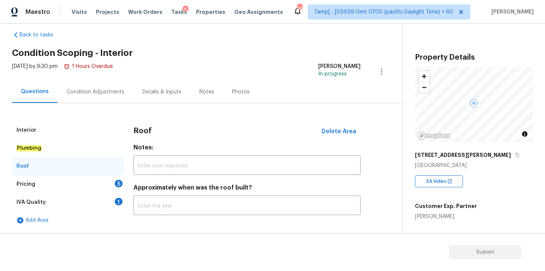
click at [73, 180] on div "Pricing 5" at bounding box center [68, 184] width 112 height 18
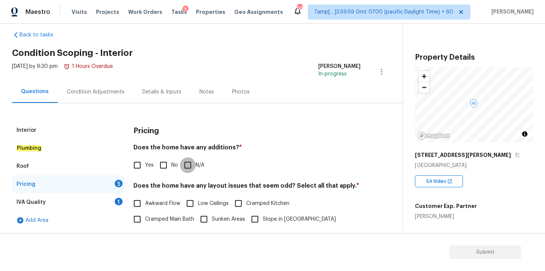
click at [185, 169] on input "N/A" at bounding box center [188, 165] width 16 height 16
checkbox input "true"
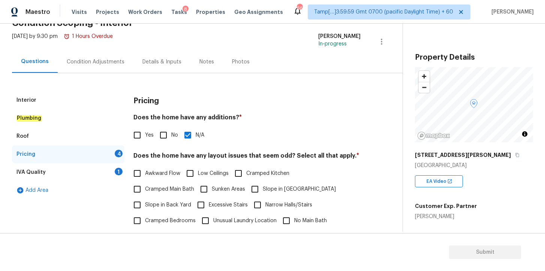
scroll to position [51, 0]
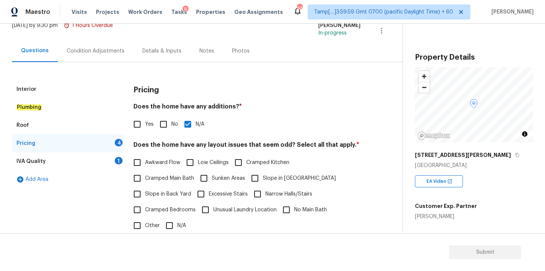
click at [137, 124] on input "Yes" at bounding box center [137, 124] width 16 height 16
checkbox input "true"
checkbox input "false"
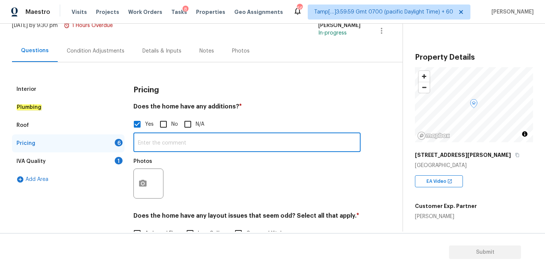
click at [229, 140] on input "text" at bounding box center [246, 143] width 227 height 18
paste input "Un-permitted enclosed back patio."
type input "Un-permitted enclosed back patio."
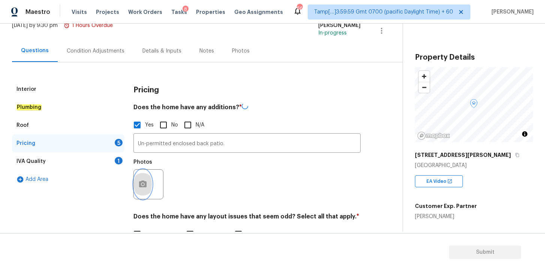
click at [145, 185] on icon "button" at bounding box center [142, 183] width 7 height 7
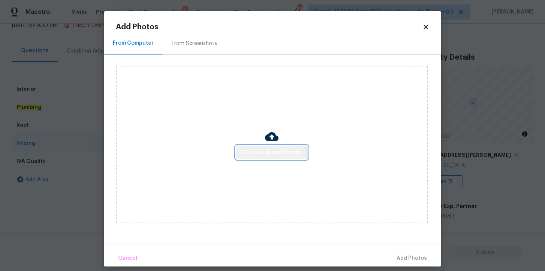
click at [252, 156] on span "Click to Upload Photos" at bounding box center [272, 152] width 60 height 9
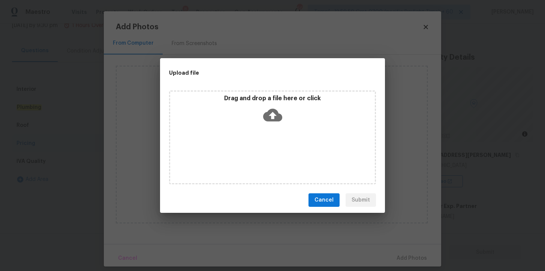
click at [272, 118] on icon at bounding box center [272, 115] width 19 height 13
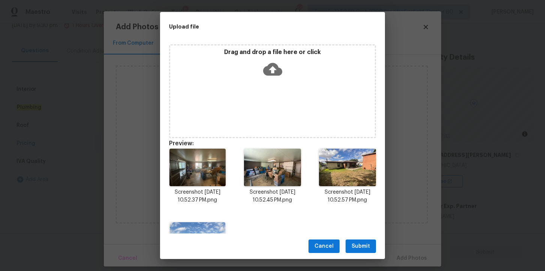
click at [361, 246] on span "Submit" at bounding box center [360, 245] width 18 height 9
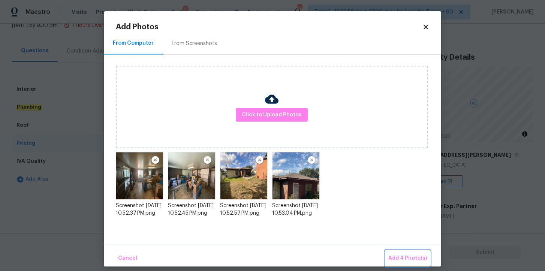
click at [408, 254] on span "Add 4 Photo(s)" at bounding box center [407, 257] width 39 height 9
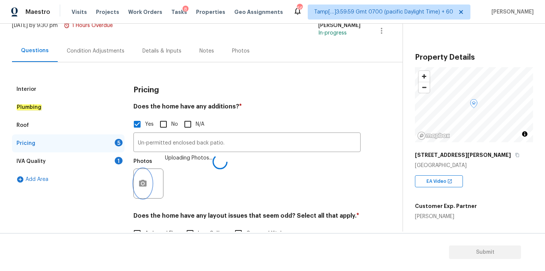
scroll to position [152, 0]
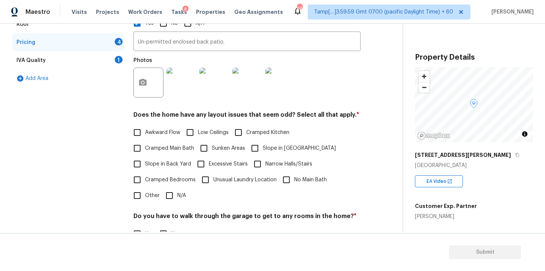
click at [169, 190] on input "N/A" at bounding box center [169, 195] width 16 height 16
checkbox input "true"
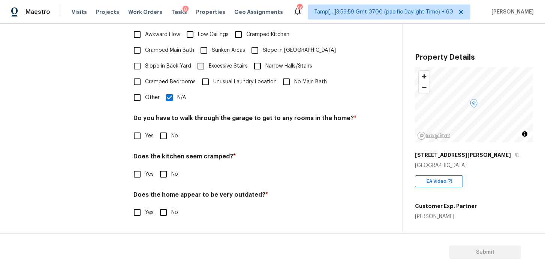
scroll to position [250, 0]
click at [164, 139] on input "No" at bounding box center [163, 136] width 16 height 16
checkbox input "true"
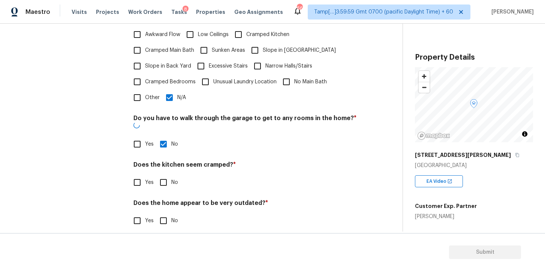
click at [163, 178] on input "No" at bounding box center [163, 182] width 16 height 16
checkbox input "true"
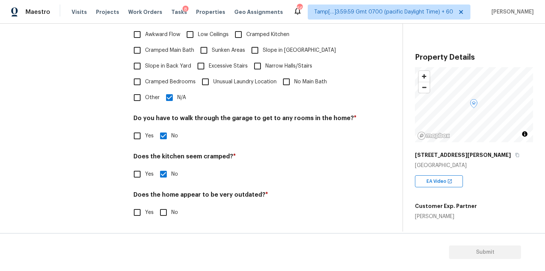
click at [161, 212] on input "No" at bounding box center [163, 212] width 16 height 16
checkbox input "true"
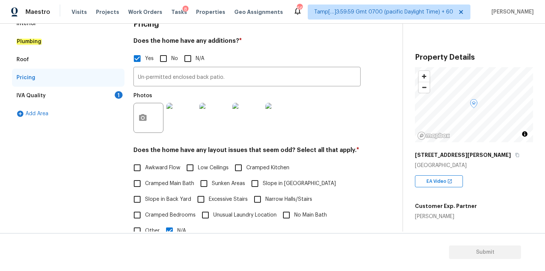
click at [61, 93] on div "IVA Quality 1" at bounding box center [68, 96] width 112 height 18
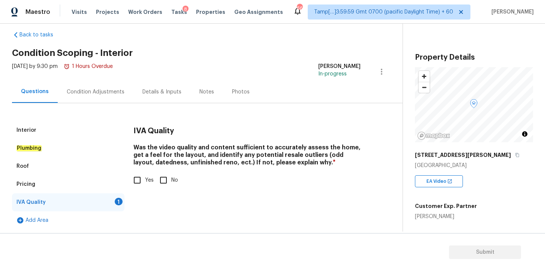
scroll to position [10, 0]
click at [139, 178] on input "Yes" at bounding box center [137, 180] width 16 height 16
checkbox input "true"
click at [107, 97] on div "Condition Adjustments" at bounding box center [96, 92] width 76 height 22
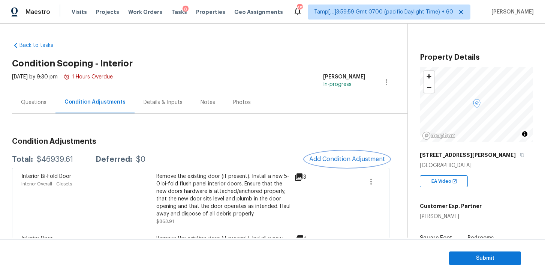
click at [324, 156] on span "Add Condition Adjustment" at bounding box center [347, 158] width 76 height 7
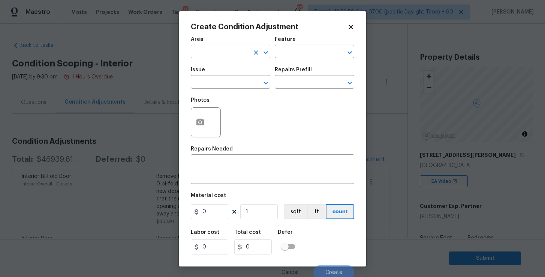
click at [235, 54] on input "text" at bounding box center [220, 52] width 58 height 12
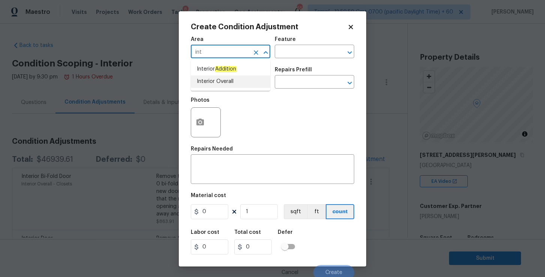
click at [215, 80] on li "Interior Overall" at bounding box center [230, 81] width 79 height 12
type input "Interior Overall"
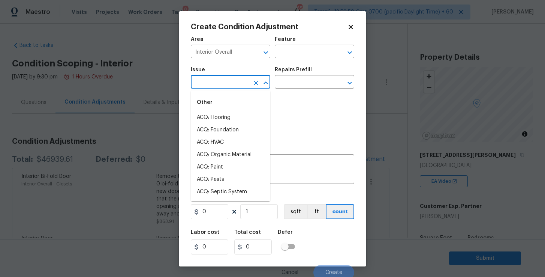
click at [217, 83] on input "text" at bounding box center [220, 83] width 58 height 12
click at [222, 121] on li "ACQ: Flooring" at bounding box center [230, 117] width 79 height 12
type input "ACQ: Flooring"
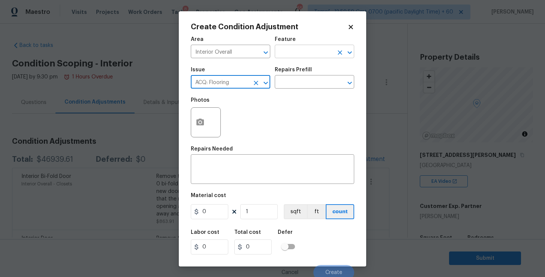
click at [294, 54] on input "text" at bounding box center [304, 52] width 58 height 12
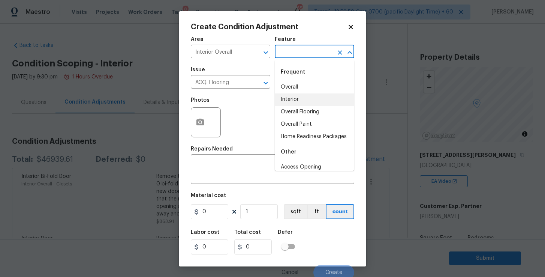
click at [299, 94] on li "Interior" at bounding box center [314, 99] width 79 height 12
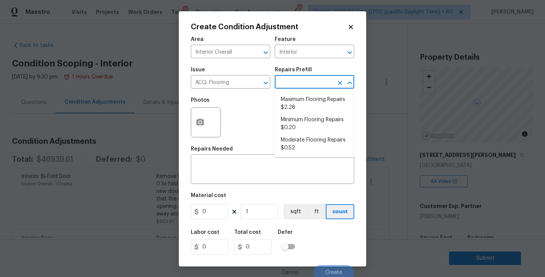
click at [295, 82] on input "text" at bounding box center [304, 83] width 58 height 12
click at [298, 101] on li "Maximum Flooring Repairs $2.28" at bounding box center [314, 103] width 79 height 20
type input "Acquisition"
type textarea "Acquisition Scope: Maximum flooring repairs"
type input "2.28"
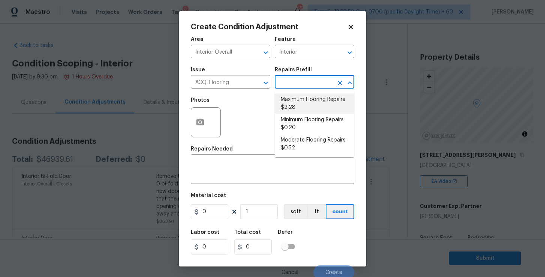
type input "2.28"
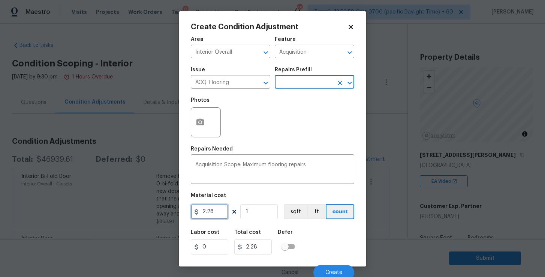
click at [215, 211] on input "2.28" at bounding box center [209, 211] width 37 height 15
click at [476, 224] on body "Maestro Visits Projects Work Orders Tasks 8 Properties Geo Assignments 657 Tamp…" at bounding box center [272, 138] width 545 height 277
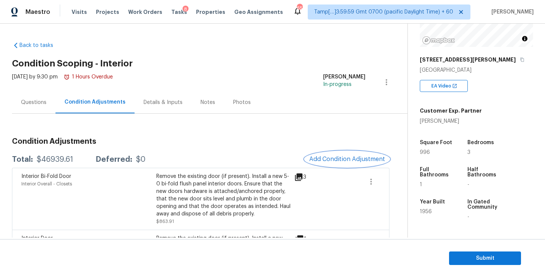
scroll to position [108, 0]
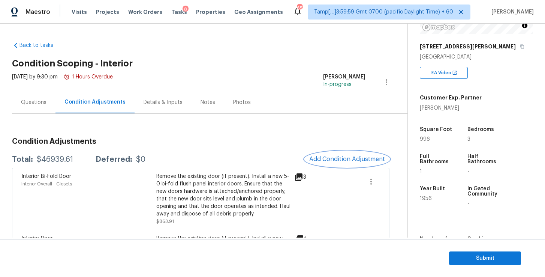
click at [331, 156] on span "Add Condition Adjustment" at bounding box center [347, 158] width 76 height 7
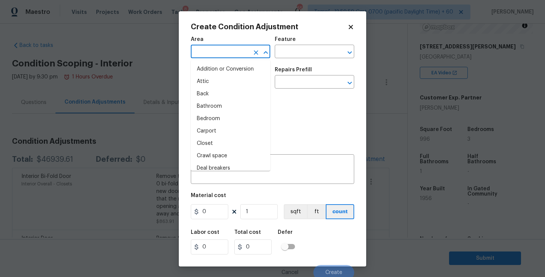
click at [241, 54] on input "text" at bounding box center [220, 52] width 58 height 12
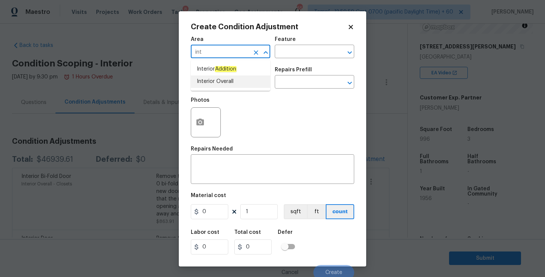
drag, startPoint x: 220, startPoint y: 70, endPoint x: 220, endPoint y: 84, distance: 13.9
click at [220, 84] on ul "Interior Addition Interior Overall" at bounding box center [230, 75] width 79 height 31
click at [220, 84] on li "Interior Overall" at bounding box center [230, 81] width 79 height 12
type input "Interior Overall"
click at [220, 84] on input "text" at bounding box center [220, 83] width 58 height 12
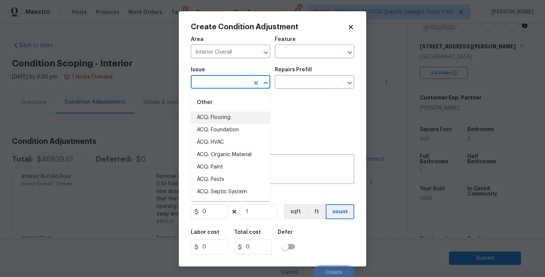
click at [221, 120] on li "ACQ: Flooring" at bounding box center [230, 117] width 79 height 12
type input "ACQ: Flooring"
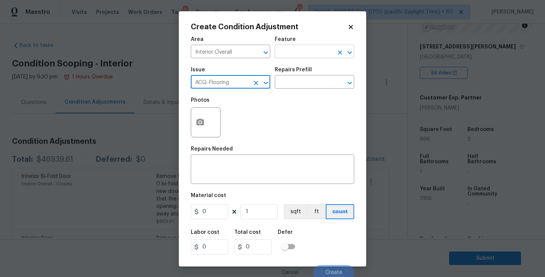
click at [311, 51] on input "text" at bounding box center [304, 52] width 58 height 12
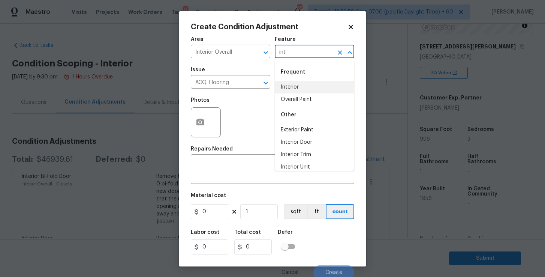
click at [304, 89] on li "Interior" at bounding box center [314, 87] width 79 height 12
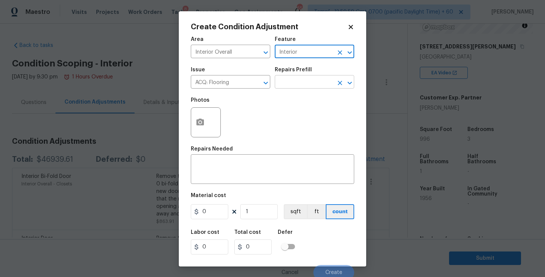
click at [301, 83] on input "text" at bounding box center [304, 83] width 58 height 12
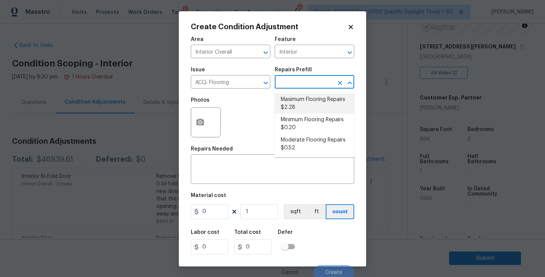
click at [302, 107] on li "Maximum Flooring Repairs $2.28" at bounding box center [314, 103] width 79 height 20
type input "Acquisition"
type textarea "Acquisition Scope: Maximum flooring repairs"
type input "2.28"
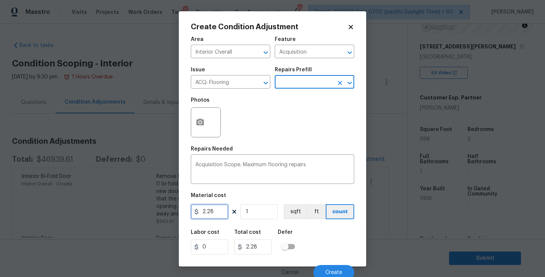
click at [215, 212] on input "2.28" at bounding box center [209, 211] width 37 height 15
type input "4.5"
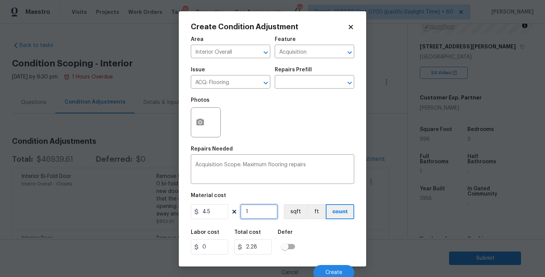
type input "4.5"
click at [260, 212] on input "1" at bounding box center [258, 211] width 37 height 15
type input "0"
type input "9"
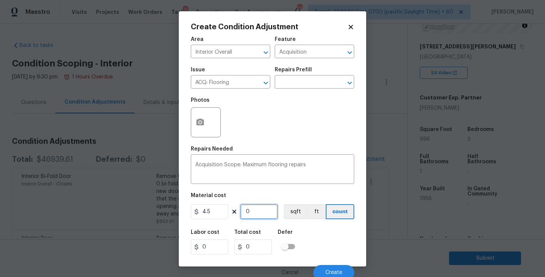
type input "40.5"
type input "99"
type input "445.5"
type input "996"
type input "4482"
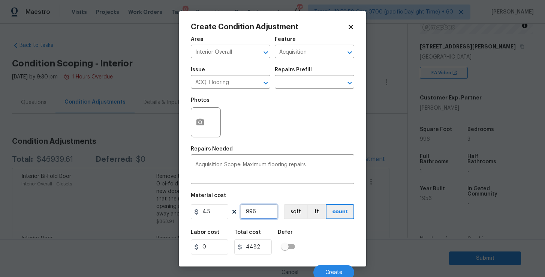
type input "996"
click at [314, 238] on div "Labor cost 0 Total cost 4482 Defer" at bounding box center [272, 242] width 163 height 34
click at [210, 130] on div at bounding box center [206, 122] width 30 height 30
click at [205, 125] on button "button" at bounding box center [200, 122] width 18 height 29
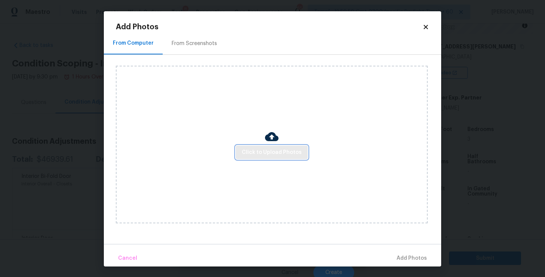
click at [265, 150] on span "Click to Upload Photos" at bounding box center [272, 152] width 60 height 9
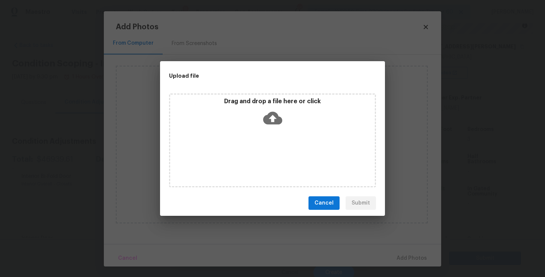
click at [269, 115] on icon at bounding box center [272, 118] width 19 height 13
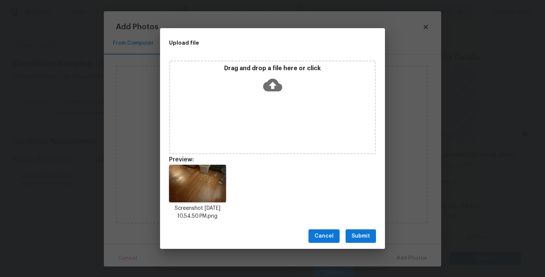
scroll to position [108, 0]
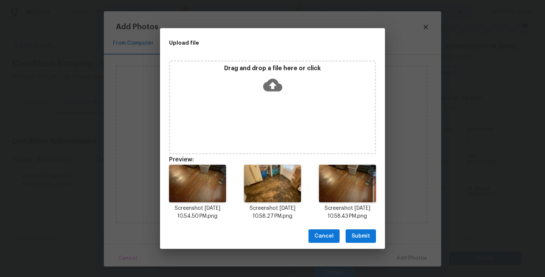
click at [272, 85] on icon at bounding box center [272, 84] width 19 height 19
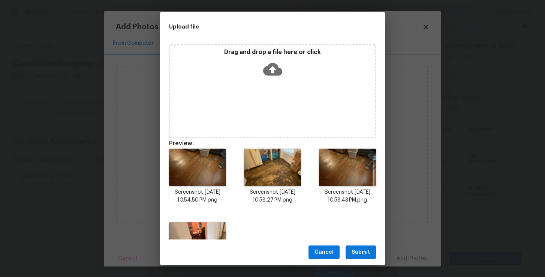
click at [272, 72] on icon at bounding box center [272, 69] width 19 height 19
click at [274, 72] on icon at bounding box center [272, 69] width 19 height 13
click at [359, 254] on span "Submit" at bounding box center [360, 251] width 18 height 9
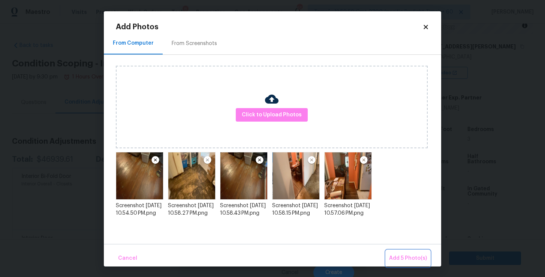
click at [414, 255] on span "Add 5 Photo(s)" at bounding box center [408, 257] width 38 height 9
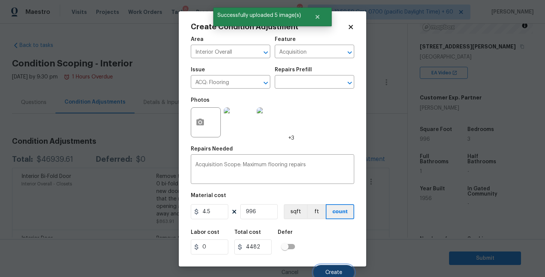
click at [340, 266] on button "Create" at bounding box center [333, 272] width 41 height 15
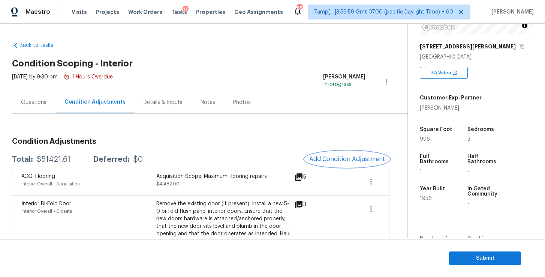
click at [341, 154] on button "Add Condition Adjustment" at bounding box center [347, 159] width 85 height 16
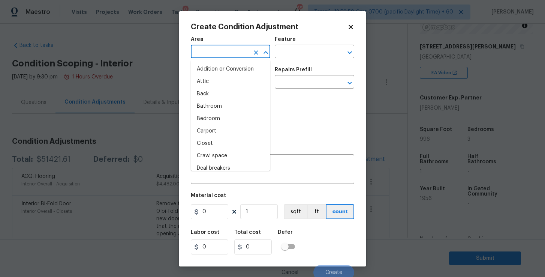
click at [238, 56] on input "text" at bounding box center [220, 52] width 58 height 12
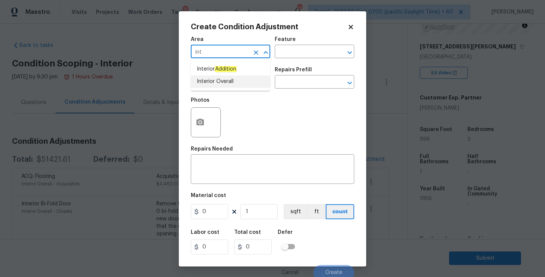
click at [232, 81] on li "Interior Overall" at bounding box center [230, 81] width 79 height 12
type input "Interior Overall"
click at [232, 81] on input "text" at bounding box center [220, 83] width 58 height 12
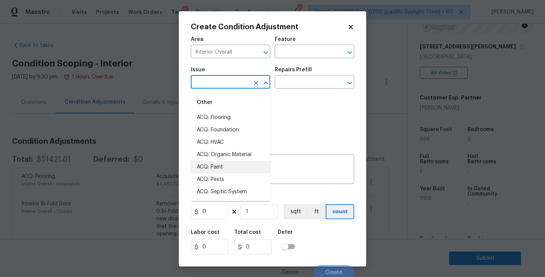
click at [226, 163] on li "ACQ: Paint" at bounding box center [230, 167] width 79 height 12
type input "ACQ: Paint"
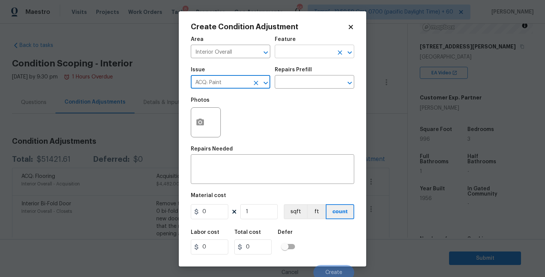
click at [295, 51] on input "text" at bounding box center [304, 52] width 58 height 12
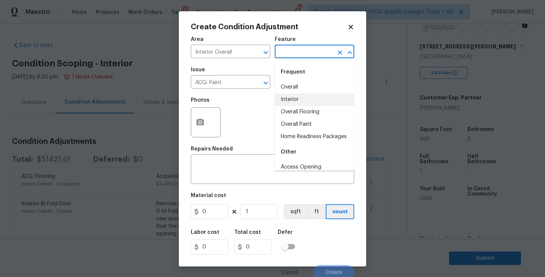
click at [295, 101] on li "Interior" at bounding box center [314, 99] width 79 height 12
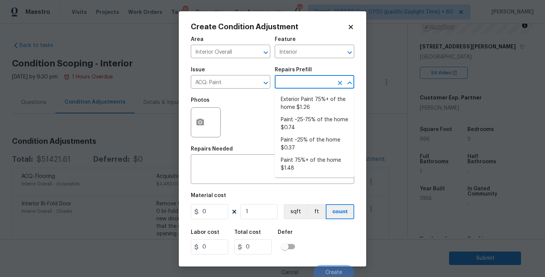
click at [295, 88] on input "text" at bounding box center [304, 83] width 58 height 12
click at [313, 158] on li "Paint 75%+ of the home $1.48" at bounding box center [314, 164] width 79 height 20
type input "Acquisition"
type textarea "Acquisition Scope: 75%+ of the home will likely require interior paint"
type input "1.48"
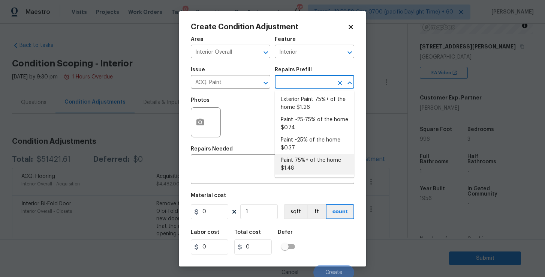
type input "1.48"
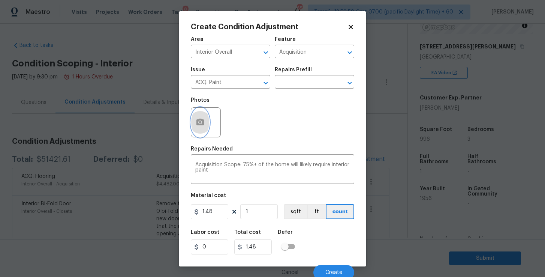
click at [202, 126] on icon "button" at bounding box center [200, 122] width 9 height 9
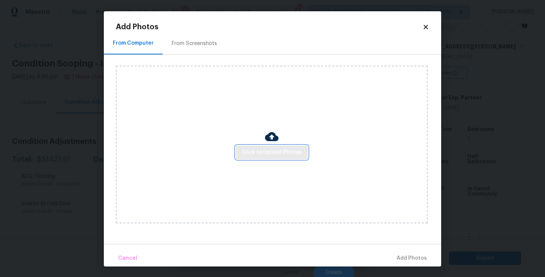
click at [260, 149] on span "Click to Upload Photos" at bounding box center [272, 152] width 60 height 9
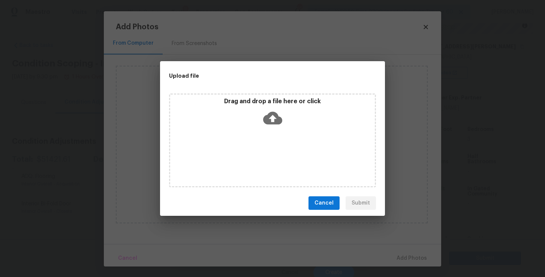
click at [275, 113] on icon at bounding box center [272, 118] width 19 height 13
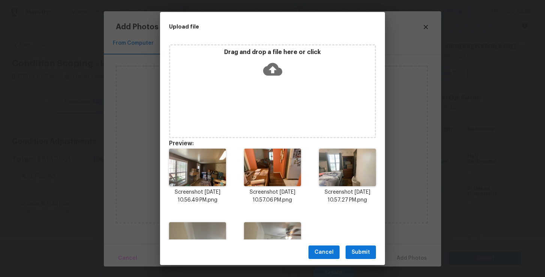
click at [365, 253] on span "Submit" at bounding box center [360, 251] width 18 height 9
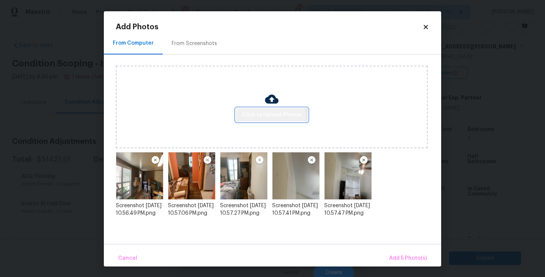
click at [266, 116] on span "Click to Upload Photos" at bounding box center [272, 114] width 60 height 9
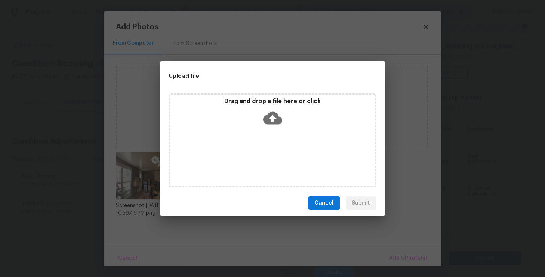
click at [272, 117] on icon at bounding box center [272, 117] width 19 height 19
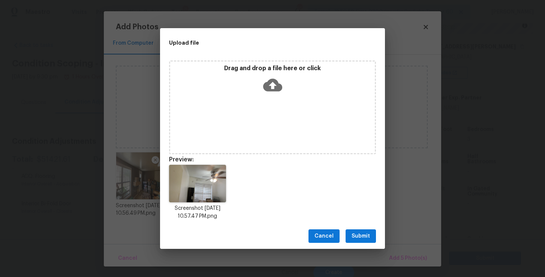
click at [368, 236] on span "Submit" at bounding box center [360, 235] width 18 height 9
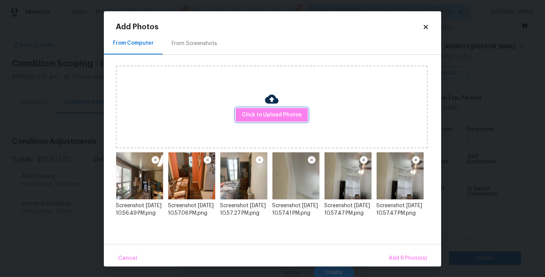
scroll to position [1, 0]
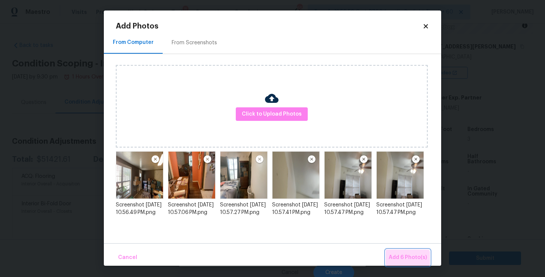
click at [408, 260] on span "Add 6 Photo(s)" at bounding box center [408, 257] width 38 height 9
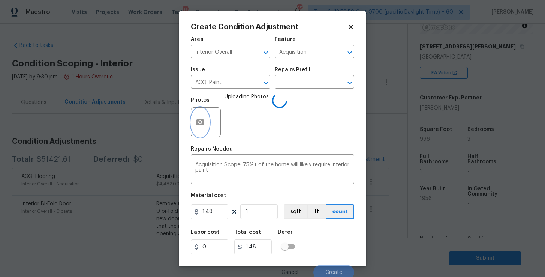
scroll to position [0, 0]
click at [259, 211] on input "1" at bounding box center [258, 211] width 37 height 15
type input "0"
type input "9"
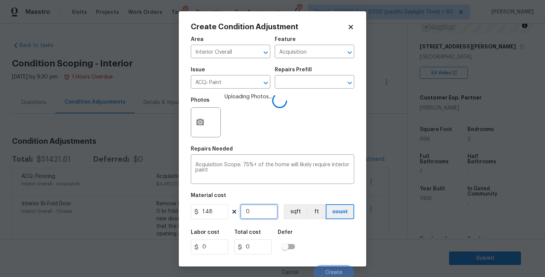
type input "13.32"
type input "99"
type input "146.52"
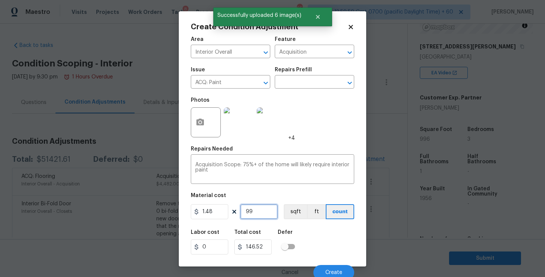
type input "996"
type input "1474.08"
type input "996"
click at [329, 271] on span "Create" at bounding box center [333, 272] width 17 height 6
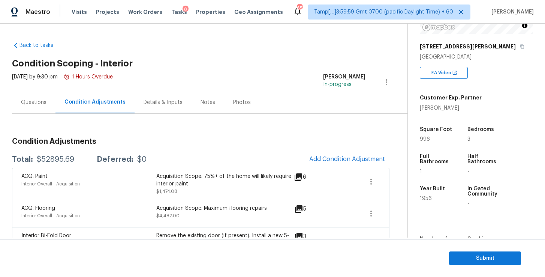
click at [36, 106] on div "Questions" at bounding box center [33, 102] width 43 height 22
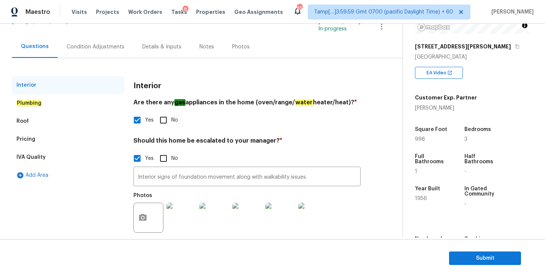
scroll to position [66, 0]
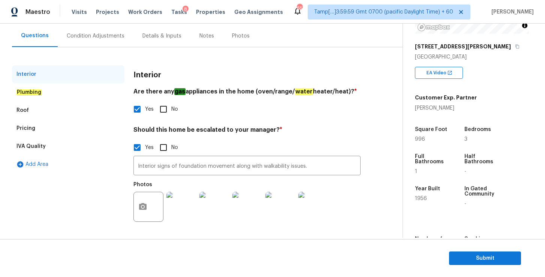
click at [50, 128] on div "Pricing" at bounding box center [68, 128] width 112 height 18
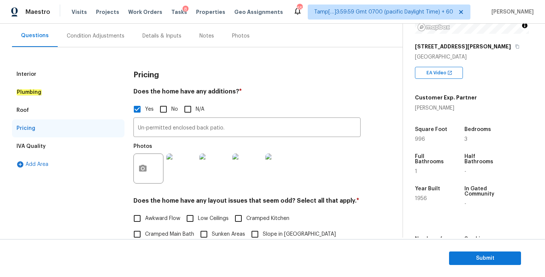
click at [113, 40] on div "Condition Adjustments" at bounding box center [96, 36] width 76 height 22
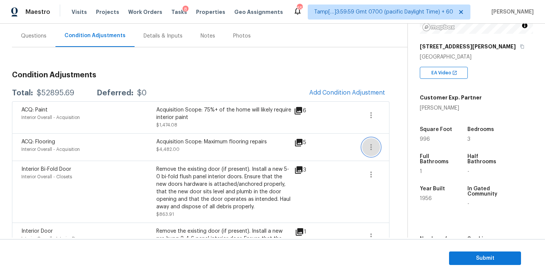
click at [367, 148] on icon "button" at bounding box center [370, 146] width 9 height 9
click at [384, 149] on div "Edit" at bounding box center [413, 145] width 58 height 7
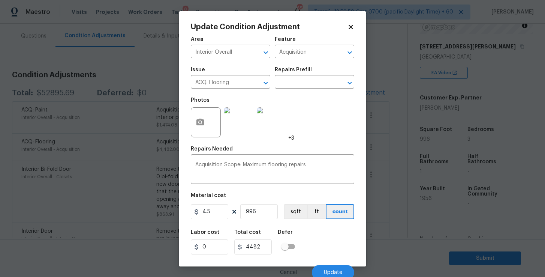
click at [331, 264] on div "Cancel Update" at bounding box center [272, 269] width 163 height 21
click at [335, 271] on span "Update" at bounding box center [333, 272] width 18 height 6
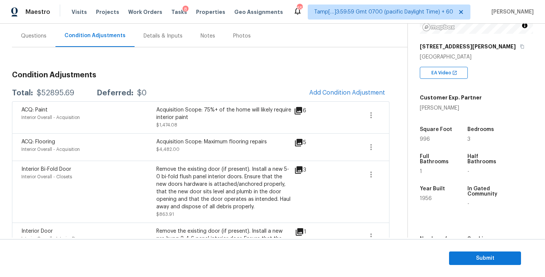
click at [27, 35] on div "Questions" at bounding box center [33, 35] width 25 height 7
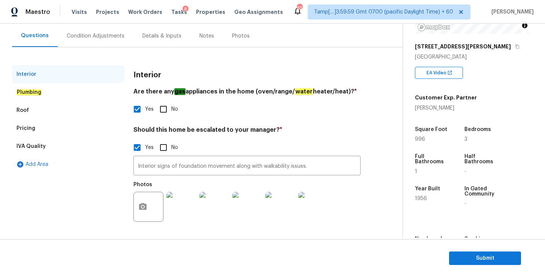
click at [56, 98] on div "Plumbing" at bounding box center [68, 92] width 112 height 18
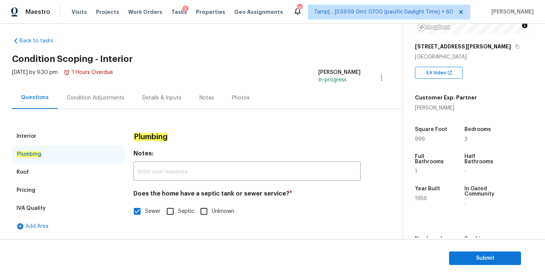
click at [61, 169] on div "Roof" at bounding box center [68, 172] width 112 height 18
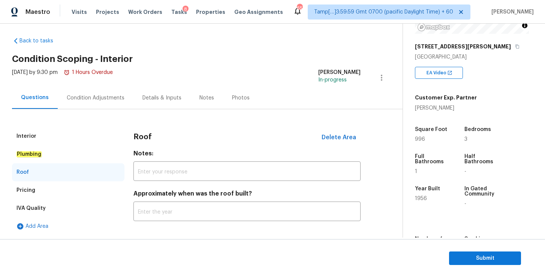
click at [65, 188] on div "Pricing" at bounding box center [68, 190] width 112 height 18
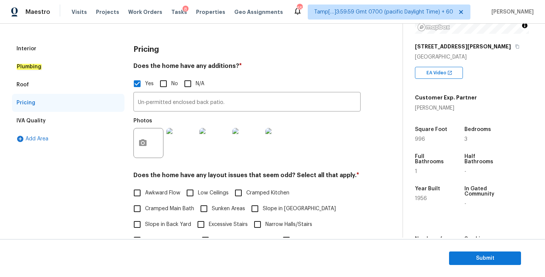
scroll to position [96, 0]
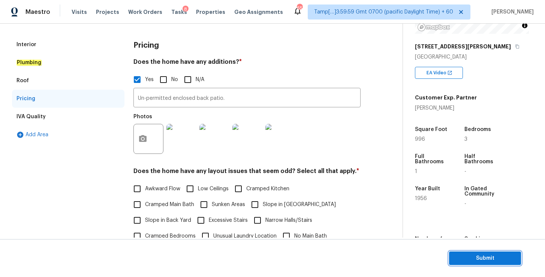
click at [466, 259] on span "Submit" at bounding box center [485, 257] width 60 height 9
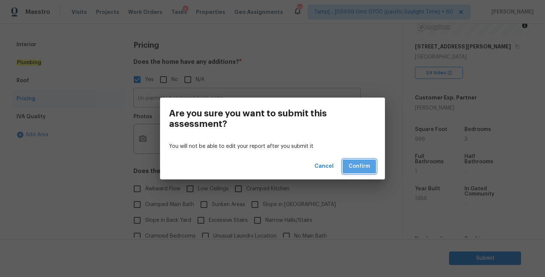
click at [360, 168] on span "Confirm" at bounding box center [358, 165] width 21 height 9
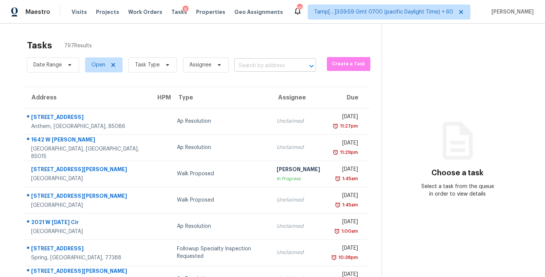
click at [264, 65] on input "text" at bounding box center [264, 66] width 61 height 12
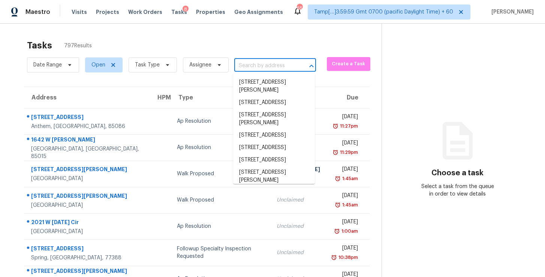
paste input "[STREET_ADDRESS]"
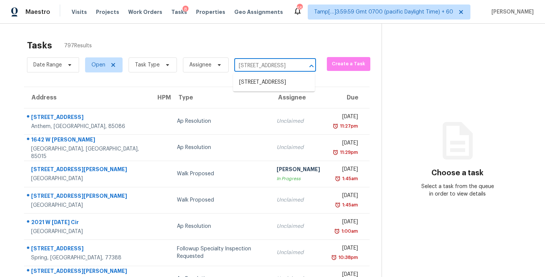
scroll to position [0, 43]
type input "[STREET_ADDRESS]"
click at [262, 84] on li "[STREET_ADDRESS]" at bounding box center [274, 82] width 82 height 12
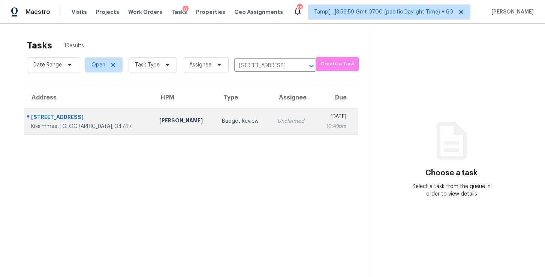
click at [315, 124] on td "[DATE] 10:49pm" at bounding box center [336, 121] width 42 height 26
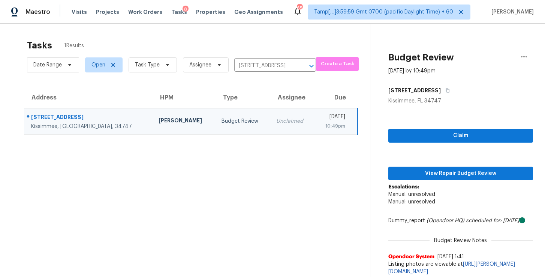
click at [182, 13] on div "8" at bounding box center [185, 9] width 6 height 7
click at [299, 67] on icon "Clear" at bounding box center [301, 66] width 4 height 4
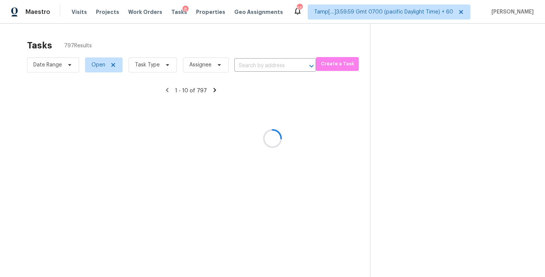
click at [168, 65] on div at bounding box center [272, 138] width 545 height 277
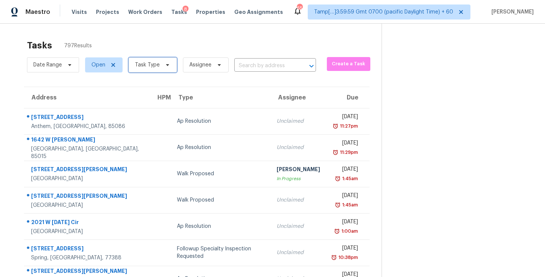
click at [167, 69] on span "Task Type" at bounding box center [153, 64] width 48 height 15
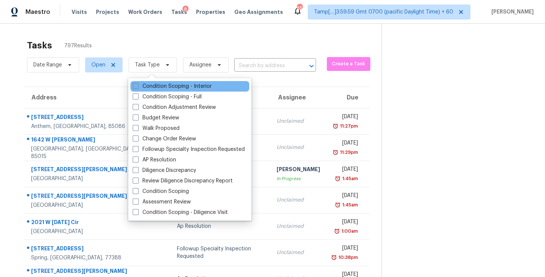
click at [170, 87] on label "Condition Scoping - Interior" at bounding box center [172, 85] width 79 height 7
click at [138, 87] on input "Condition Scoping - Interior" at bounding box center [135, 84] width 5 height 5
checkbox input "true"
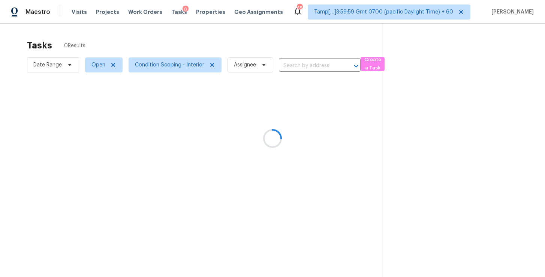
click at [230, 39] on div at bounding box center [272, 138] width 545 height 277
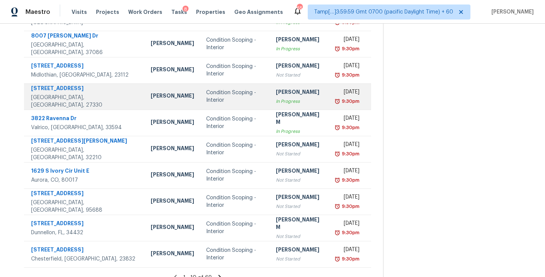
scroll to position [114, 0]
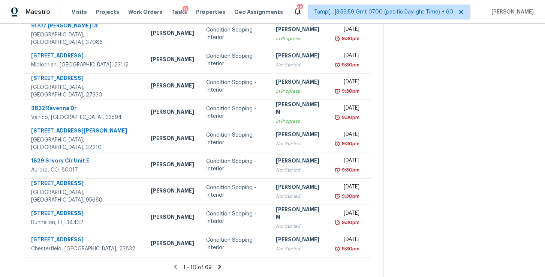
click at [217, 266] on icon at bounding box center [219, 266] width 7 height 7
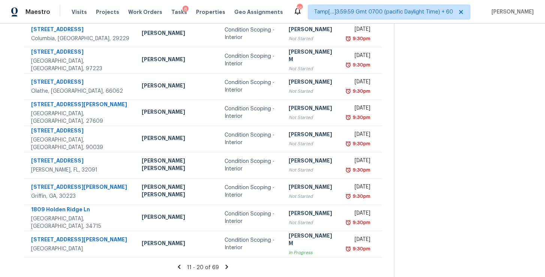
click at [223, 268] on icon at bounding box center [226, 266] width 7 height 7
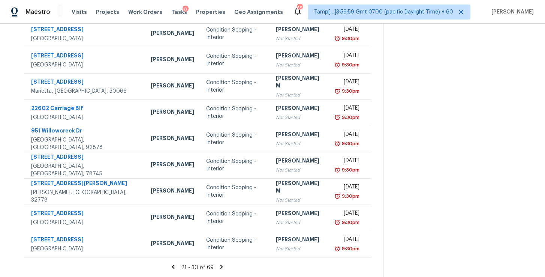
click at [222, 266] on icon at bounding box center [221, 266] width 7 height 7
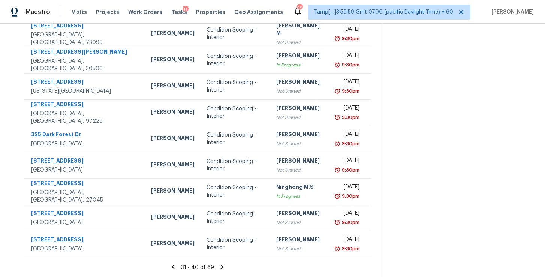
click at [222, 266] on icon at bounding box center [222, 266] width 3 height 4
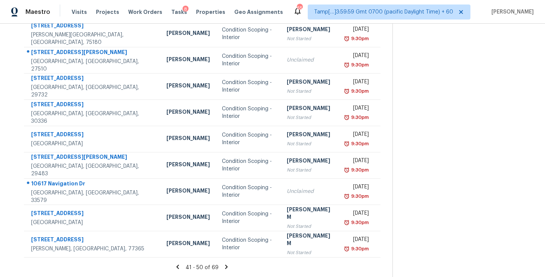
click at [225, 266] on icon at bounding box center [226, 266] width 3 height 4
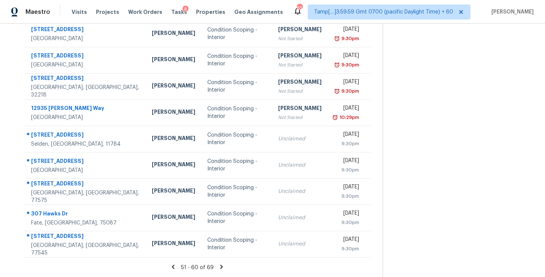
click at [221, 265] on icon at bounding box center [221, 266] width 7 height 7
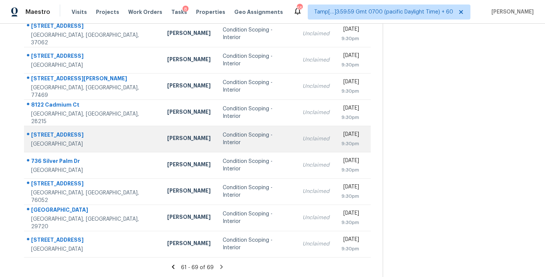
scroll to position [0, 0]
